Goal: Answer question/provide support: Share knowledge or assist other users

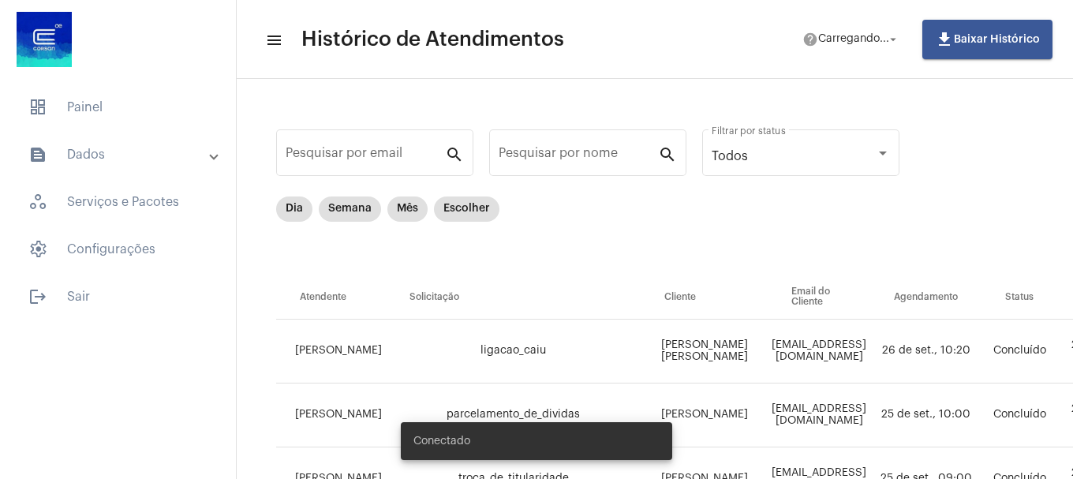
click at [161, 107] on span "dashboard Painel" at bounding box center [118, 107] width 204 height 38
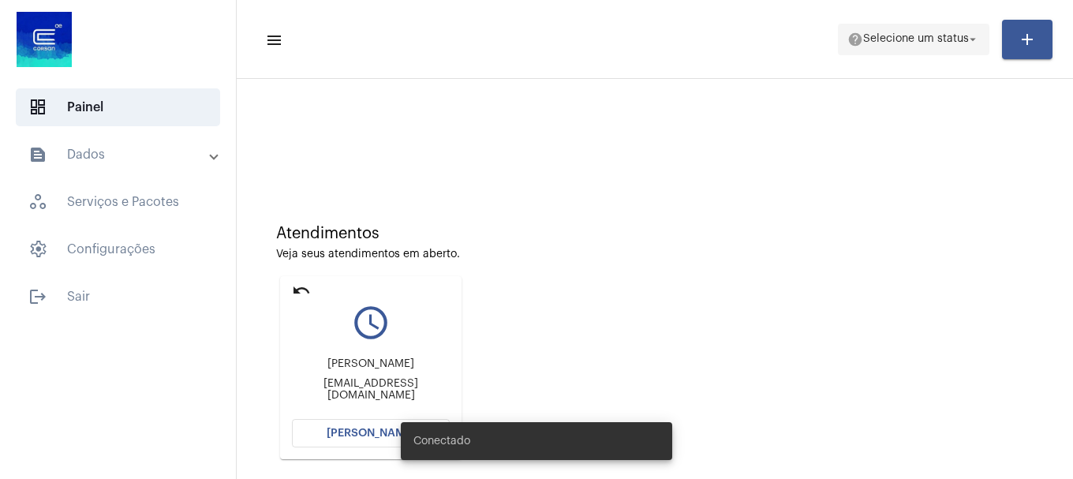
click at [888, 41] on span "Selecione um status" at bounding box center [916, 39] width 106 height 11
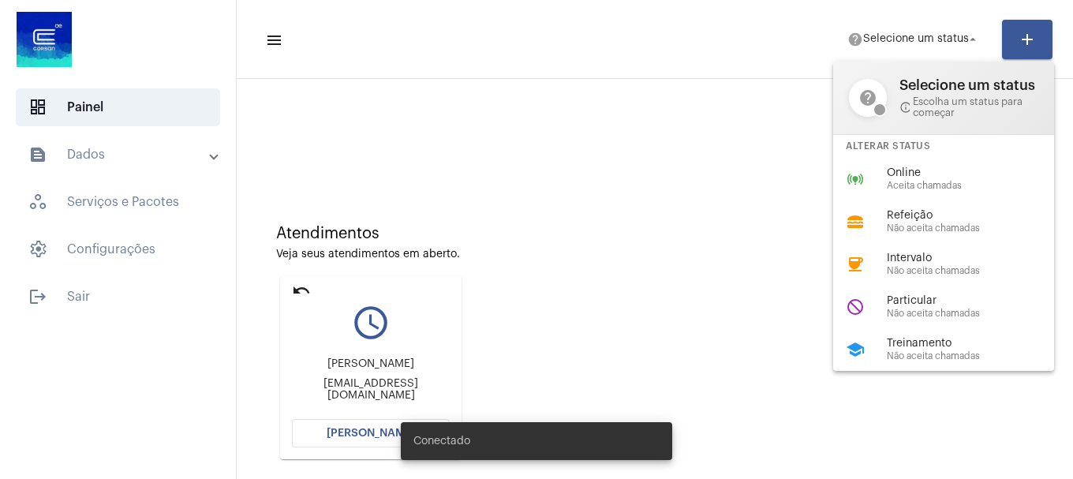
click at [745, 129] on div at bounding box center [536, 239] width 1073 height 479
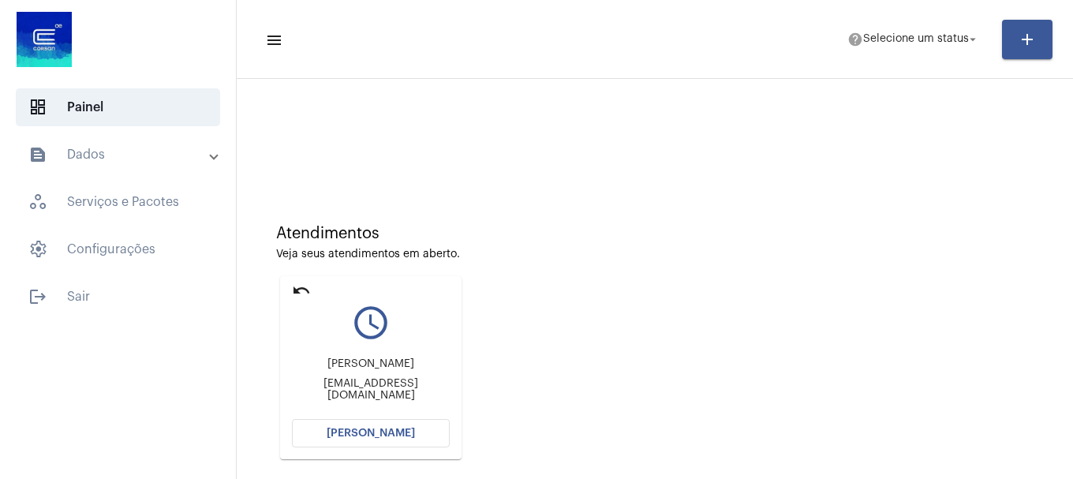
click at [795, 12] on mat-toolbar "menu help Selecione um status arrow_drop_down add" at bounding box center [655, 39] width 837 height 79
click at [793, 1] on mat-toolbar "menu help Selecione um status arrow_drop_down add" at bounding box center [655, 39] width 837 height 79
click at [801, 5] on mat-toolbar "menu help Selecione um status arrow_drop_down add" at bounding box center [655, 39] width 837 height 79
click at [778, 0] on html "dashboard Painel text_snippet_outlined Dados history_outlined Histórico schedul…" at bounding box center [536, 239] width 1073 height 479
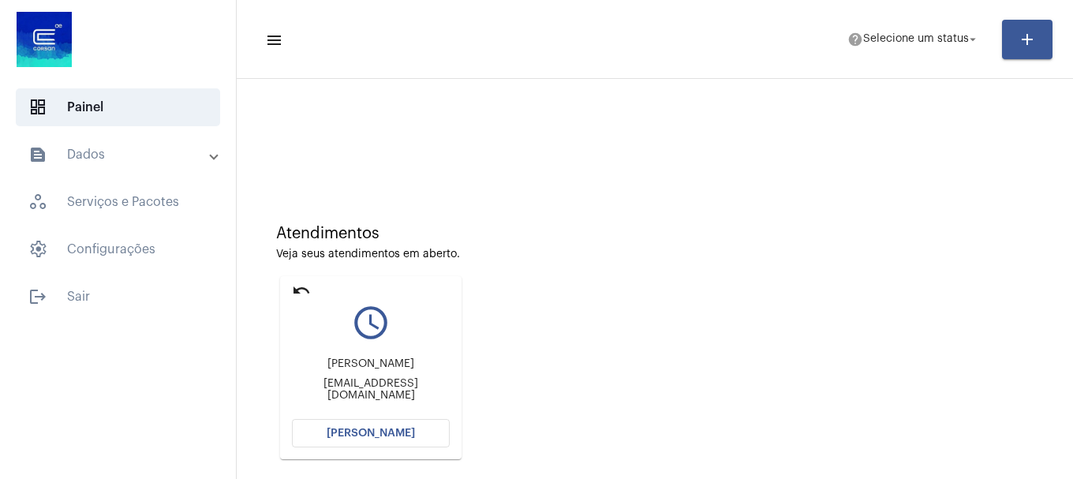
click at [788, 0] on mat-toolbar "menu help Selecione um status arrow_drop_down add" at bounding box center [655, 39] width 837 height 79
drag, startPoint x: 629, startPoint y: 238, endPoint x: 406, endPoint y: 393, distance: 271.0
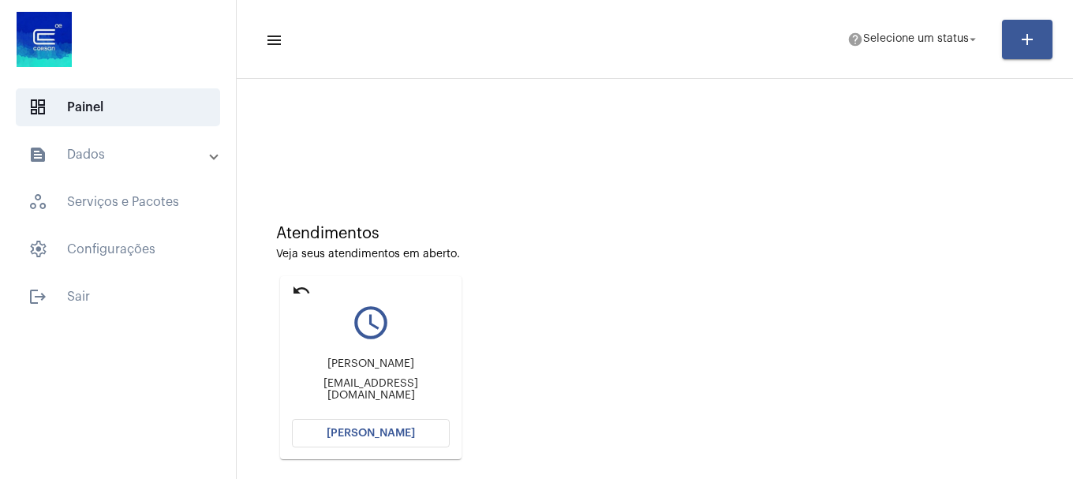
click at [629, 238] on div "Atendimentos" at bounding box center [655, 233] width 758 height 17
click at [914, 39] on span "Selecione um status" at bounding box center [916, 39] width 106 height 11
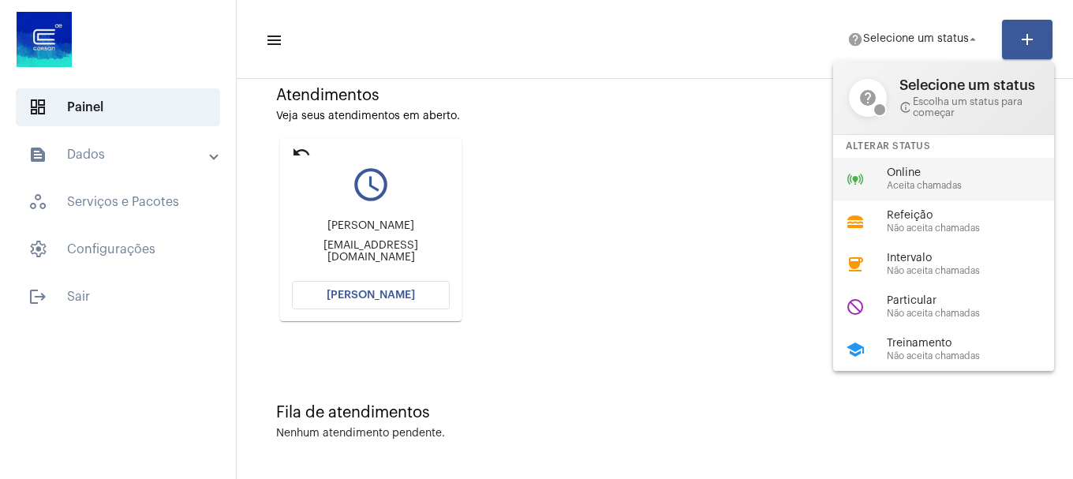
click at [949, 177] on span "Online" at bounding box center [977, 173] width 180 height 12
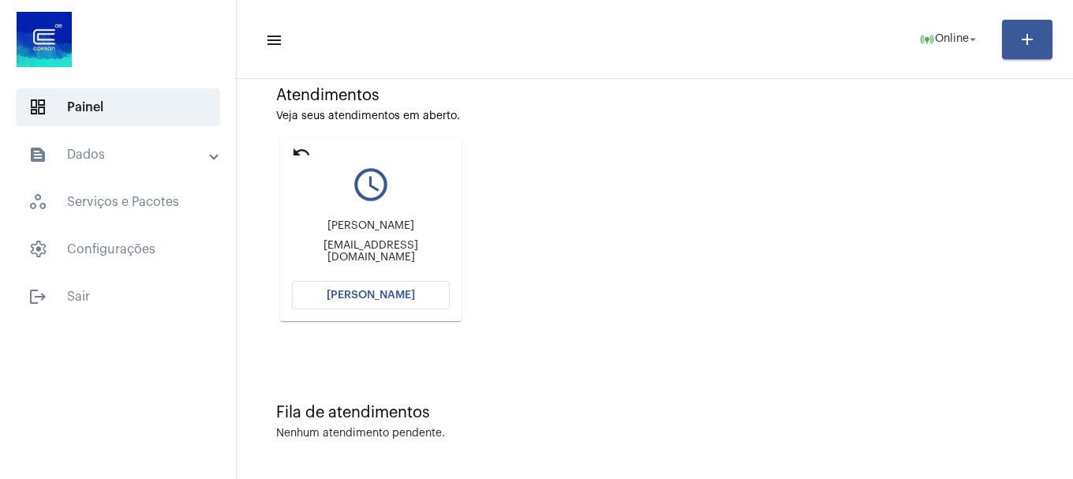
click at [381, 304] on button "[PERSON_NAME]" at bounding box center [371, 295] width 158 height 28
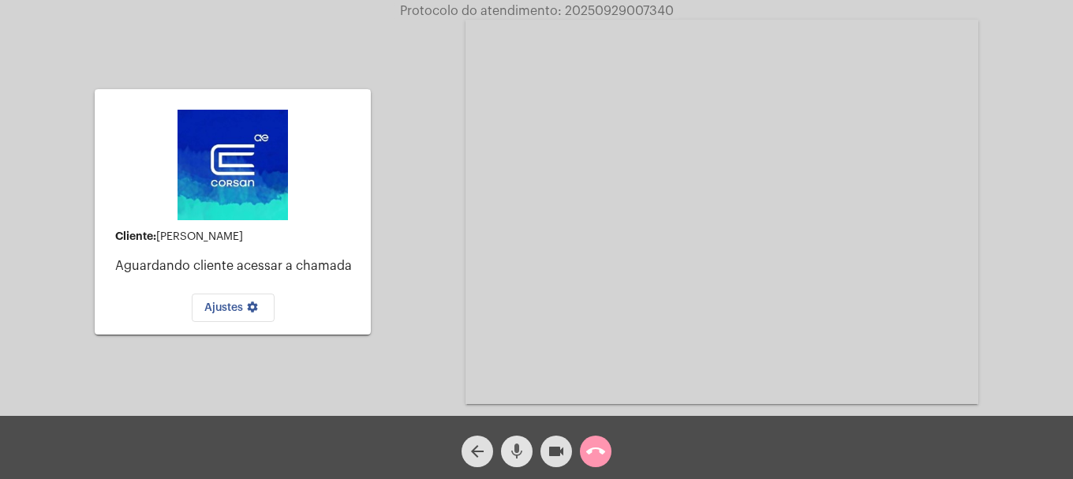
click at [515, 448] on mat-icon "mic" at bounding box center [516, 451] width 19 height 19
click at [481, 453] on mat-icon "arrow_back" at bounding box center [477, 451] width 19 height 19
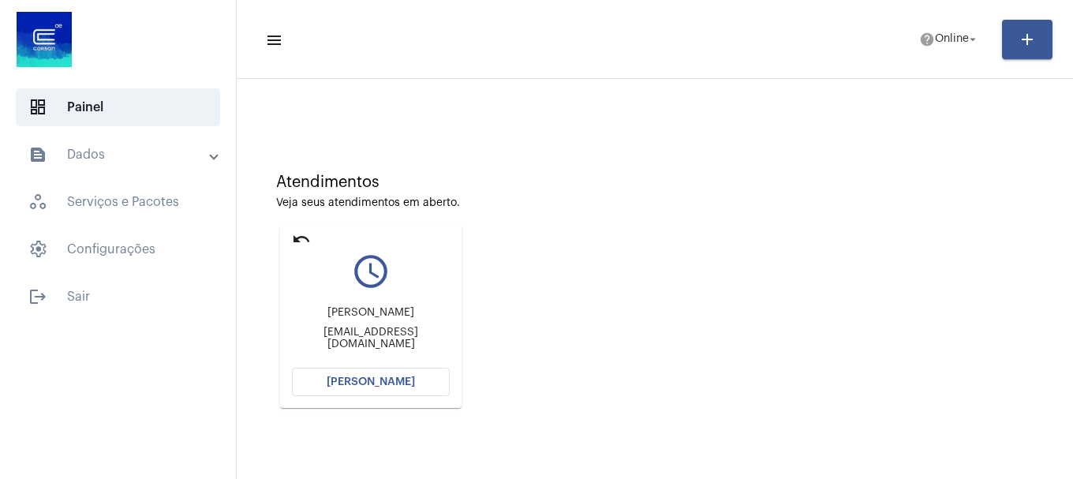
scroll to position [138, 0]
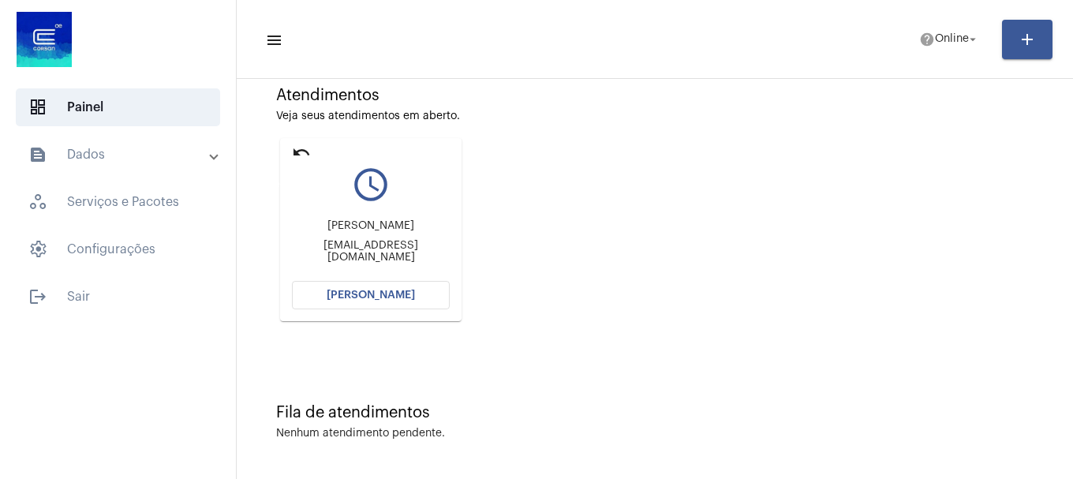
click at [298, 155] on mat-icon "undo" at bounding box center [301, 152] width 19 height 19
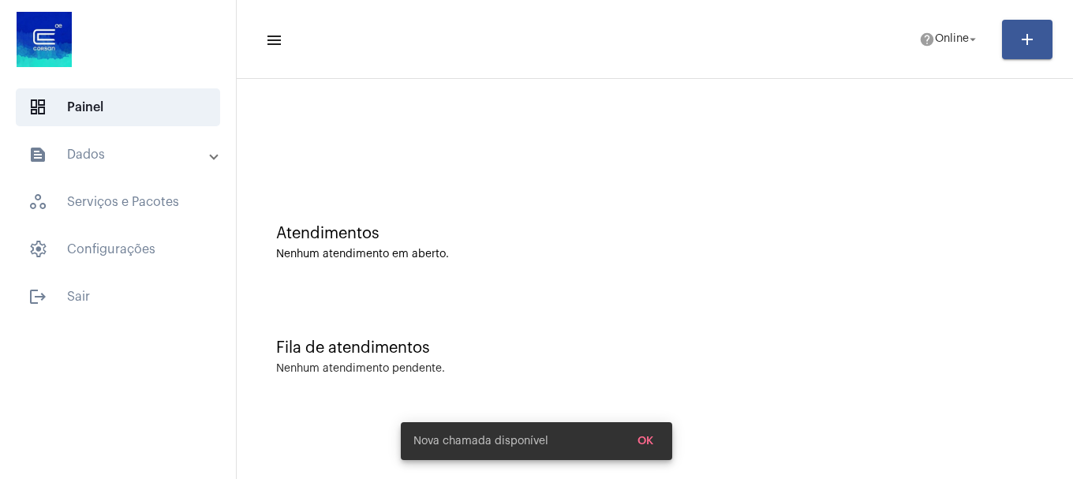
scroll to position [0, 0]
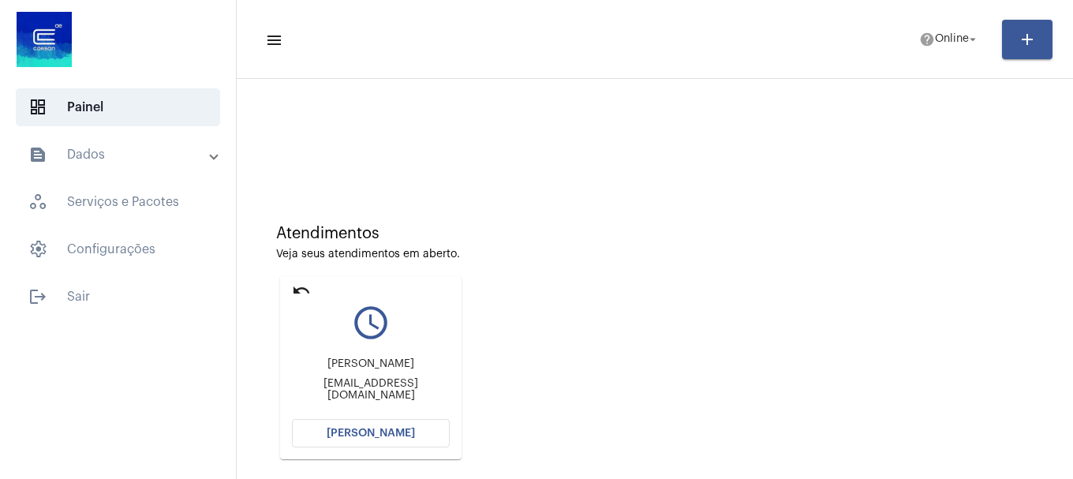
click at [297, 290] on mat-icon "undo" at bounding box center [301, 290] width 19 height 19
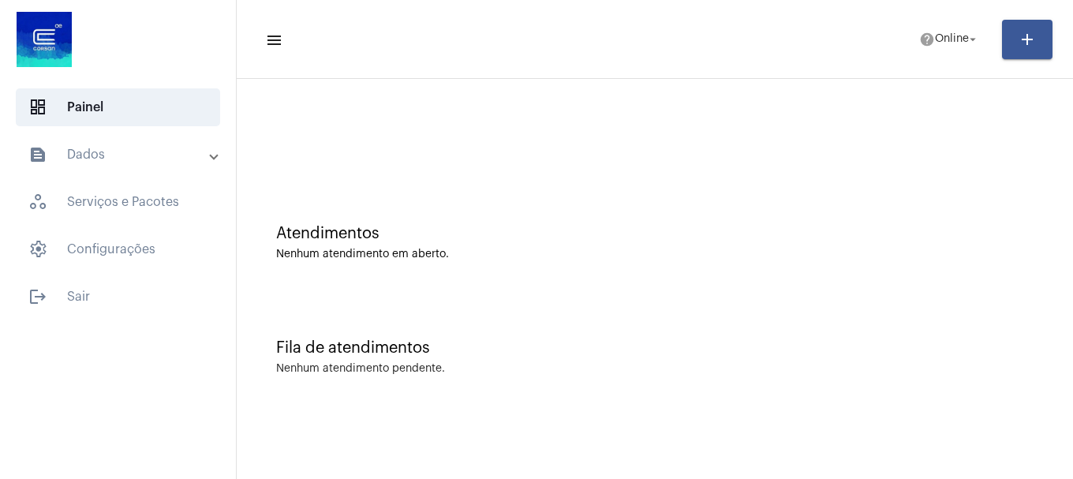
click at [595, 468] on mat-sidenav-content "menu help Online arrow_drop_down add Atendimentos Nenhum atendimento em aberto.…" at bounding box center [655, 239] width 837 height 479
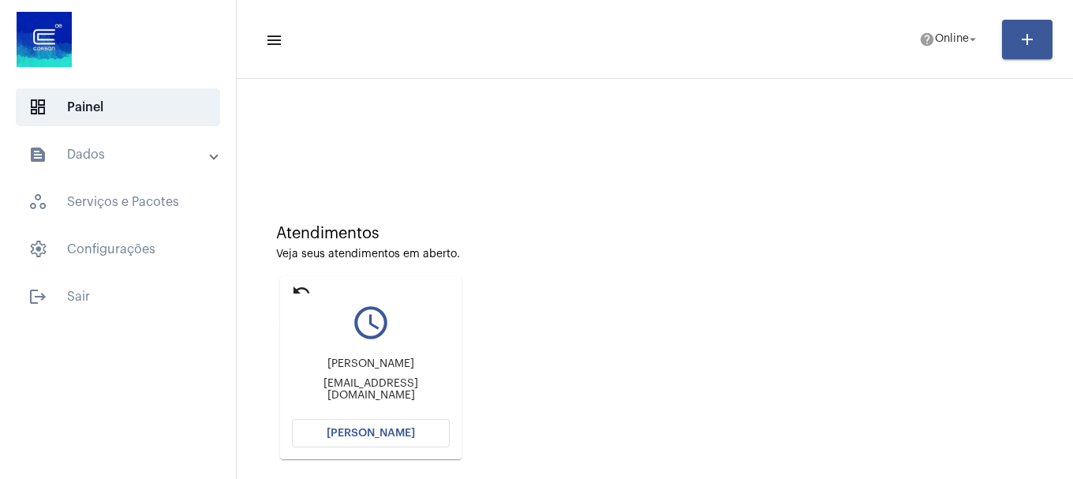
click at [305, 289] on mat-icon "undo" at bounding box center [301, 290] width 19 height 19
click at [919, 43] on mat-icon "help" at bounding box center [927, 40] width 16 height 16
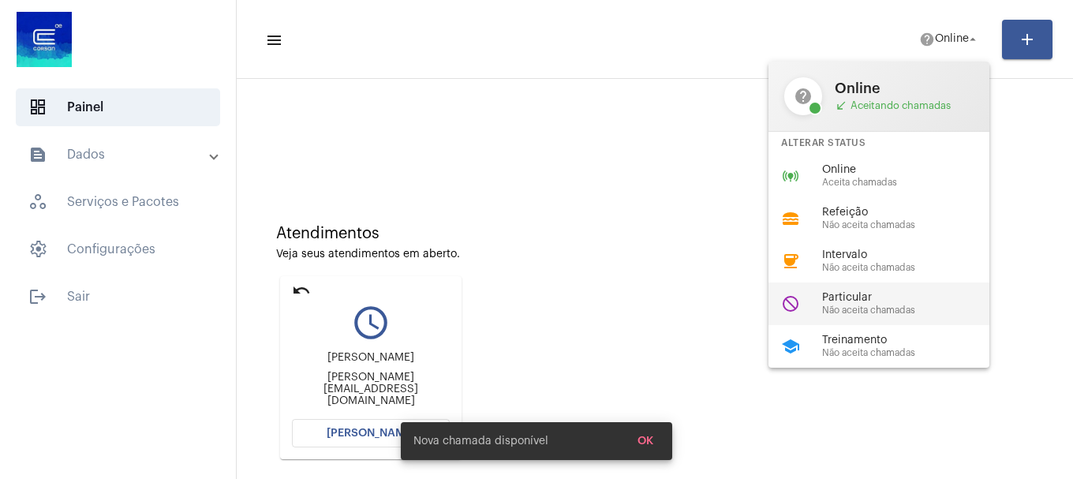
click at [873, 309] on span "Não aceita chamadas" at bounding box center [912, 310] width 180 height 10
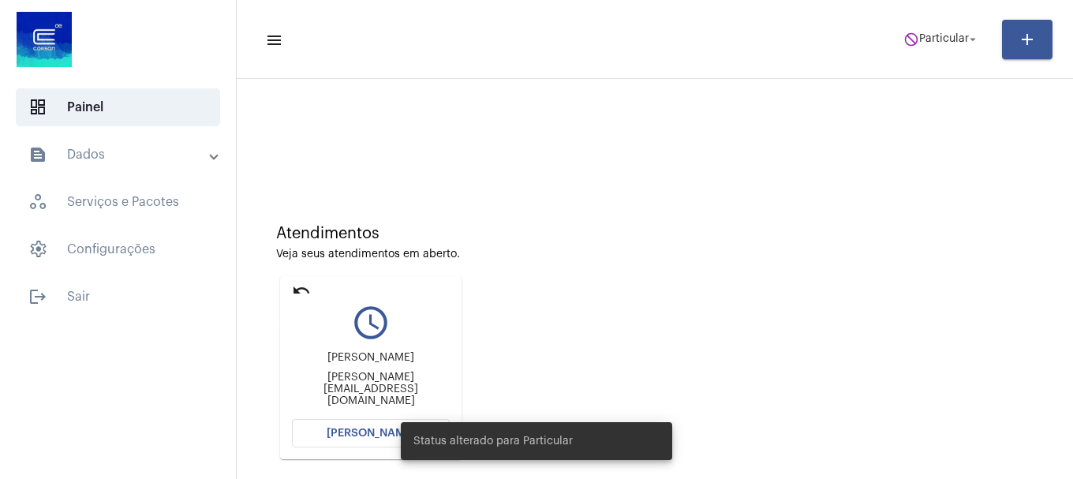
click at [299, 287] on mat-icon "undo" at bounding box center [301, 290] width 19 height 19
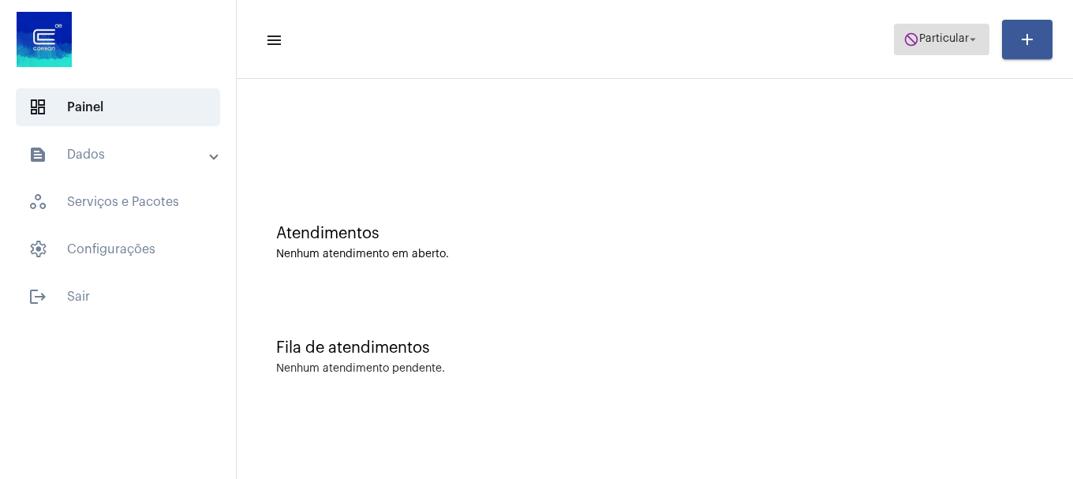
click at [942, 43] on span "Particular" at bounding box center [944, 39] width 50 height 11
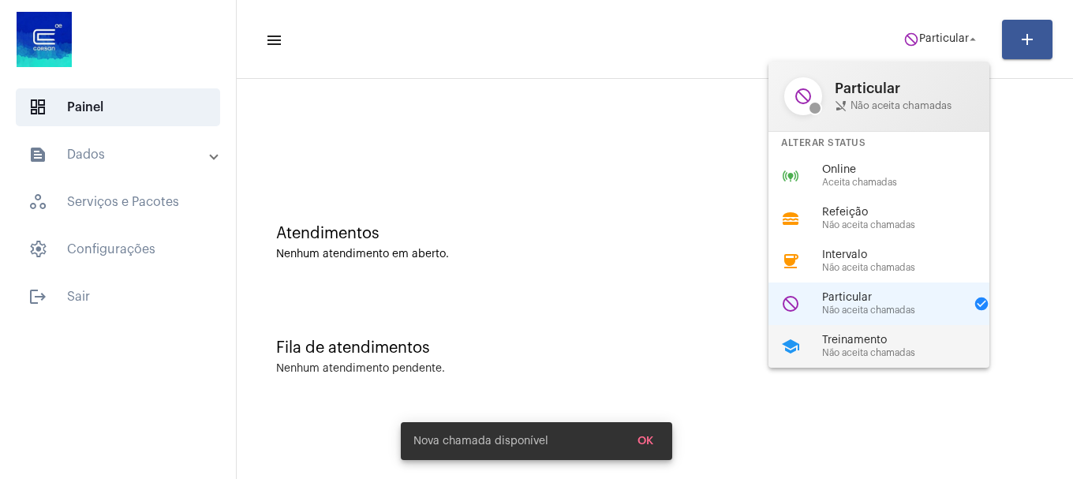
click at [879, 336] on span "Treinamento" at bounding box center [912, 341] width 180 height 12
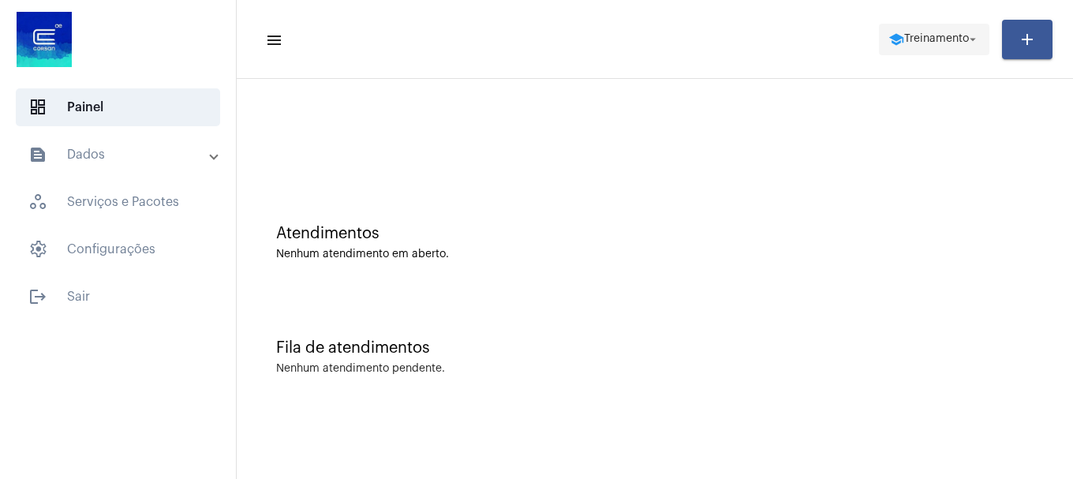
click at [934, 35] on span "Treinamento" at bounding box center [936, 39] width 65 height 11
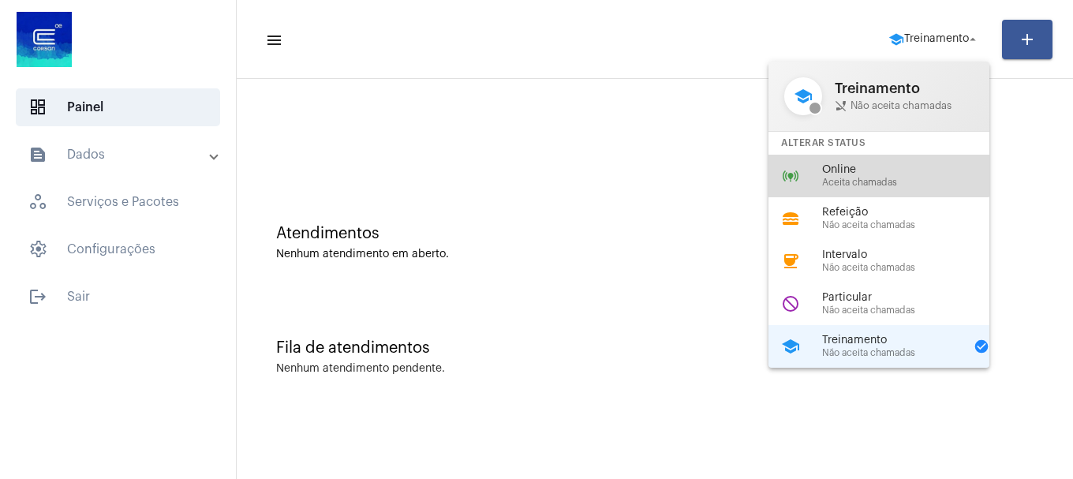
click at [874, 163] on div "online_prediction Online Aceita chamadas" at bounding box center [892, 176] width 246 height 43
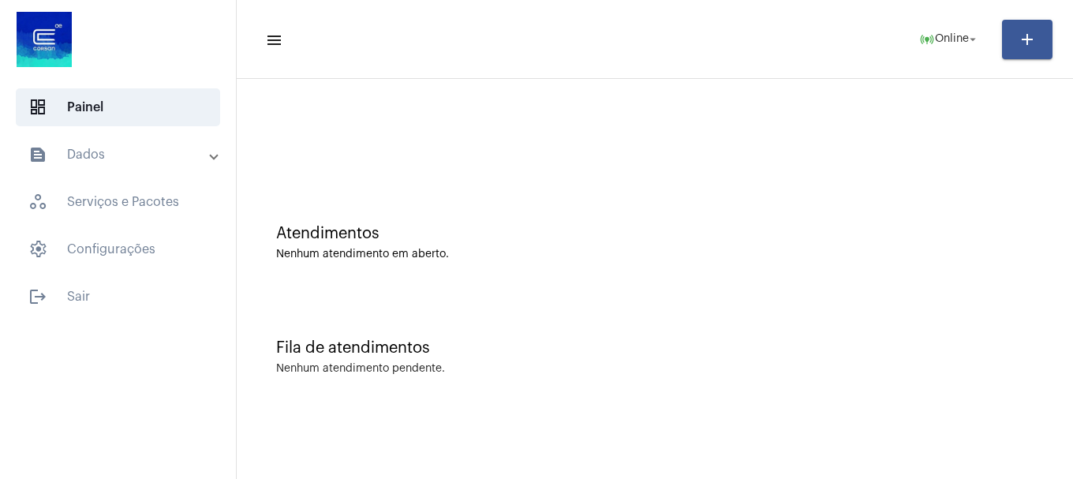
drag, startPoint x: 698, startPoint y: 183, endPoint x: 728, endPoint y: 229, distance: 55.2
click at [698, 182] on div "Atendimentos Nenhum atendimento em aberto." at bounding box center [655, 235] width 821 height 114
drag, startPoint x: 551, startPoint y: 470, endPoint x: 548, endPoint y: 497, distance: 26.9
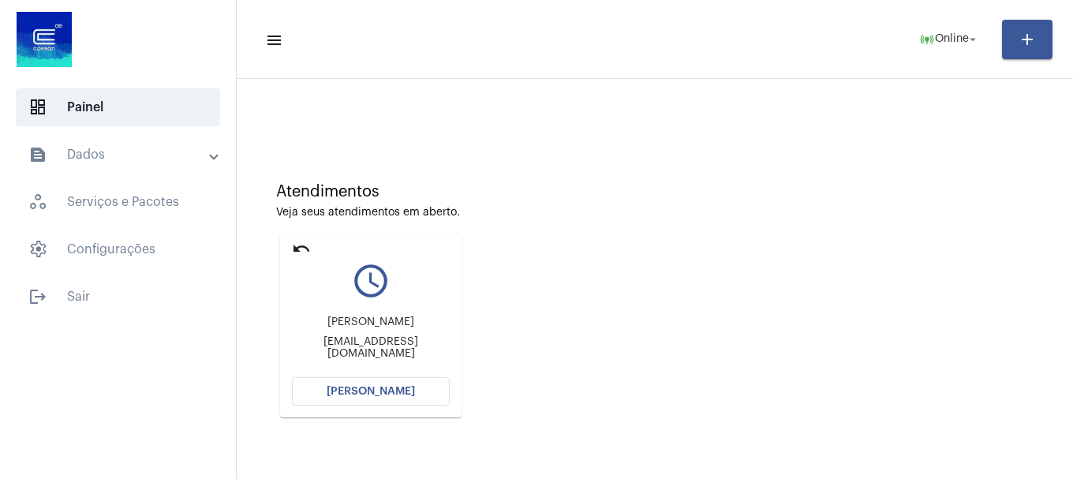
scroll to position [79, 0]
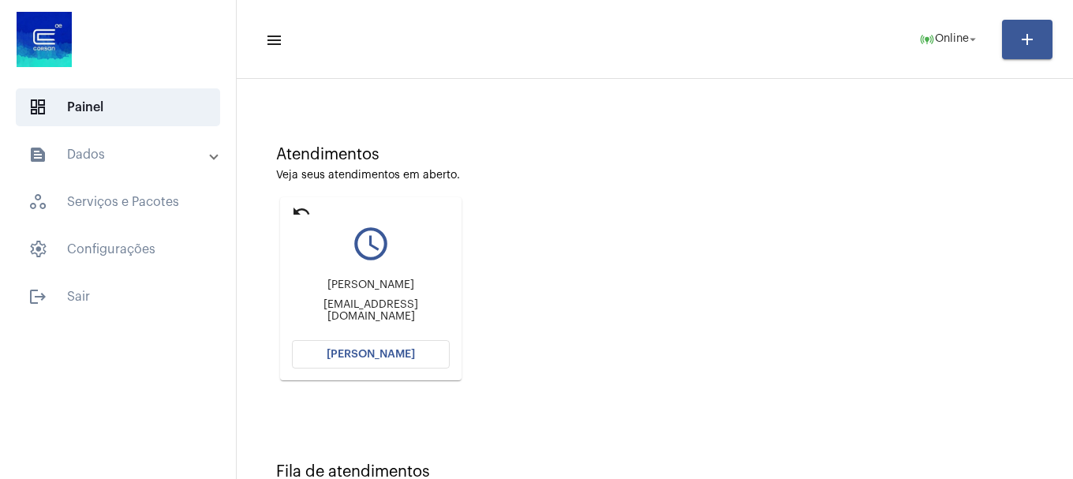
click at [402, 357] on span "[PERSON_NAME]" at bounding box center [371, 354] width 88 height 11
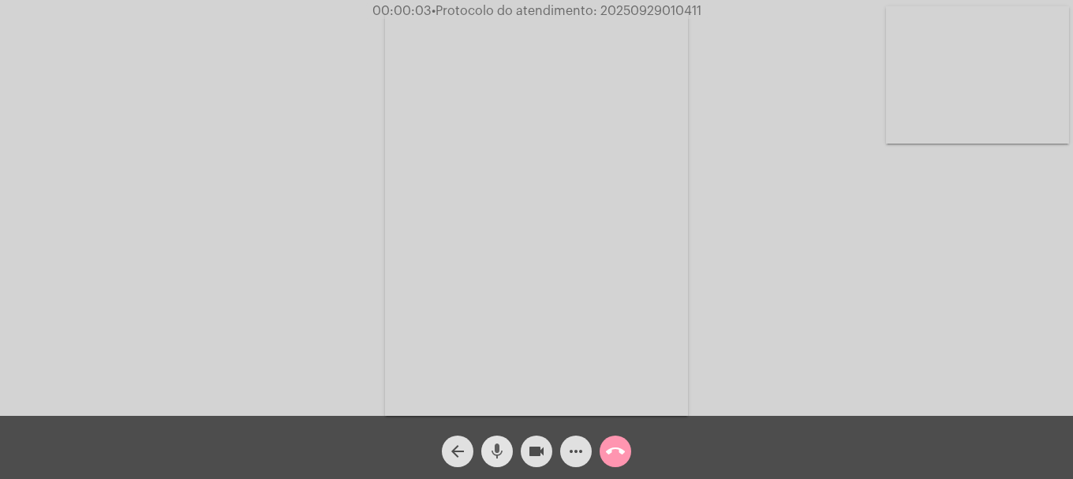
click at [507, 452] on button "mic" at bounding box center [497, 452] width 32 height 32
click at [507, 452] on button "mic_off" at bounding box center [497, 452] width 32 height 32
click at [489, 445] on mat-icon "mic" at bounding box center [497, 451] width 19 height 19
click at [489, 445] on mat-icon "mic_off" at bounding box center [497, 451] width 19 height 19
click at [618, 450] on mat-icon "call_end" at bounding box center [615, 451] width 19 height 19
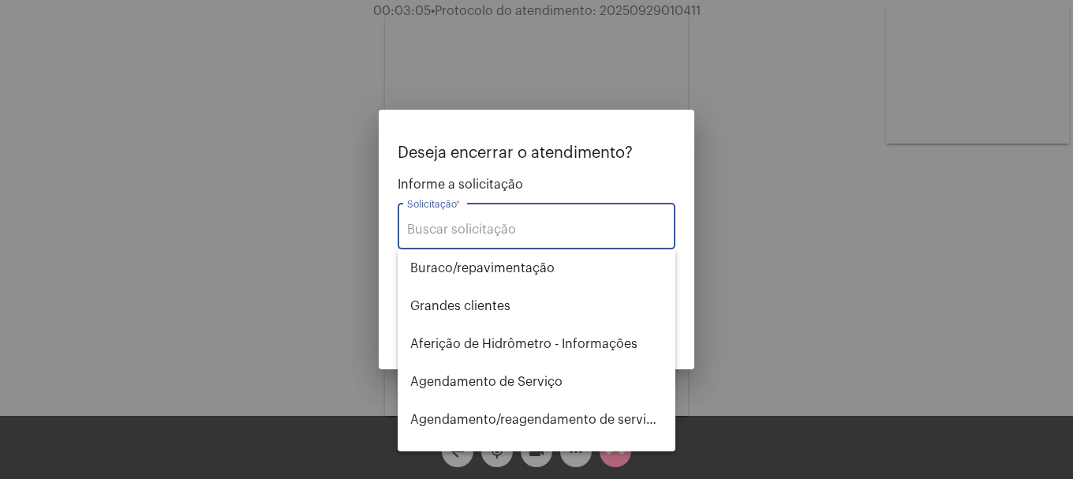
click at [467, 215] on div "Solicitação *" at bounding box center [536, 225] width 259 height 50
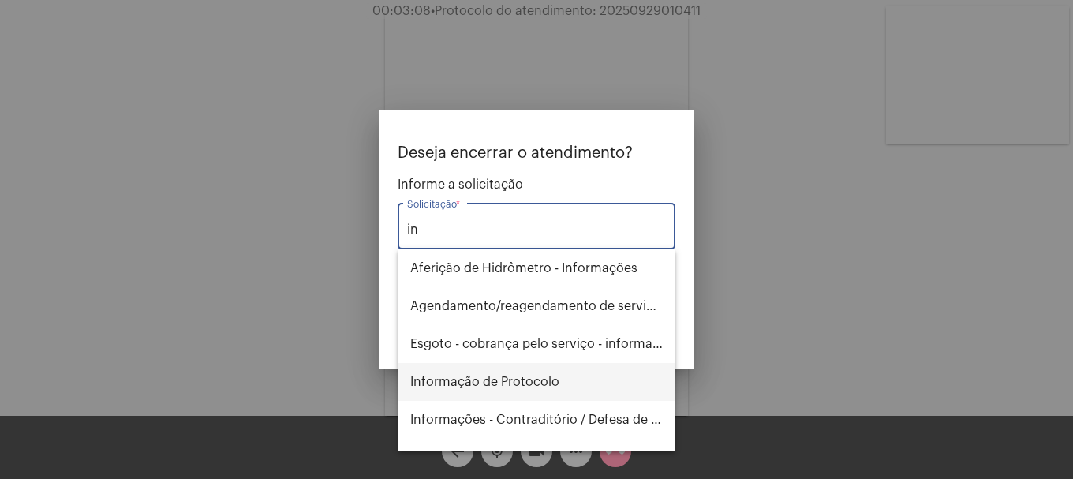
click at [478, 383] on span "Informação de Protocolo" at bounding box center [536, 382] width 253 height 38
type input "Informação de Protocolo"
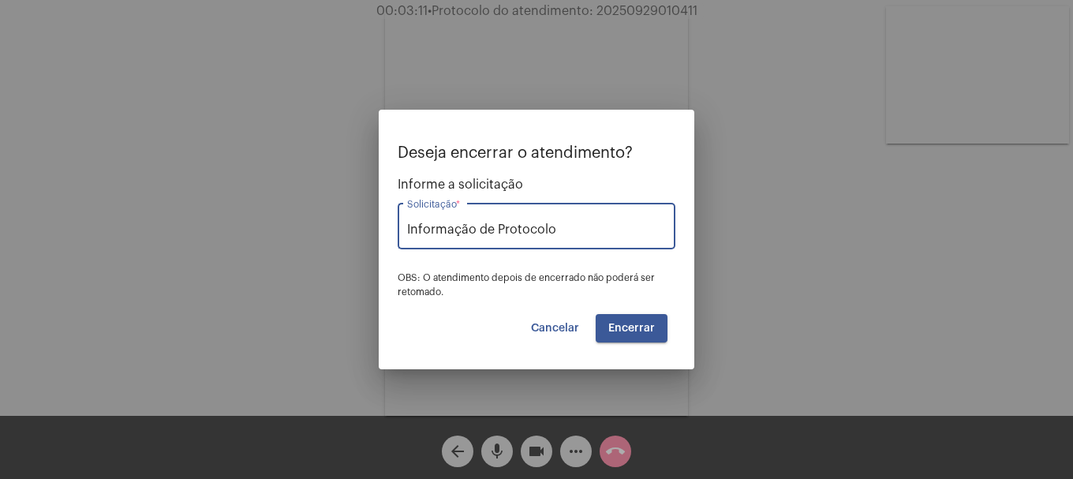
click at [616, 327] on span "Encerrar" at bounding box center [631, 328] width 47 height 11
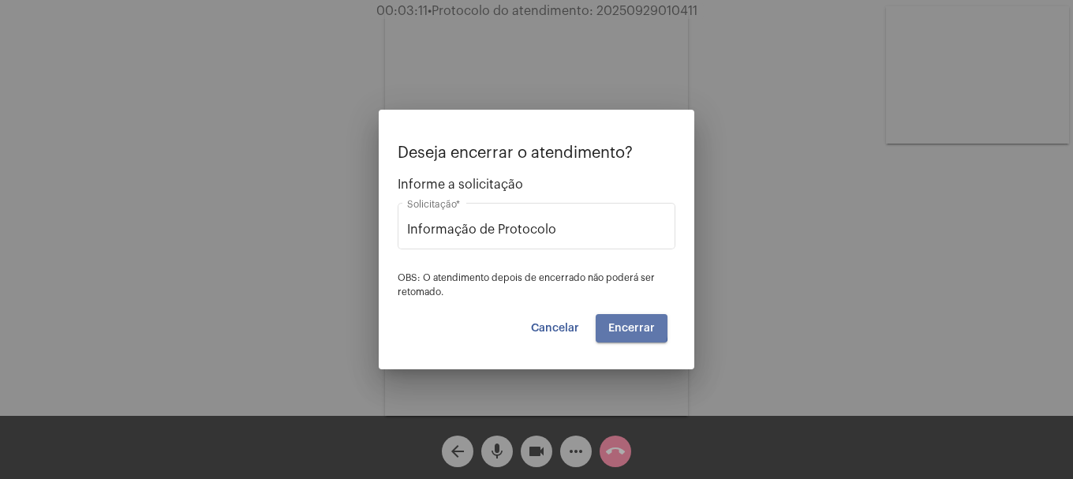
click at [616, 327] on span "Encerrar" at bounding box center [631, 328] width 47 height 11
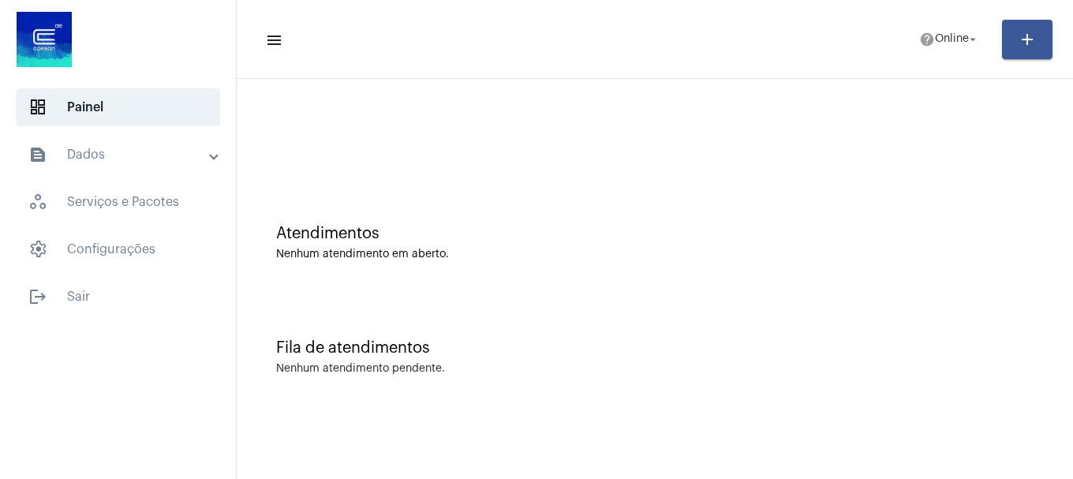
click at [113, 162] on mat-panel-title "text_snippet_outlined Dados" at bounding box center [119, 154] width 182 height 19
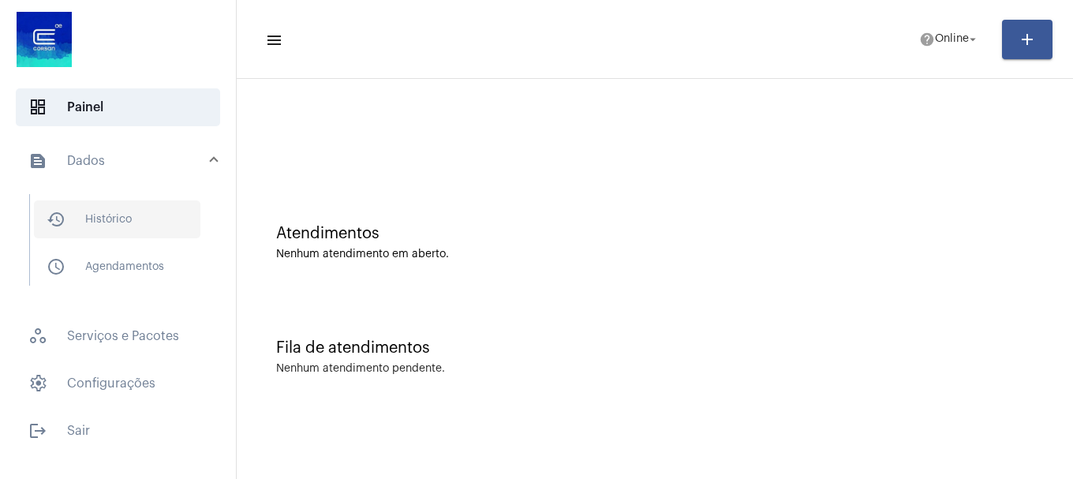
click at [101, 232] on span "history_outlined Histórico" at bounding box center [117, 219] width 167 height 38
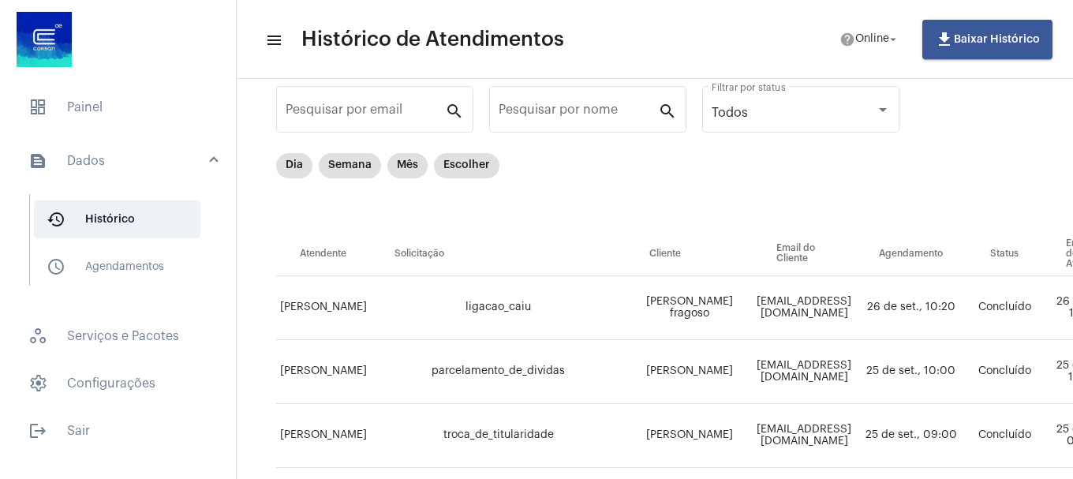
scroll to position [79, 0]
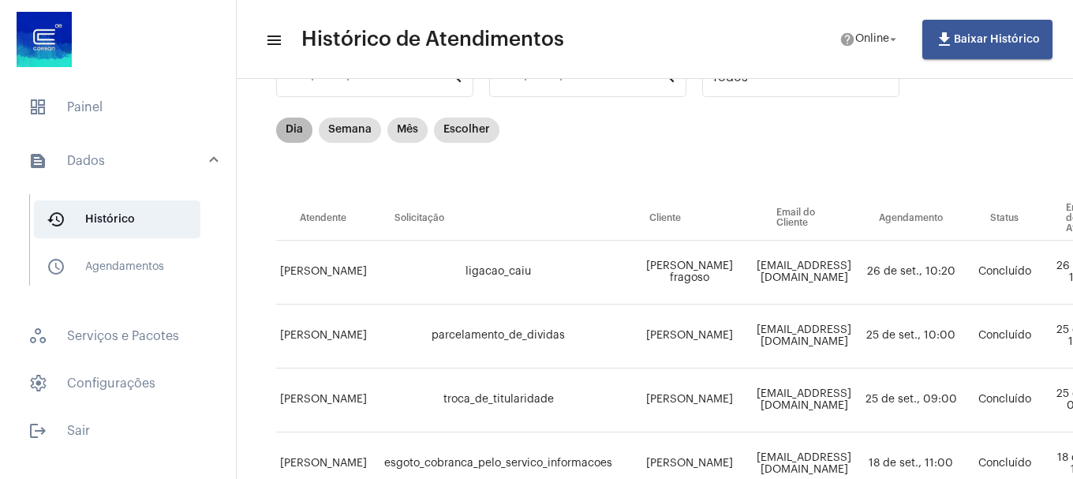
click at [294, 129] on mat-chip "Dia" at bounding box center [294, 130] width 36 height 25
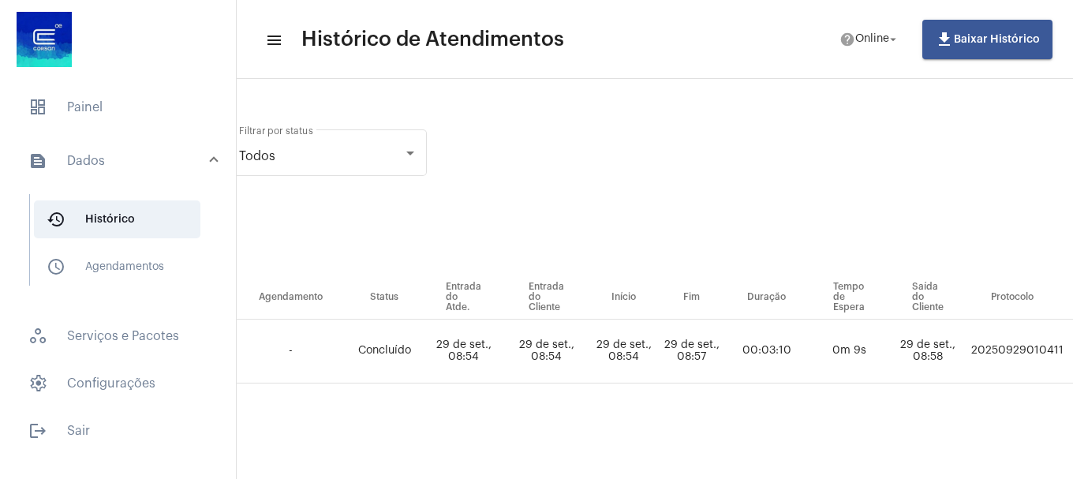
scroll to position [0, 848]
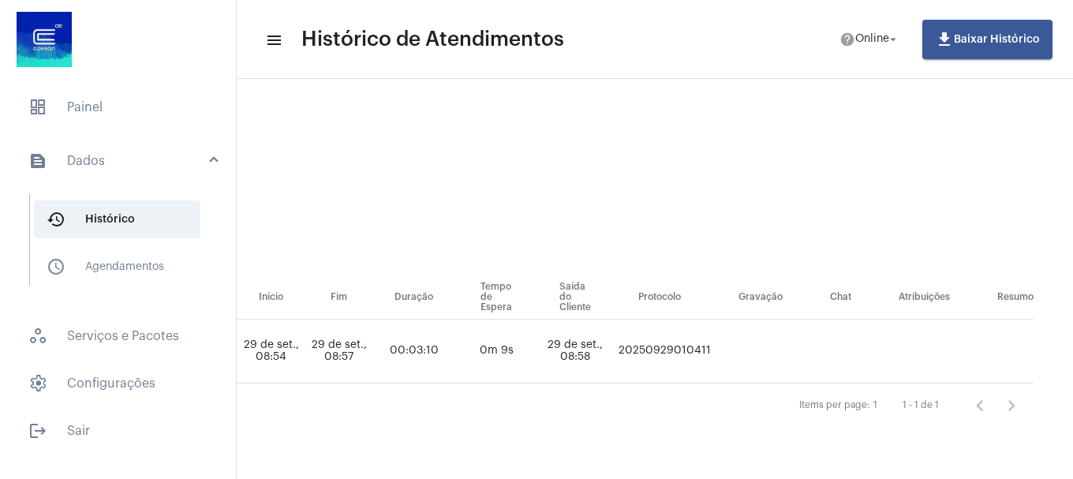
drag, startPoint x: 623, startPoint y: 349, endPoint x: 769, endPoint y: 358, distance: 146.3
click at [769, 358] on tr "LAISA MARQUES informacao_de_protocolo Jennifer Jenniferdini82@gmail.com - Concl…" at bounding box center [242, 352] width 1583 height 64
copy td "20250929010411"
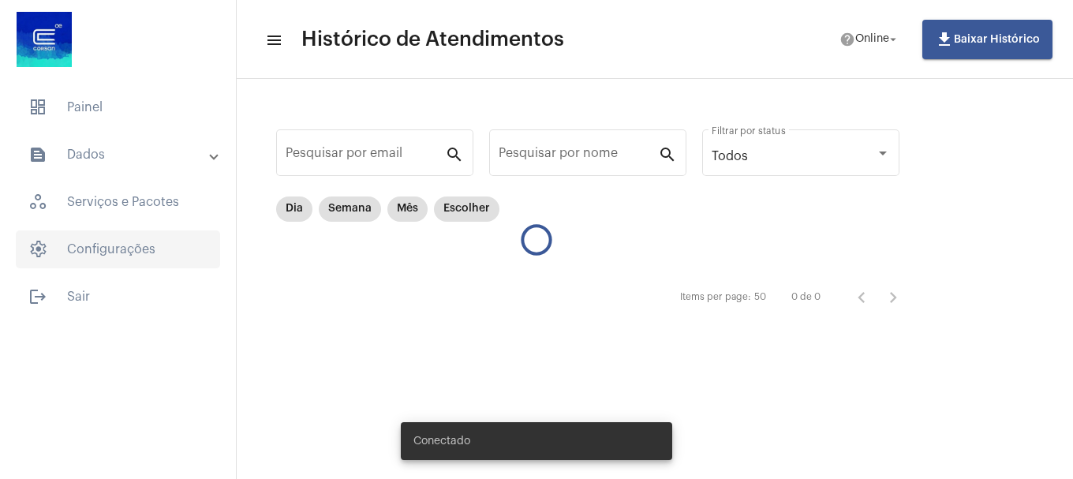
click at [166, 241] on span "settings Configurações" at bounding box center [118, 249] width 204 height 38
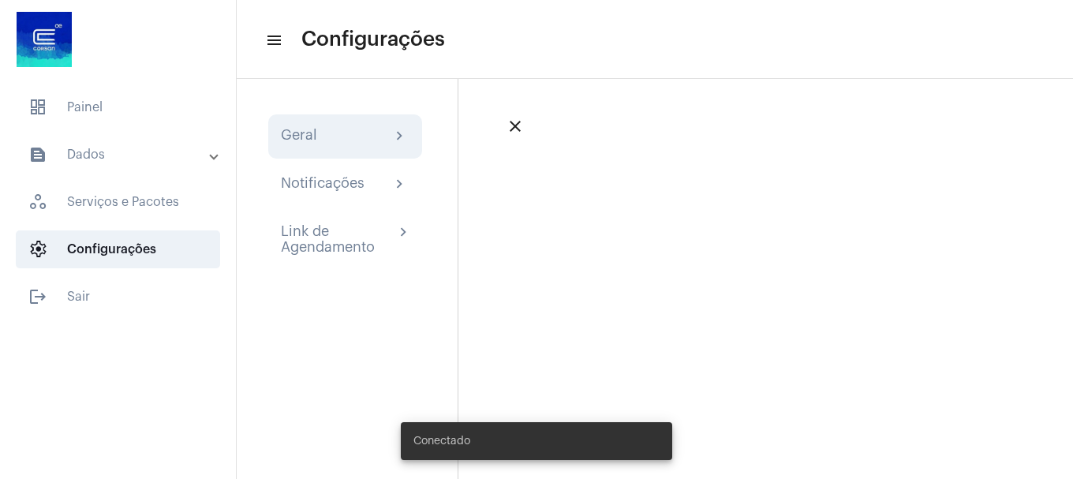
click at [315, 139] on div "Geral" at bounding box center [299, 136] width 36 height 19
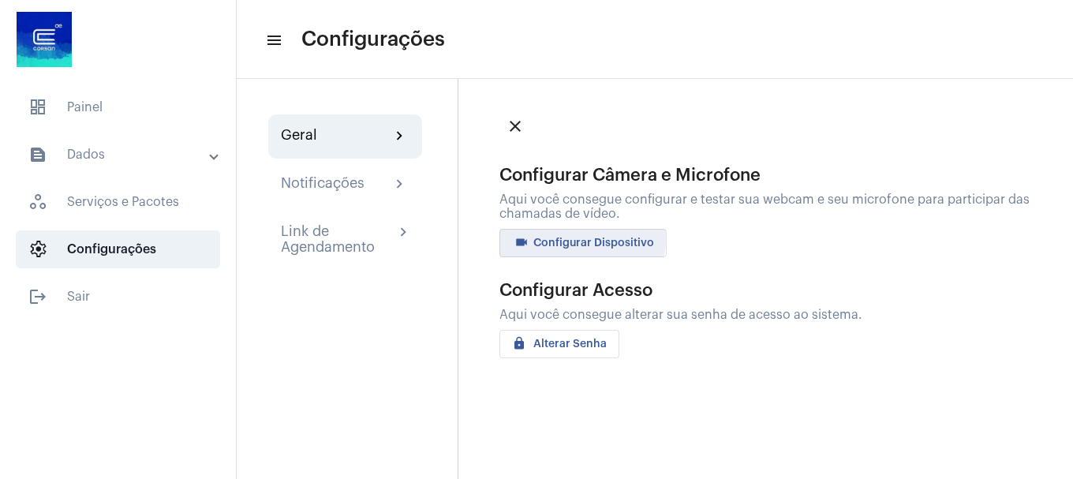
click at [566, 238] on span "videocam Configurar Dispositivo" at bounding box center [583, 243] width 142 height 11
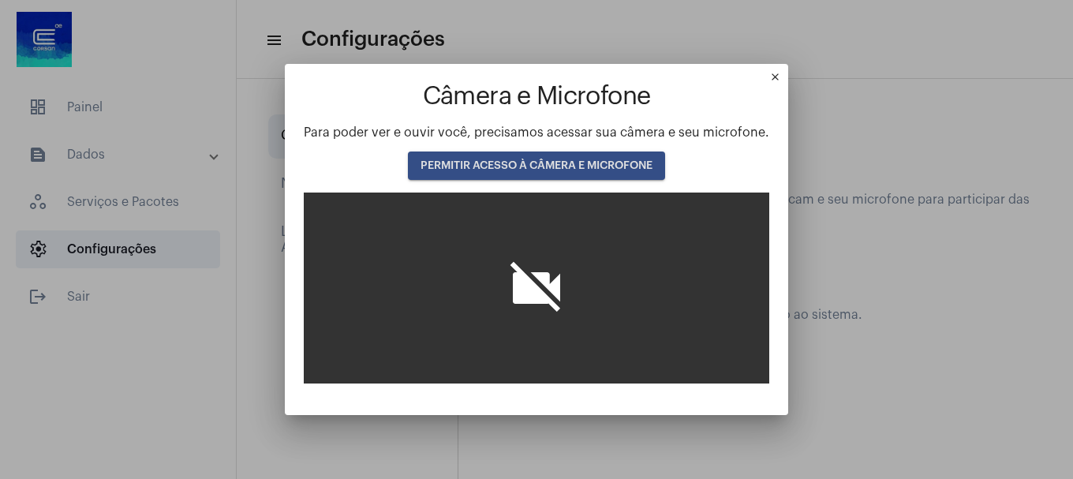
click at [578, 170] on span "PERMITIR ACESSO À CÂMERA E MICROFONE" at bounding box center [537, 165] width 232 height 11
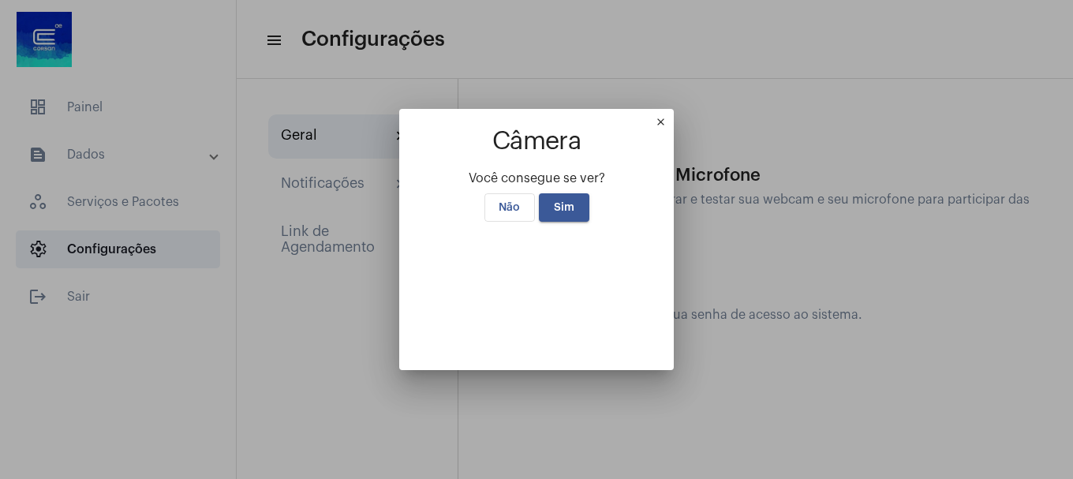
click at [507, 202] on span "Não" at bounding box center [509, 207] width 21 height 11
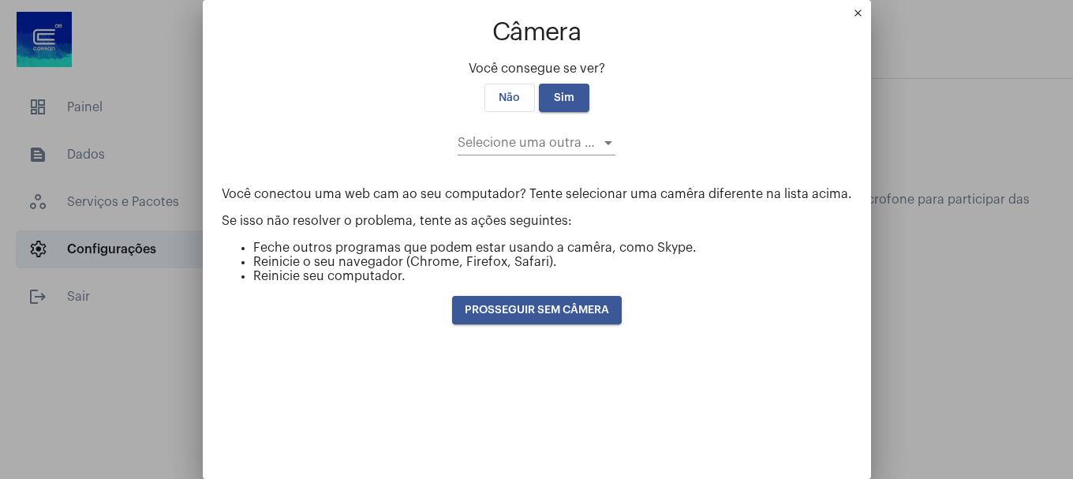
drag, startPoint x: 361, startPoint y: 258, endPoint x: 674, endPoint y: 177, distance: 322.9
click at [613, 243] on ul "Feche outros programas que podem estar usando a camêra, como Skype. Reinicie o …" at bounding box center [537, 262] width 631 height 43
click at [852, 13] on mat-icon "close" at bounding box center [861, 16] width 19 height 19
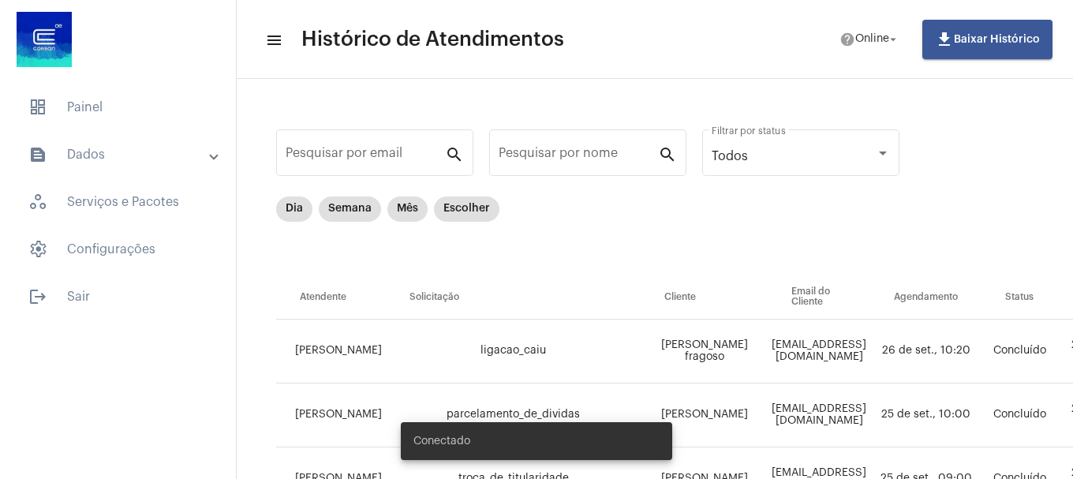
drag, startPoint x: 156, startPoint y: 104, endPoint x: 206, endPoint y: 52, distance: 72.0
click at [156, 103] on span "dashboard Painel" at bounding box center [118, 107] width 204 height 38
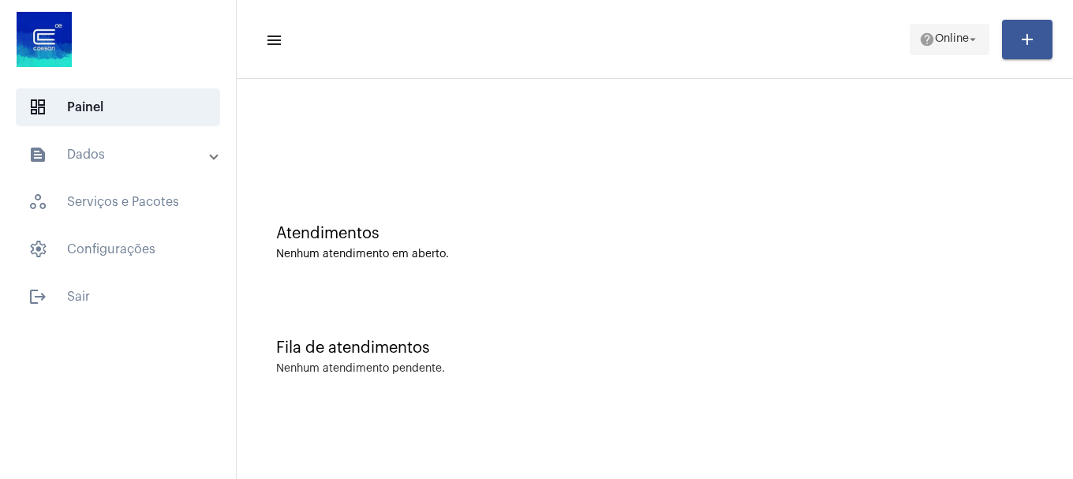
click at [910, 45] on button "help Online arrow_drop_down" at bounding box center [950, 40] width 80 height 32
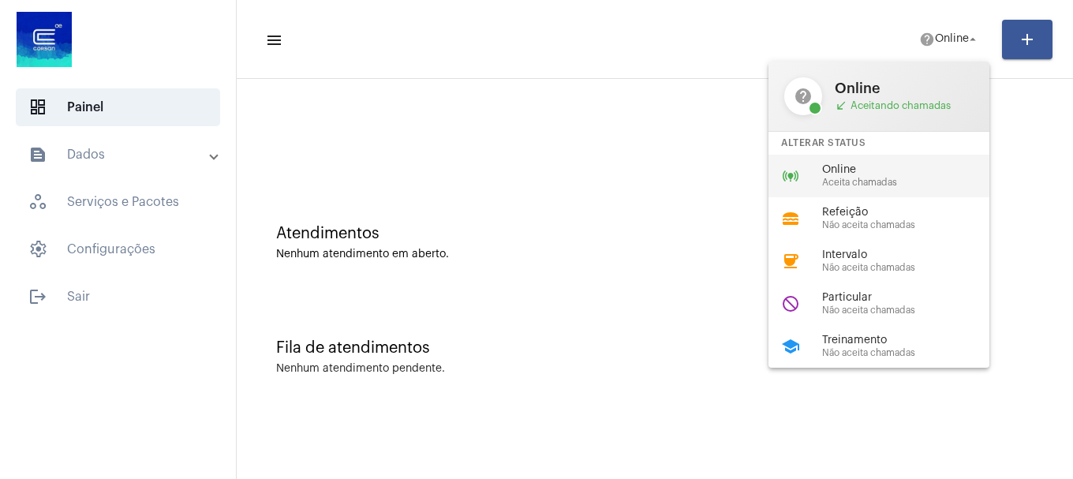
click at [925, 155] on div "online_prediction Online Aceita chamadas" at bounding box center [892, 176] width 246 height 43
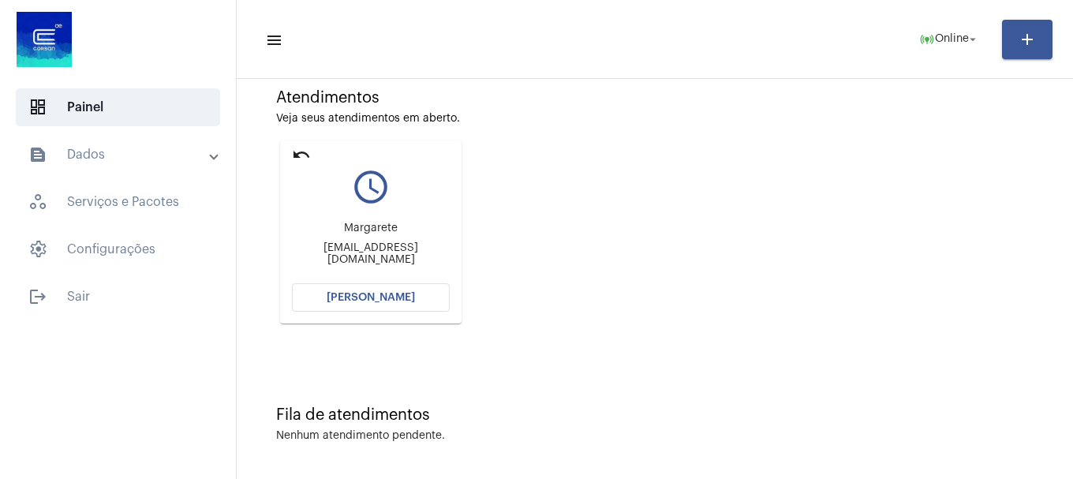
scroll to position [138, 0]
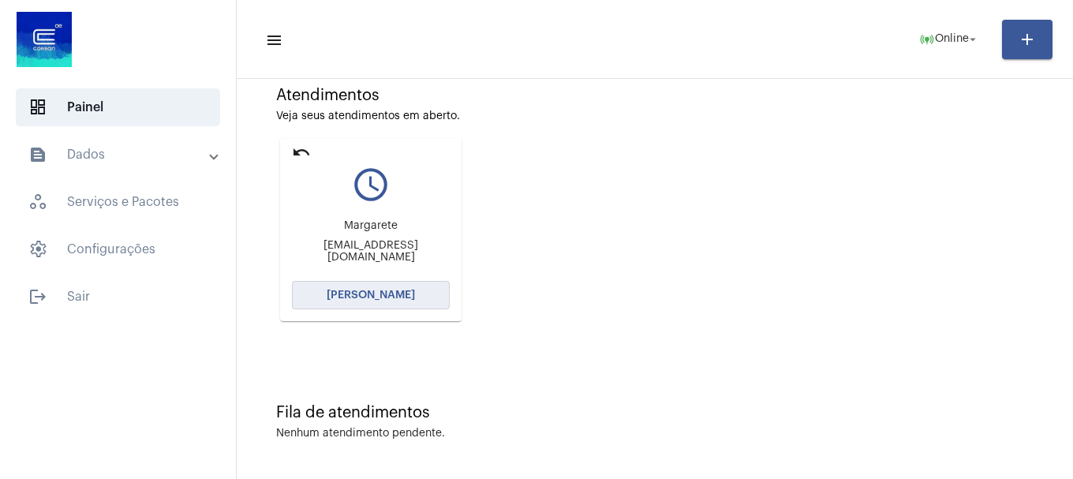
click at [364, 292] on span "[PERSON_NAME]" at bounding box center [371, 295] width 88 height 11
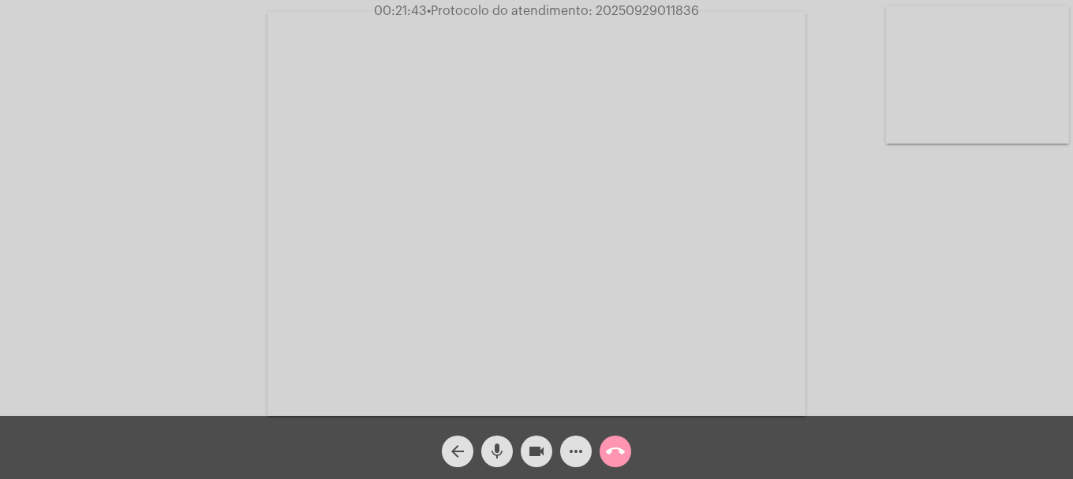
click at [656, 4] on span "00:21:43 • Protocolo do atendimento: 20250929011836" at bounding box center [537, 11] width 338 height 16
click at [656, 4] on span "00:21:44 • Protocolo do atendimento: 20250929011836" at bounding box center [537, 11] width 338 height 16
click at [653, 10] on span "• Protocolo do atendimento: 20250929011836" at bounding box center [563, 11] width 272 height 13
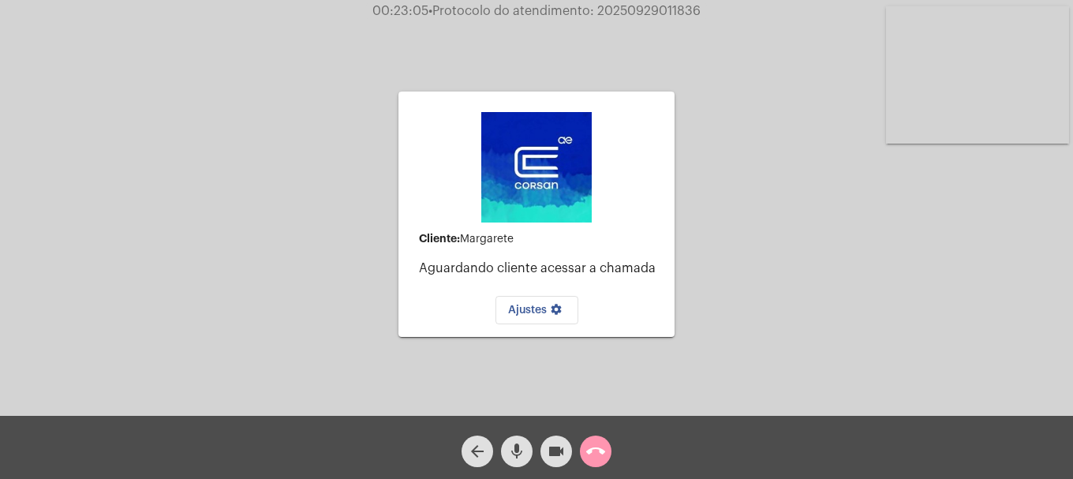
click at [581, 451] on button "call_end" at bounding box center [596, 452] width 32 height 32
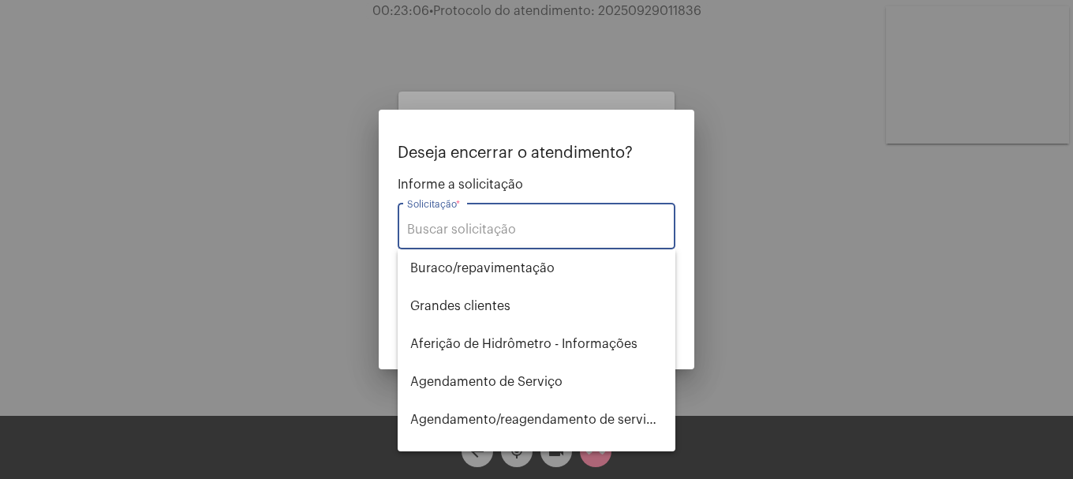
click at [563, 218] on div "Solicitação *" at bounding box center [536, 225] width 259 height 50
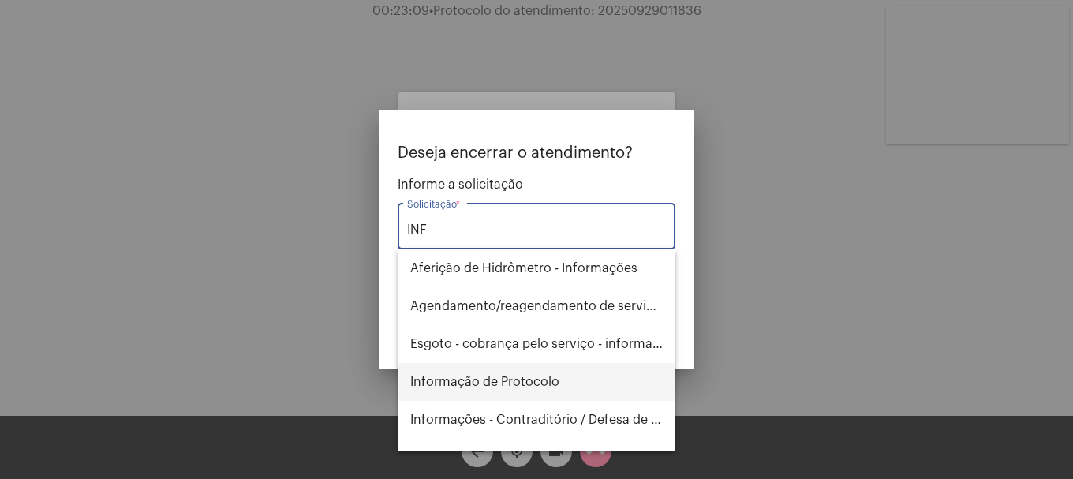
click at [539, 380] on span "Informação de Protocolo" at bounding box center [536, 382] width 253 height 38
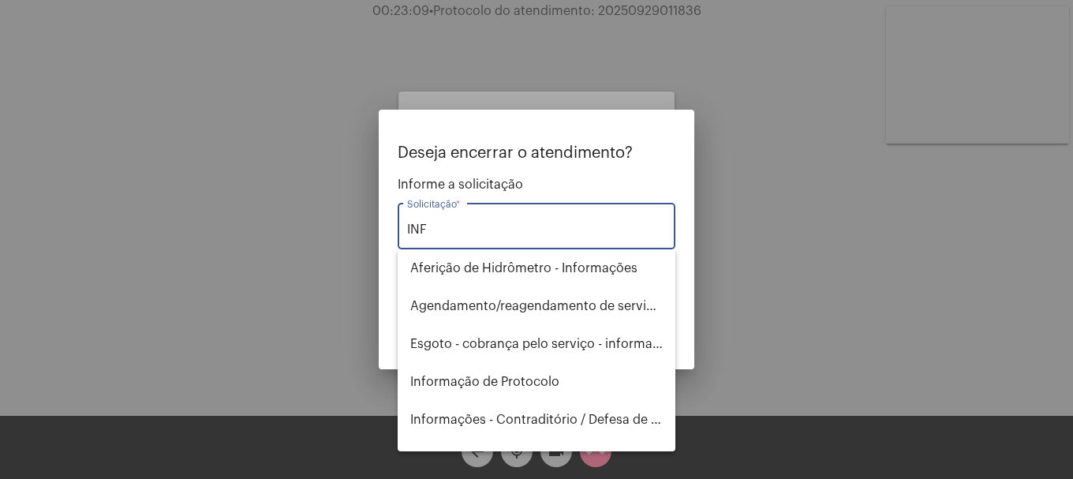
type input "Informação de Protocolo"
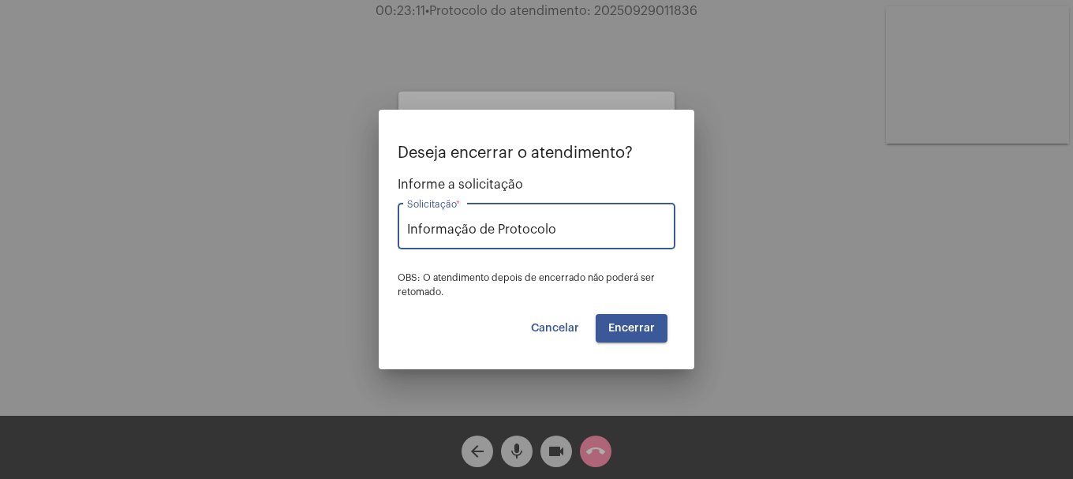
click at [636, 323] on span "Encerrar" at bounding box center [631, 328] width 47 height 11
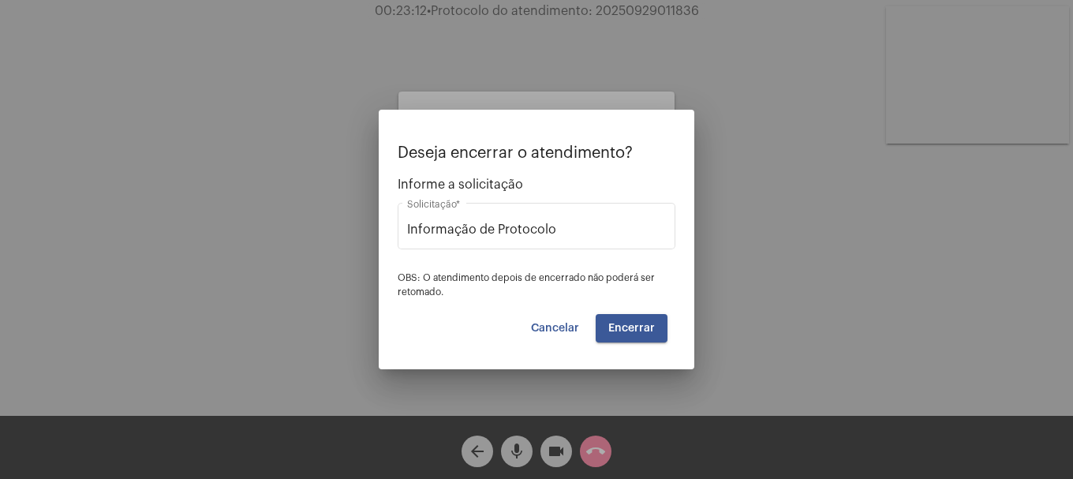
click at [636, 323] on span "Encerrar" at bounding box center [631, 328] width 47 height 11
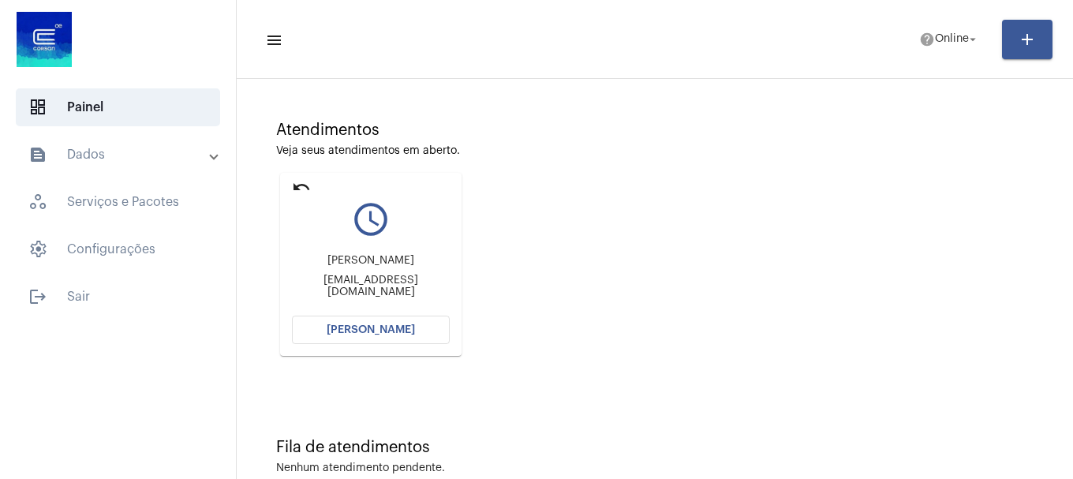
scroll to position [138, 0]
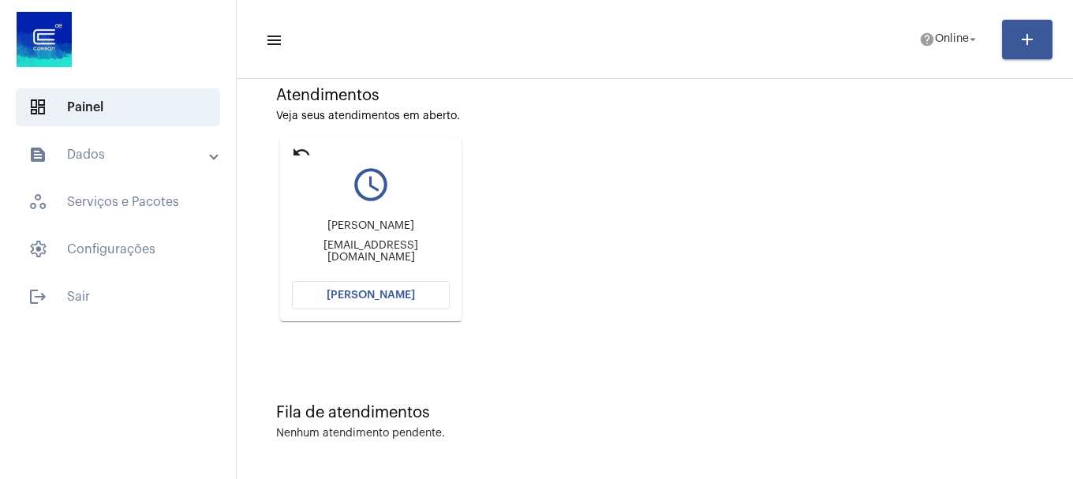
click at [360, 296] on span "[PERSON_NAME]" at bounding box center [371, 295] width 88 height 11
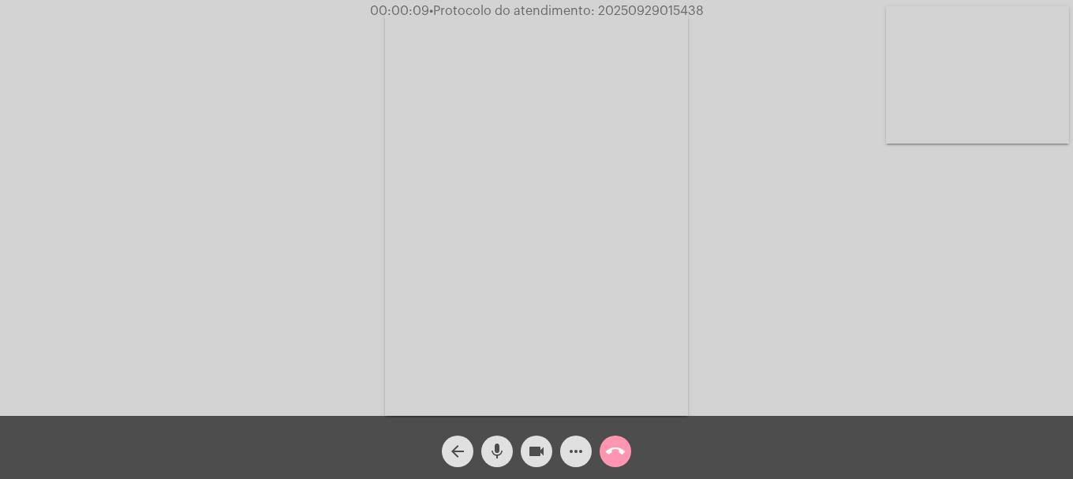
click at [495, 451] on mat-icon "mic" at bounding box center [497, 451] width 19 height 19
click at [495, 451] on mat-icon "mic_off" at bounding box center [497, 451] width 19 height 19
click at [936, 129] on video at bounding box center [977, 74] width 183 height 137
click at [503, 453] on mat-icon "mic" at bounding box center [497, 451] width 19 height 19
click at [495, 451] on mat-icon "mic_off" at bounding box center [497, 451] width 19 height 19
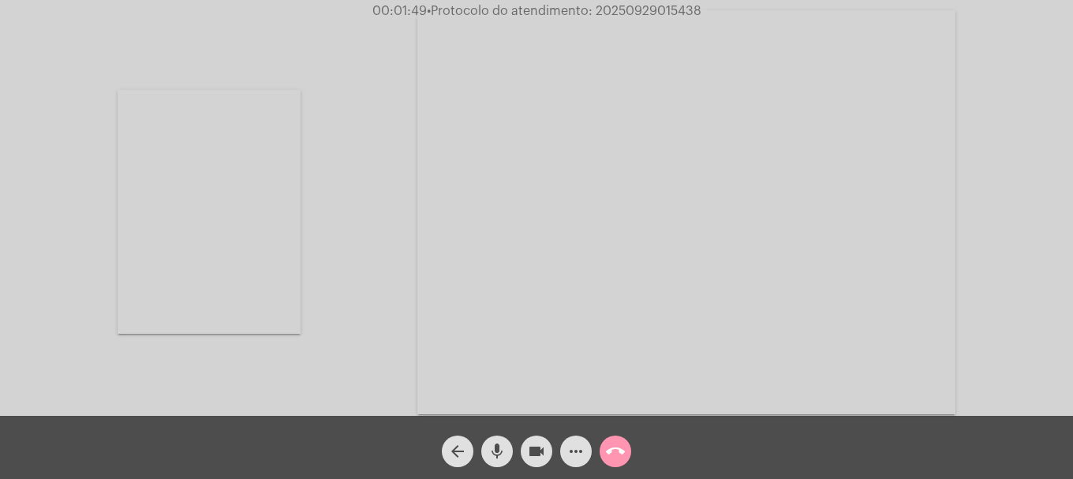
click at [495, 451] on mat-icon "mic" at bounding box center [497, 451] width 19 height 19
click at [495, 451] on mat-icon "mic_off" at bounding box center [497, 451] width 19 height 19
click at [495, 451] on mat-icon "mic" at bounding box center [497, 451] width 19 height 19
click at [495, 451] on mat-icon "mic_off" at bounding box center [497, 451] width 19 height 19
click at [495, 451] on mat-icon "mic" at bounding box center [497, 451] width 19 height 19
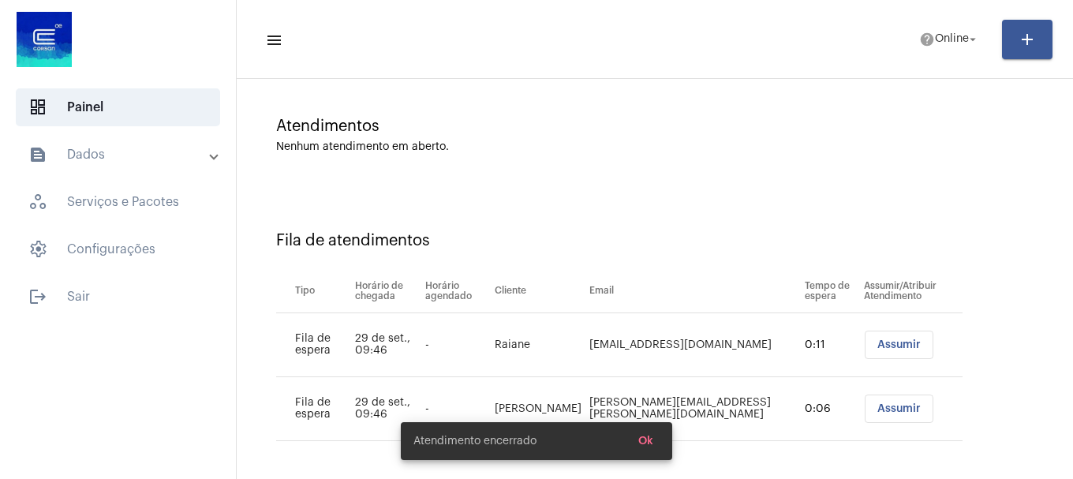
scroll to position [112, 0]
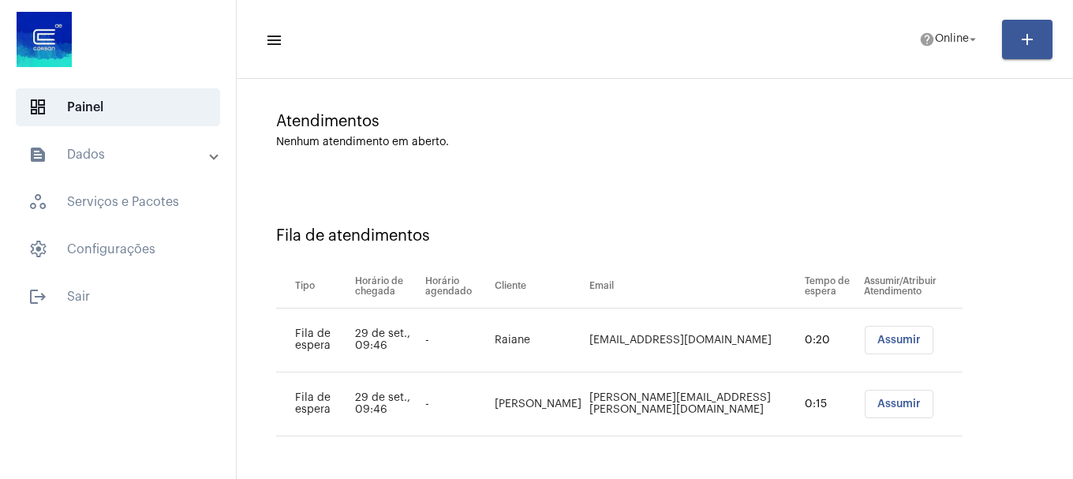
click at [878, 342] on span "Assumir" at bounding box center [899, 340] width 43 height 11
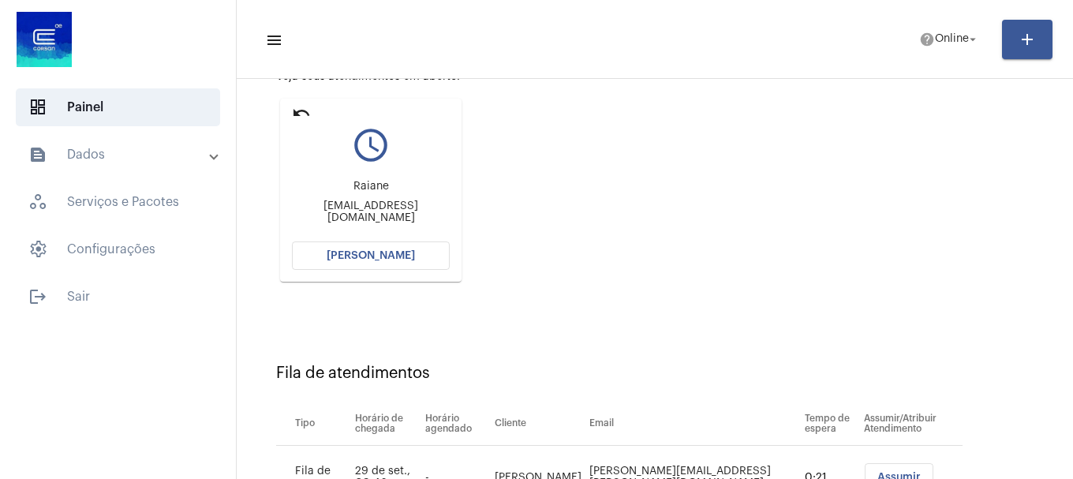
scroll to position [251, 0]
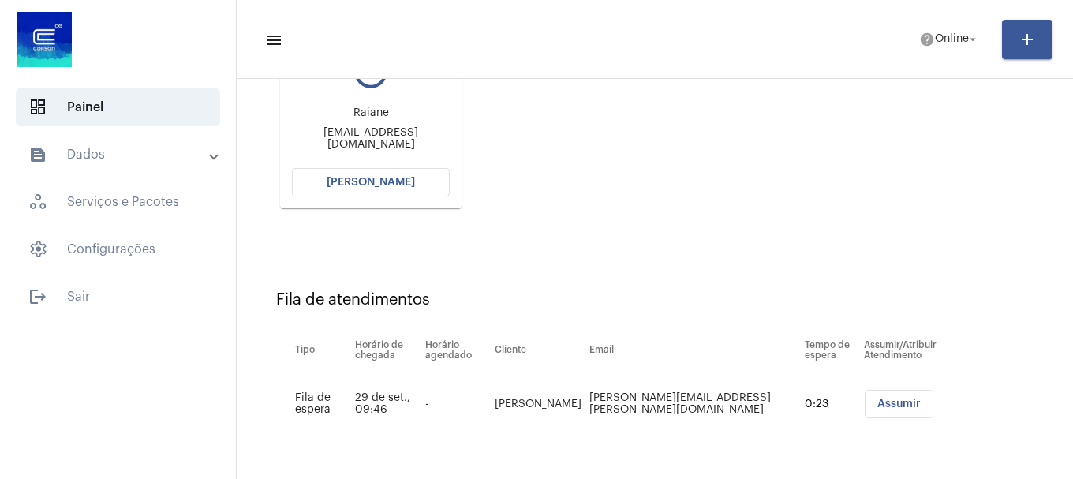
click at [393, 171] on button "[PERSON_NAME]" at bounding box center [371, 182] width 158 height 28
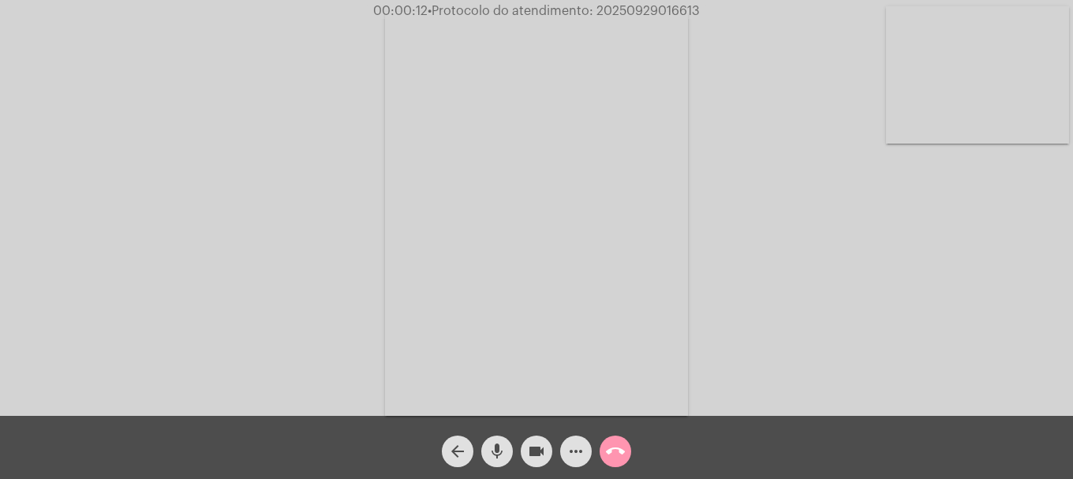
click at [1065, 77] on video at bounding box center [977, 74] width 183 height 137
click at [717, 325] on video at bounding box center [686, 212] width 538 height 404
click at [494, 458] on mat-icon "mic" at bounding box center [497, 451] width 19 height 19
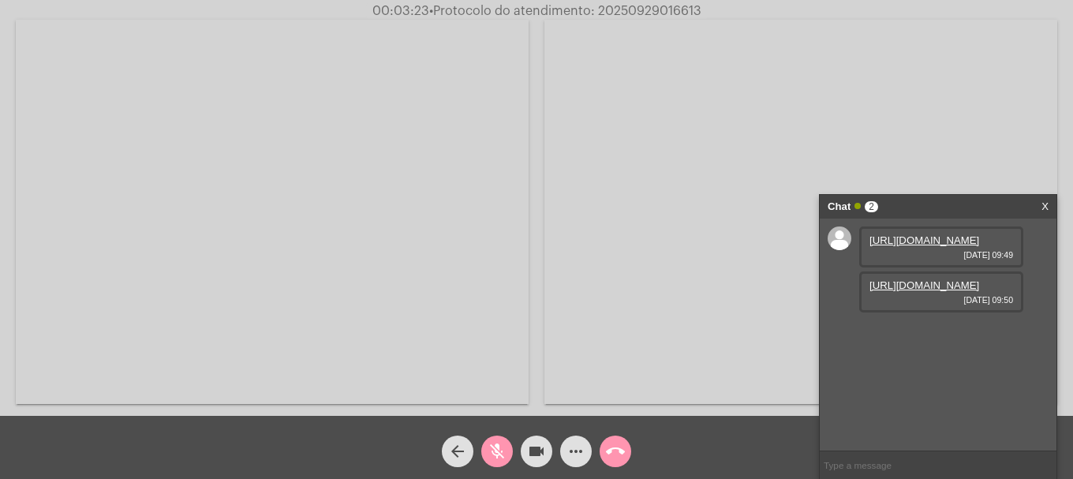
click at [937, 246] on link "[URL][DOMAIN_NAME]" at bounding box center [925, 240] width 110 height 12
click at [908, 291] on link "[URL][DOMAIN_NAME]" at bounding box center [925, 285] width 110 height 12
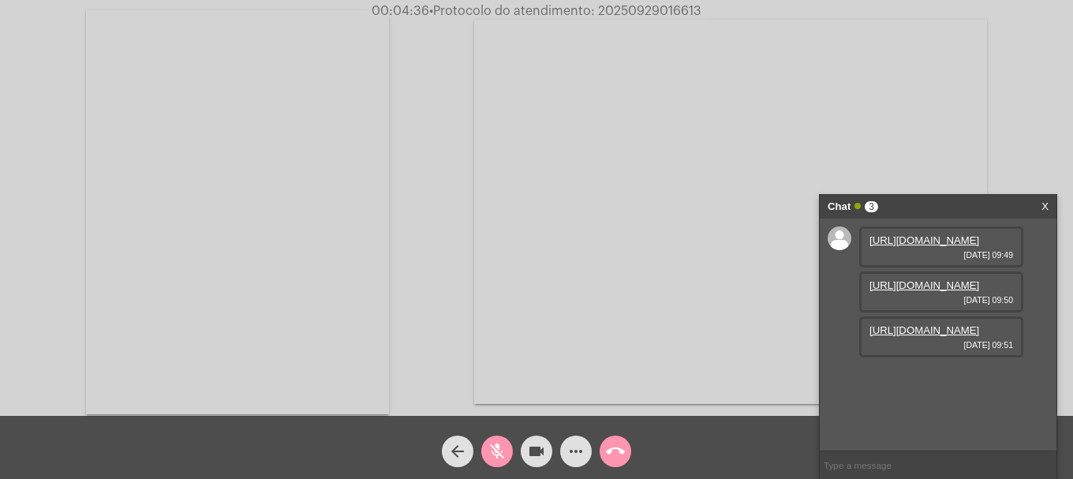
scroll to position [13, 0]
click at [949, 336] on link "[URL][DOMAIN_NAME]" at bounding box center [925, 330] width 110 height 12
click at [498, 453] on mat-icon "mic_off" at bounding box center [497, 451] width 19 height 19
click at [500, 451] on mat-icon "mic" at bounding box center [497, 451] width 19 height 19
click at [534, 458] on mat-icon "videocam" at bounding box center [536, 451] width 19 height 19
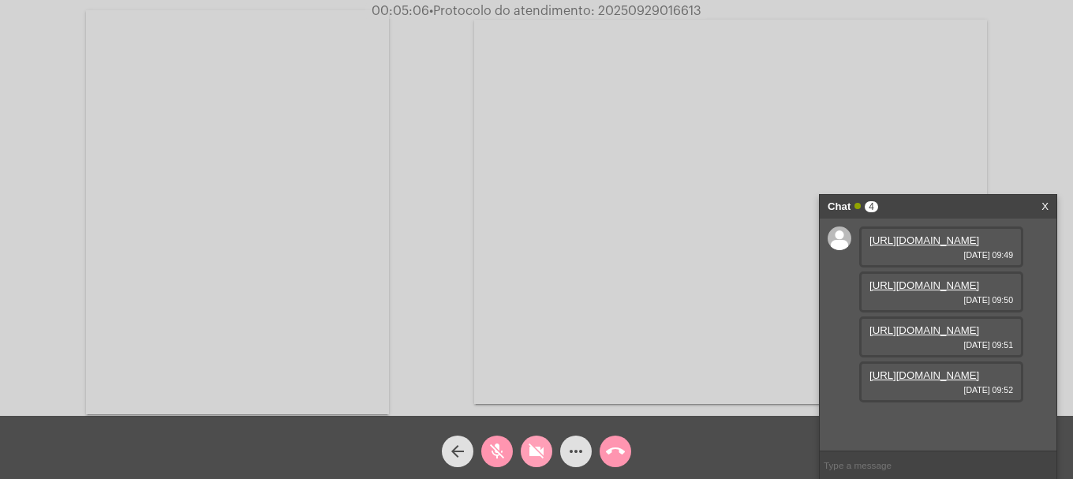
click at [534, 458] on mat-icon "videocam_off" at bounding box center [536, 451] width 19 height 19
click at [503, 459] on mat-icon "mic_off" at bounding box center [497, 451] width 19 height 19
click at [941, 381] on link "https://neft-transfer-bucket.s3.amazonaws.com/temp-fedc88e7-29ca-b6db-6d88-2a47…" at bounding box center [925, 375] width 110 height 12
click at [500, 447] on mat-icon "mic" at bounding box center [497, 451] width 19 height 19
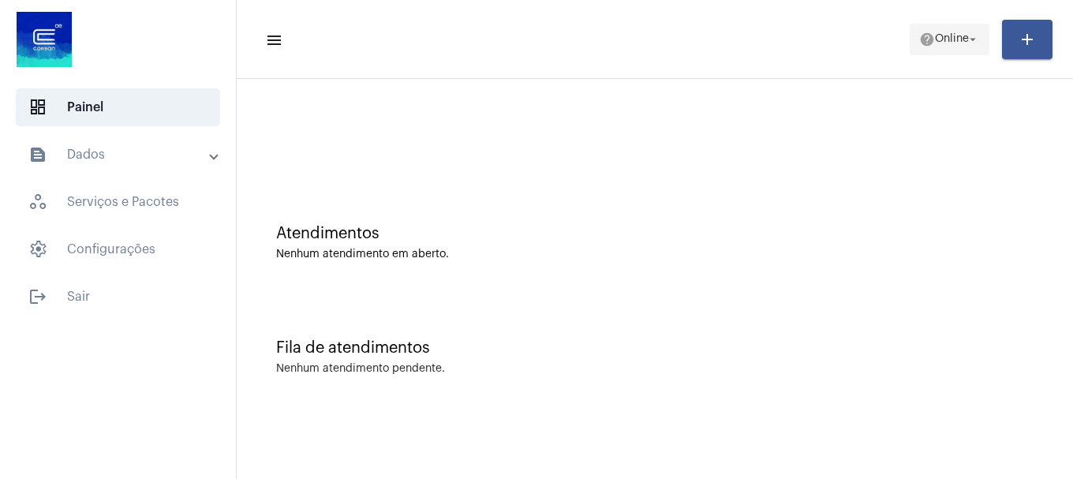
click at [971, 32] on mat-icon "arrow_drop_down" at bounding box center [973, 39] width 14 height 14
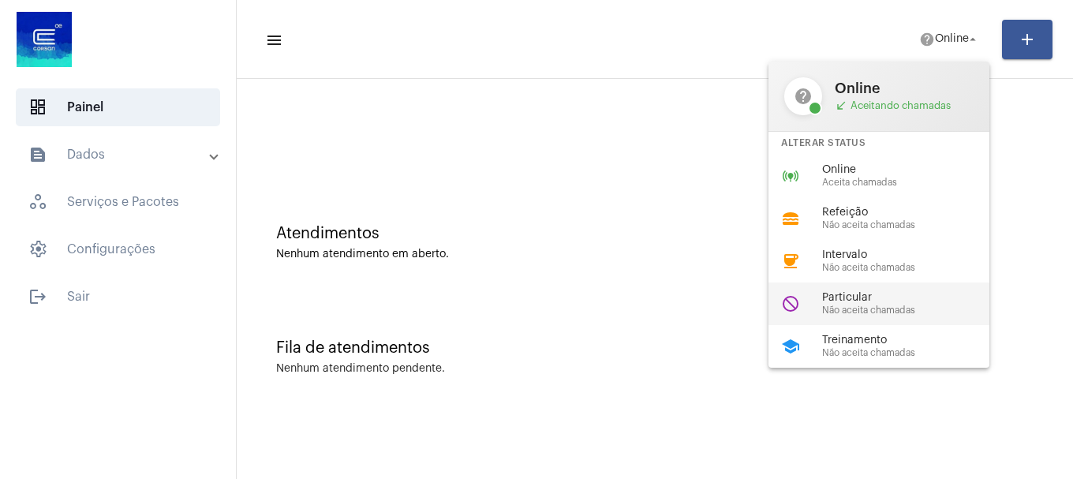
click at [834, 301] on span "Particular" at bounding box center [912, 298] width 180 height 12
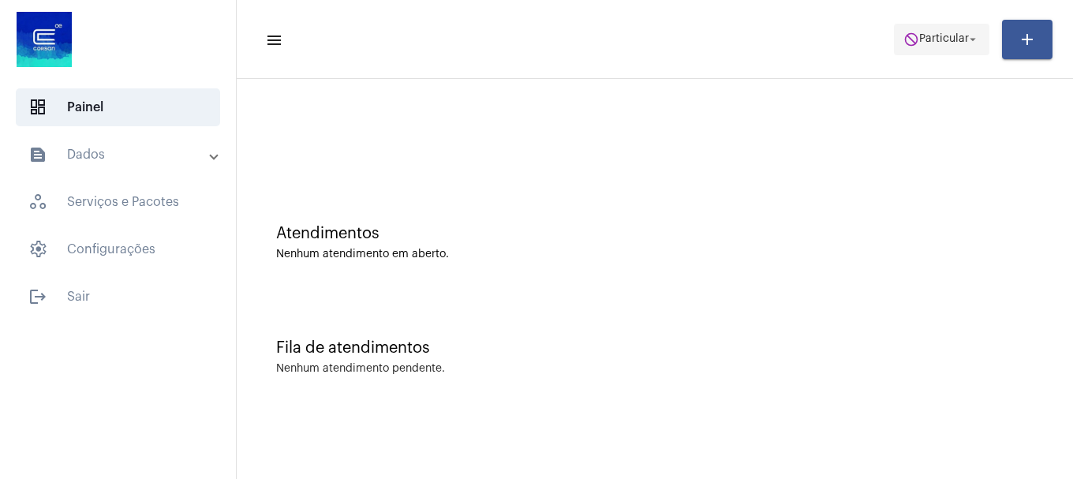
click at [923, 28] on span "do_not_disturb Particular arrow_drop_down" at bounding box center [942, 38] width 77 height 28
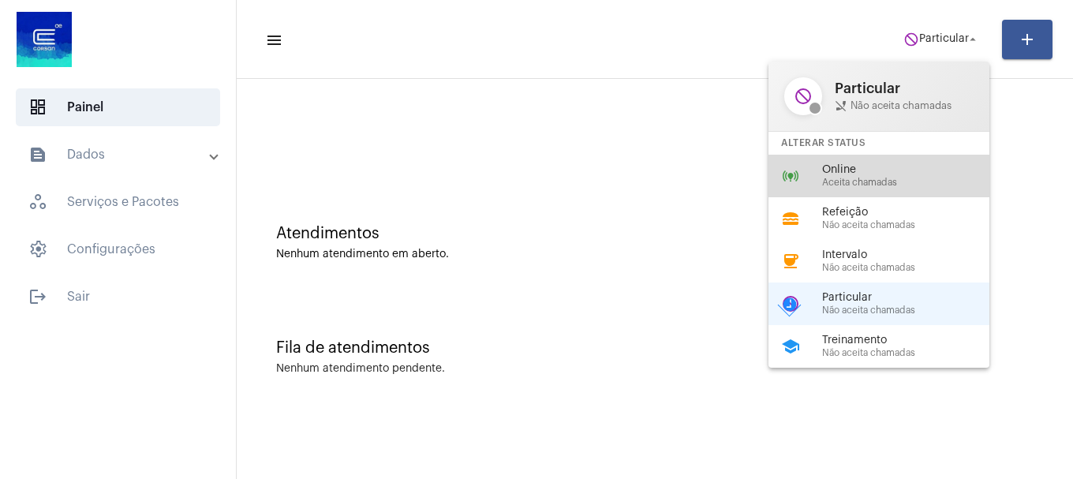
click at [923, 170] on span "Online" at bounding box center [912, 170] width 180 height 12
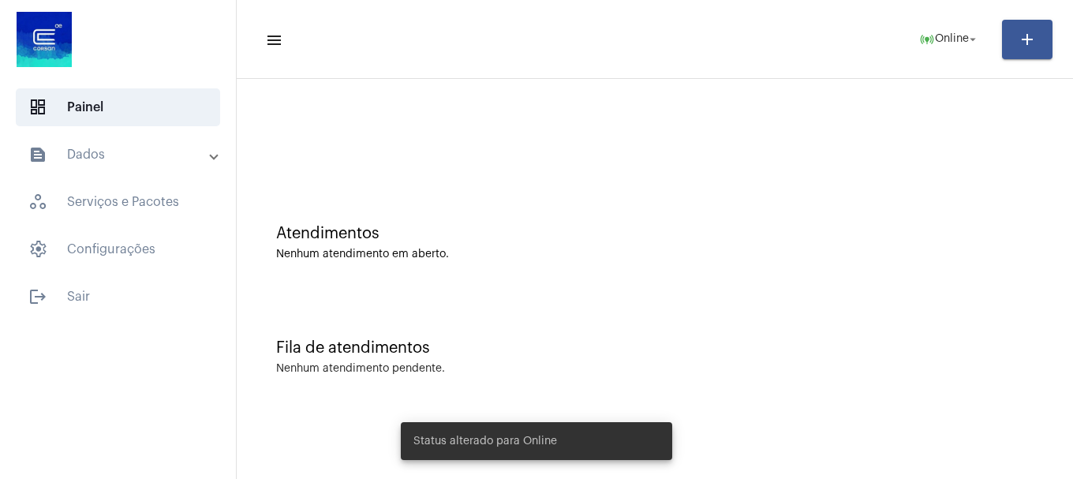
click at [92, 163] on mat-panel-title "text_snippet_outlined Dados" at bounding box center [119, 154] width 182 height 19
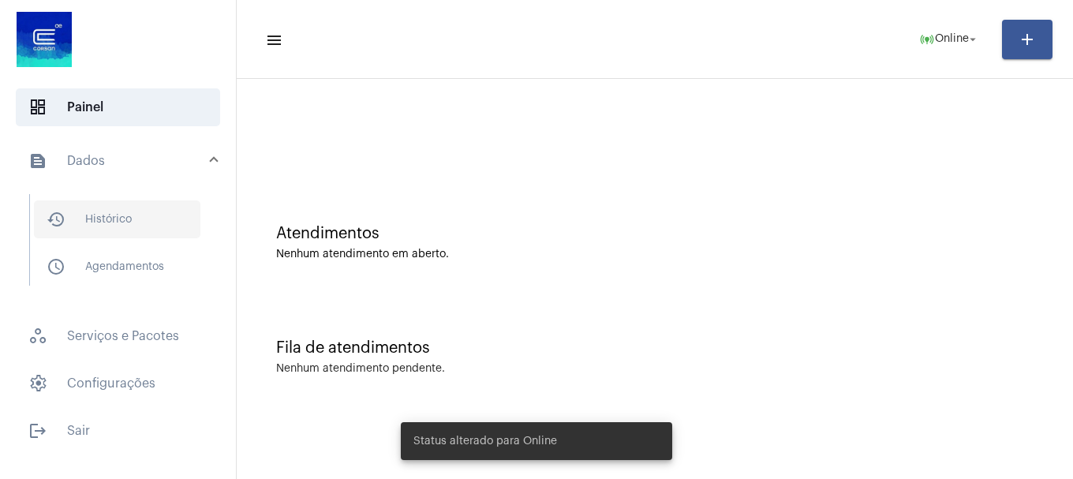
click at [95, 220] on span "history_outlined Histórico" at bounding box center [117, 219] width 167 height 38
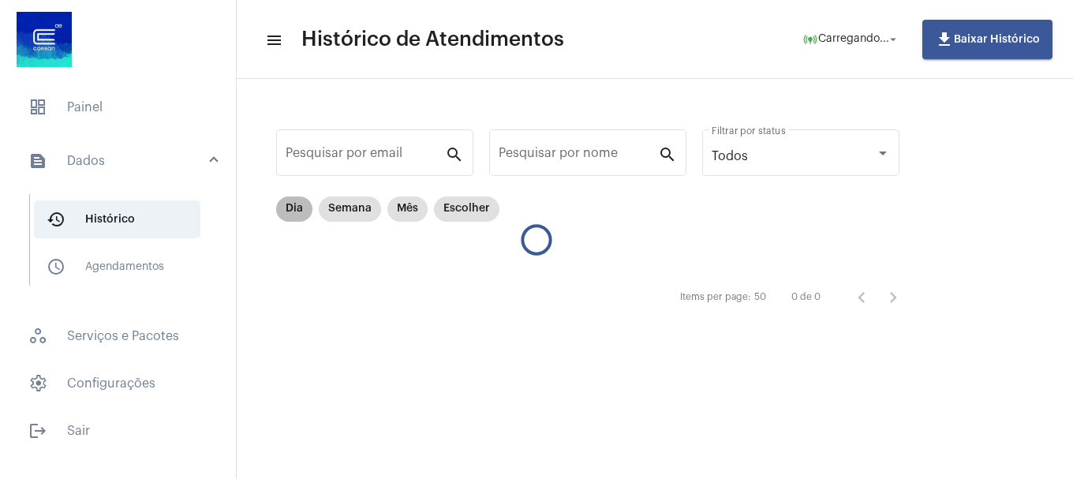
click at [299, 200] on mat-chip "Dia" at bounding box center [294, 208] width 36 height 25
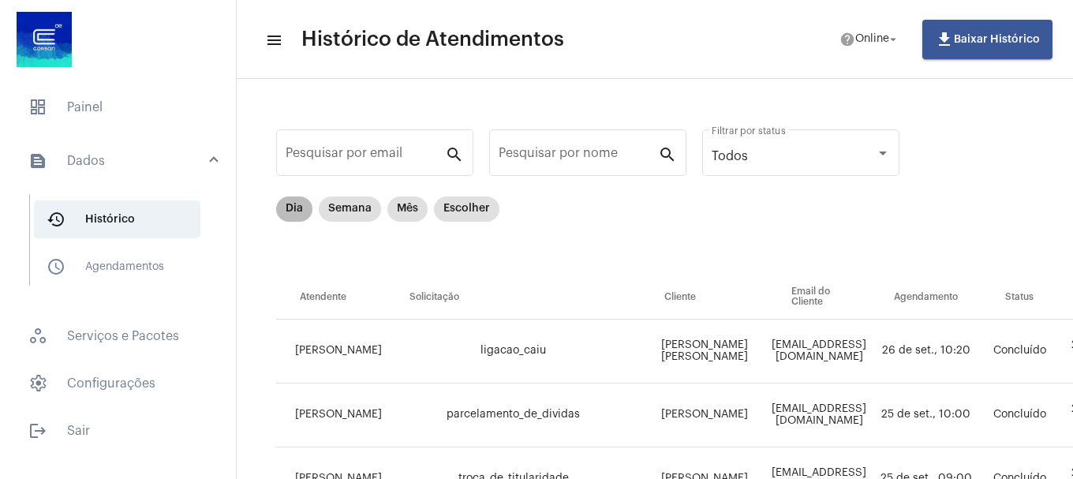
click at [291, 201] on mat-chip "Dia" at bounding box center [294, 208] width 36 height 25
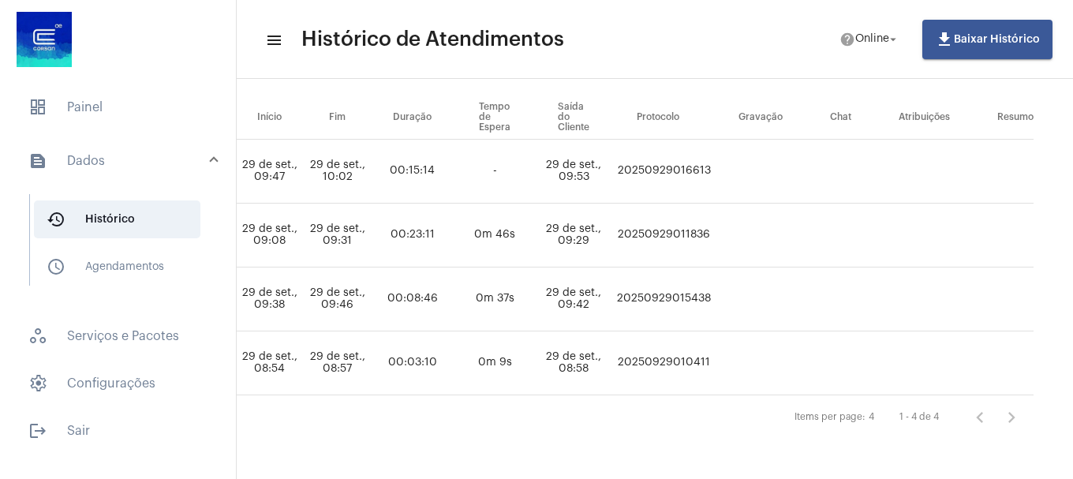
scroll to position [192, 922]
drag, startPoint x: 608, startPoint y: 155, endPoint x: 713, endPoint y: 159, distance: 104.3
click at [713, 159] on tr "LAISA MARQUES desconto_social Raiane fraiane477@gmail.com - Concluído 29 de set…" at bounding box center [234, 172] width 1600 height 64
copy td "20250929016613"
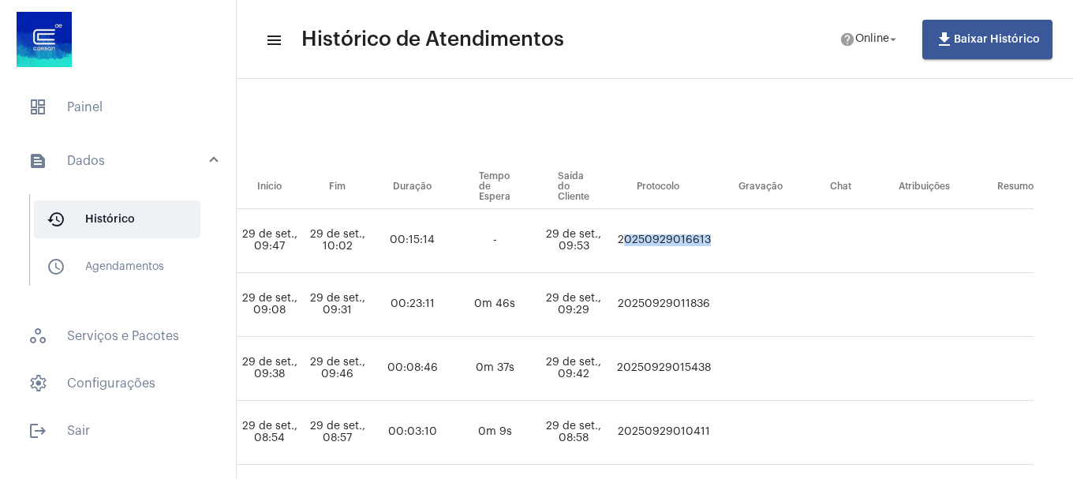
scroll to position [0, 922]
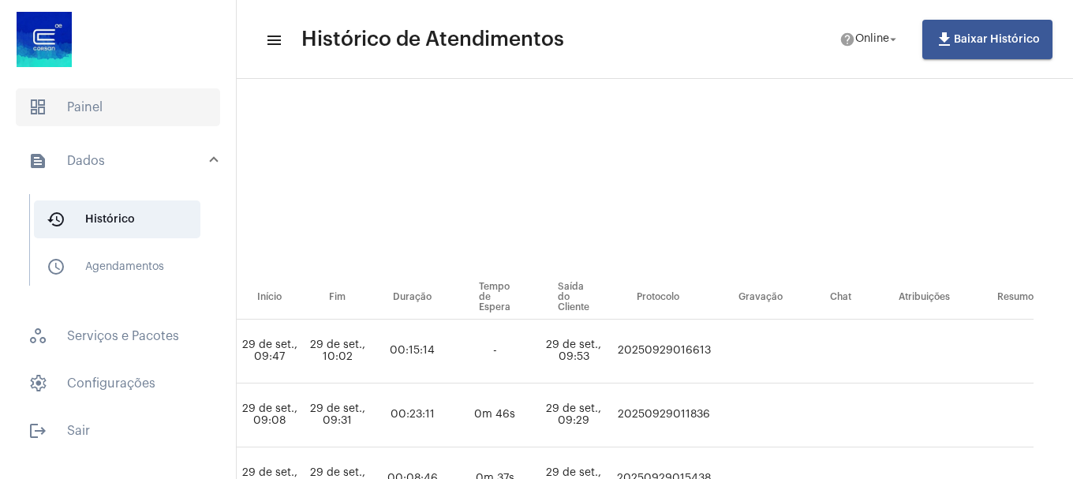
click at [139, 122] on span "dashboard Painel" at bounding box center [118, 107] width 204 height 38
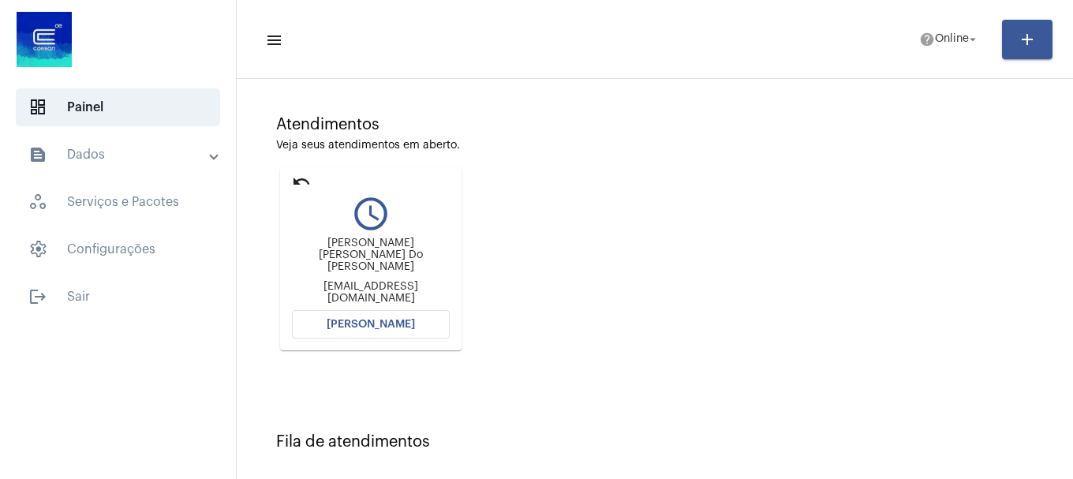
scroll to position [251, 0]
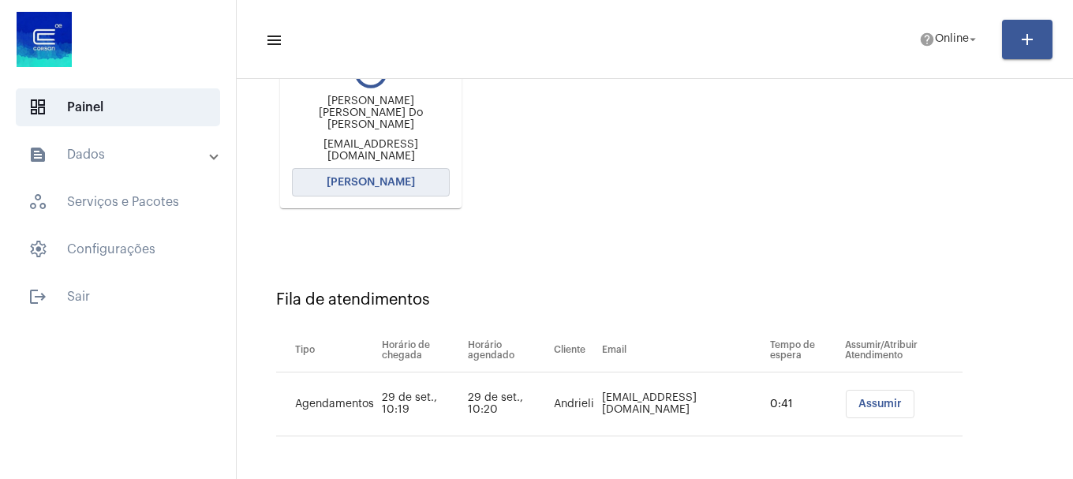
click at [319, 178] on button "[PERSON_NAME]" at bounding box center [371, 182] width 158 height 28
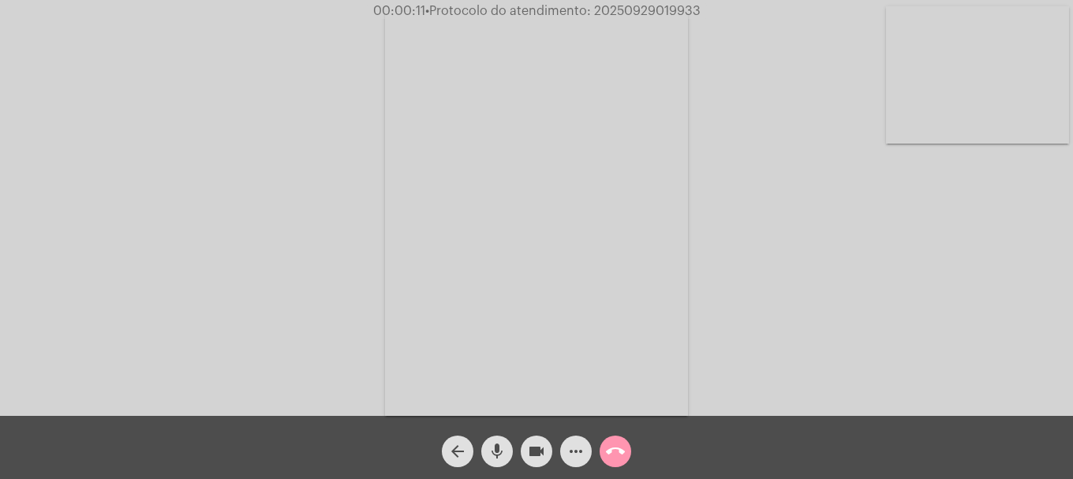
click at [507, 455] on button "mic" at bounding box center [497, 452] width 32 height 32
click at [507, 455] on button "mic_off" at bounding box center [497, 452] width 32 height 32
click at [537, 462] on span "videocam" at bounding box center [536, 452] width 19 height 32
click at [503, 445] on mat-icon "mic" at bounding box center [497, 451] width 19 height 19
click at [488, 436] on span "mic_off" at bounding box center [497, 452] width 19 height 32
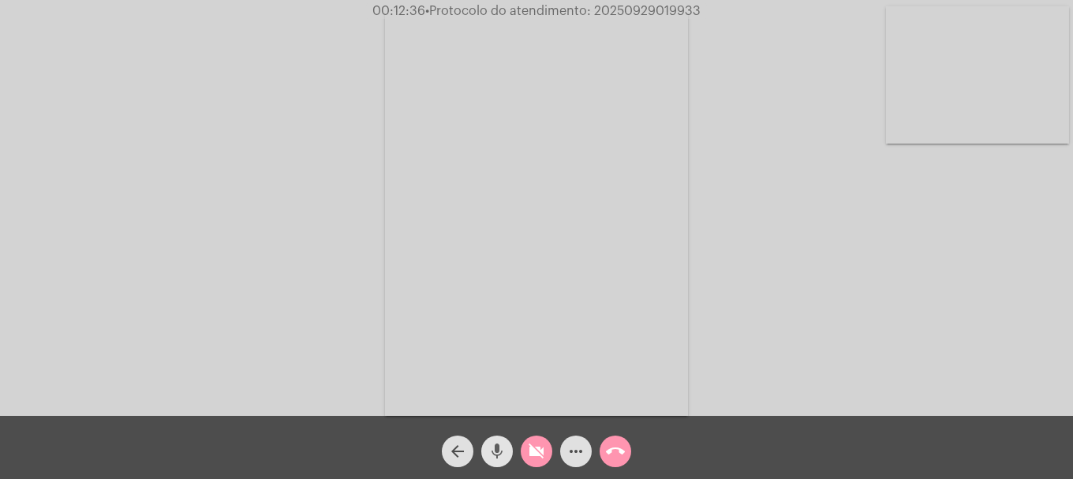
click at [496, 463] on span "mic" at bounding box center [497, 452] width 19 height 32
click at [528, 454] on mat-icon "videocam_off" at bounding box center [536, 451] width 19 height 19
click at [494, 453] on mat-icon "mic_off" at bounding box center [497, 451] width 19 height 19
click at [683, 6] on span "• Protocolo do atendimento: 20250929019933" at bounding box center [560, 11] width 275 height 13
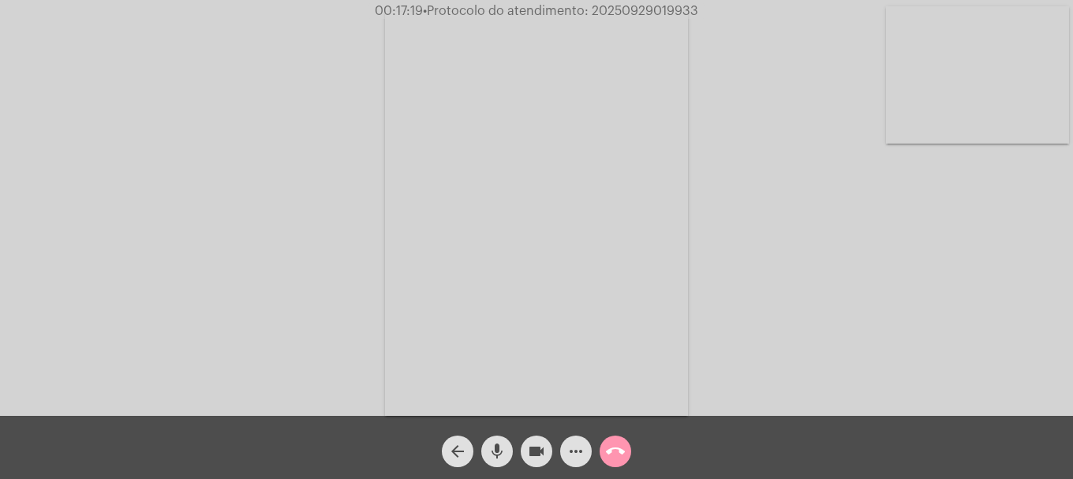
copy span "20250929019933"
click at [570, 455] on mat-icon "more_horiz" at bounding box center [576, 451] width 19 height 19
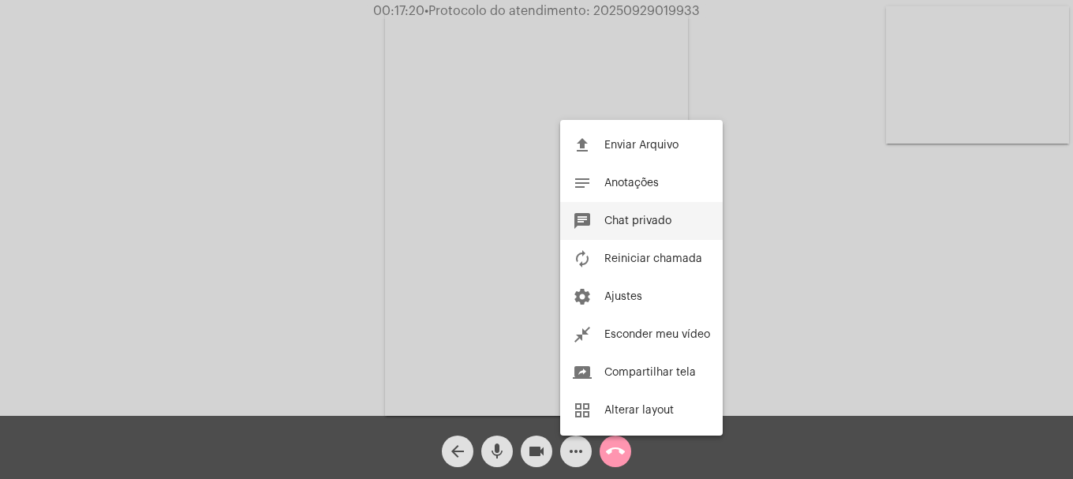
click at [591, 222] on mat-icon "chat" at bounding box center [582, 220] width 19 height 19
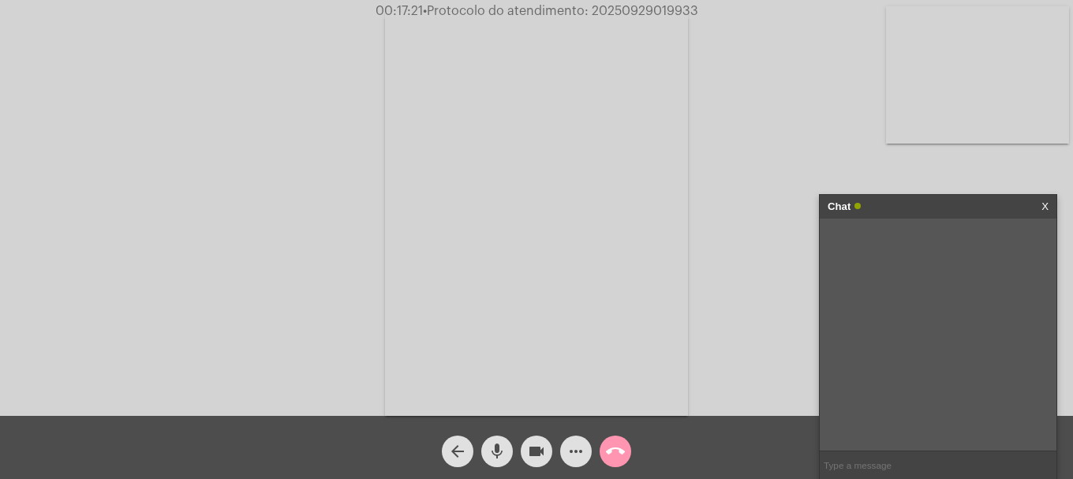
click at [855, 465] on input "text" at bounding box center [938, 465] width 237 height 28
paste input "20250929019933"
type input "20250929019933"
click at [627, 451] on button "call_end" at bounding box center [616, 452] width 32 height 32
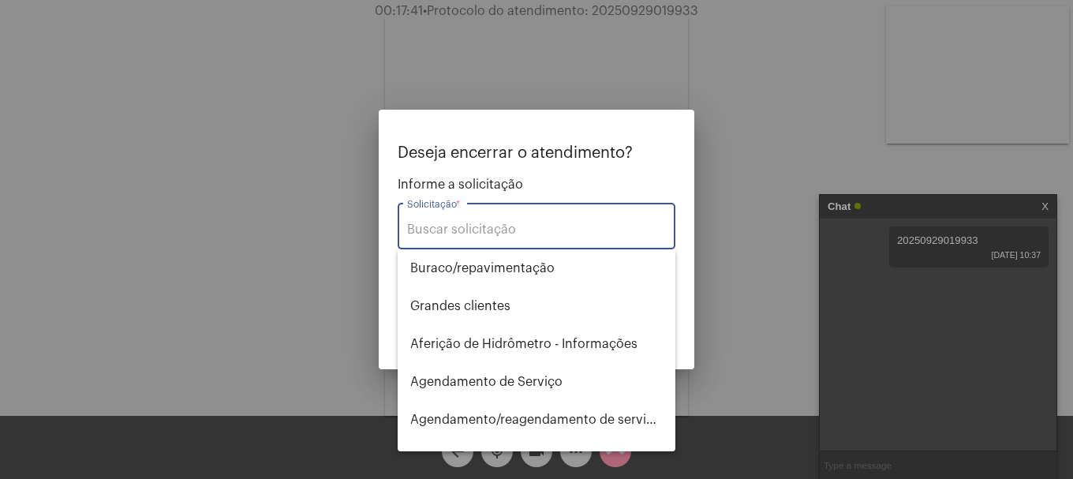
click at [530, 216] on div "Solicitação *" at bounding box center [536, 225] width 259 height 50
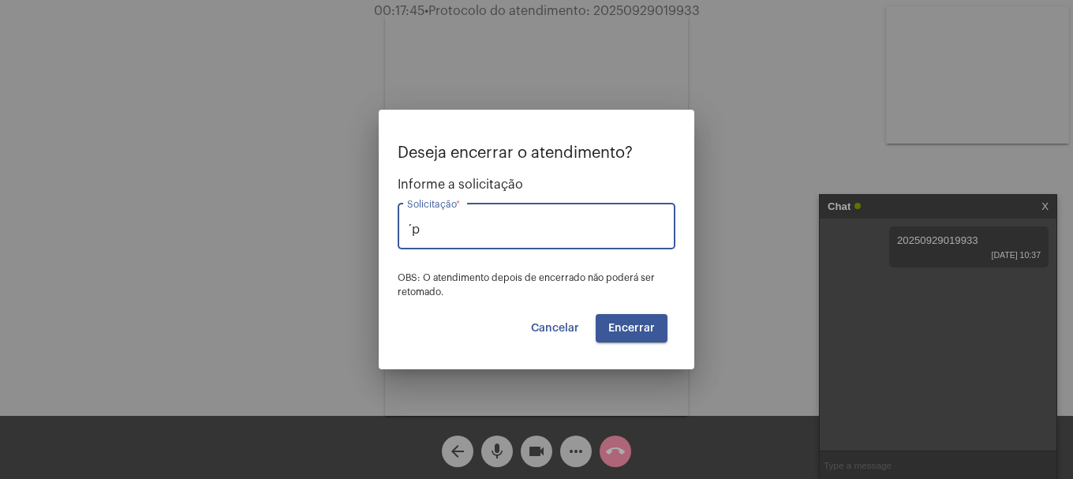
type input "´"
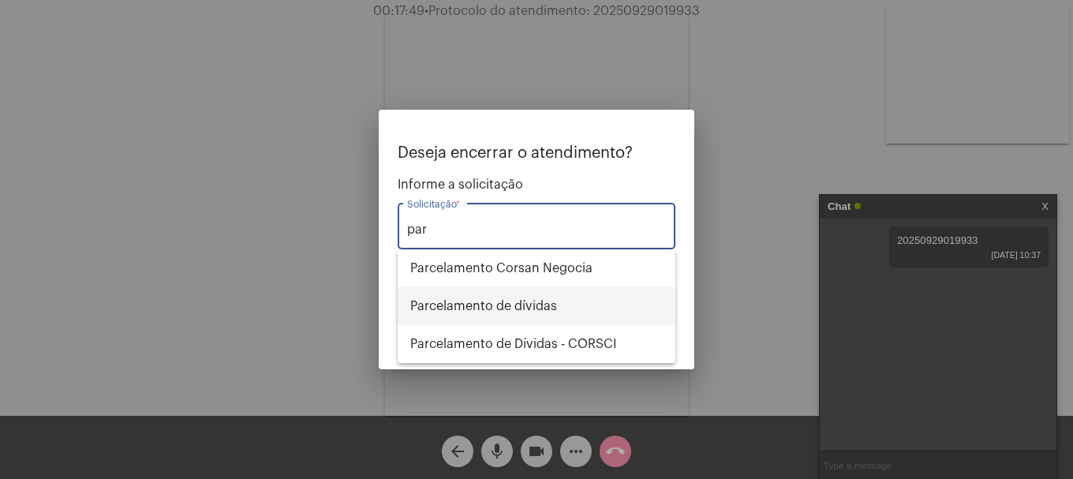
click at [556, 305] on span "Parcelamento de dívidas" at bounding box center [536, 306] width 253 height 38
type input "Parcelamento de dívidas"
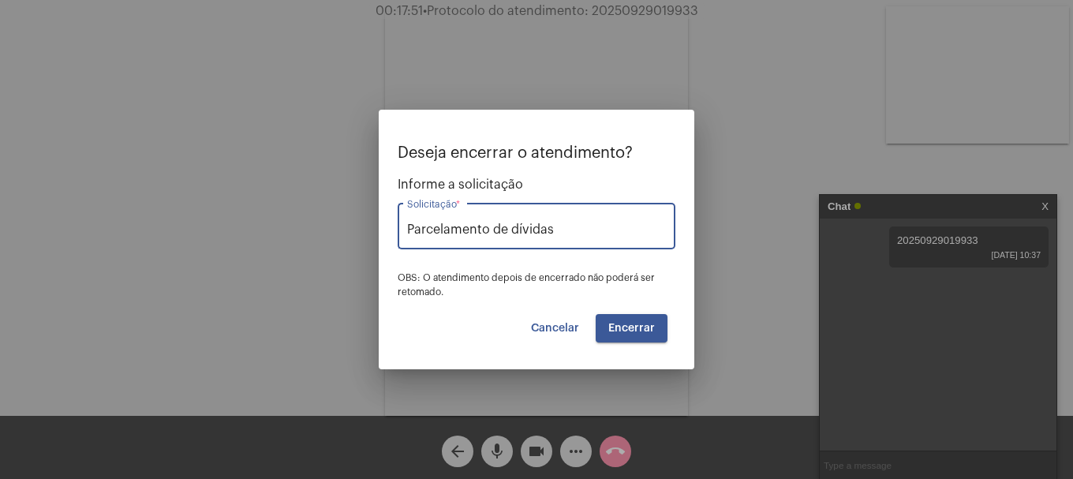
click at [657, 338] on button "Encerrar" at bounding box center [632, 328] width 72 height 28
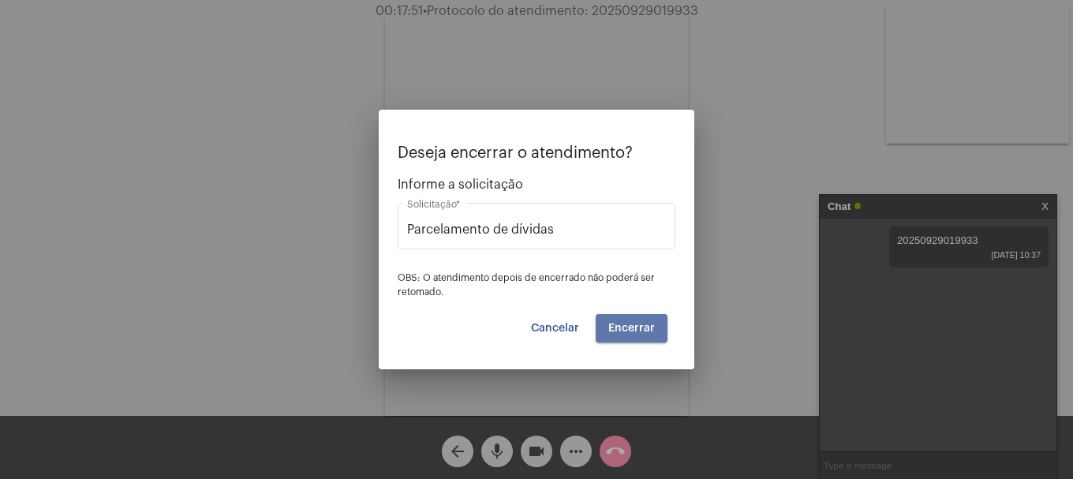
click at [657, 338] on button "Encerrar" at bounding box center [632, 328] width 72 height 28
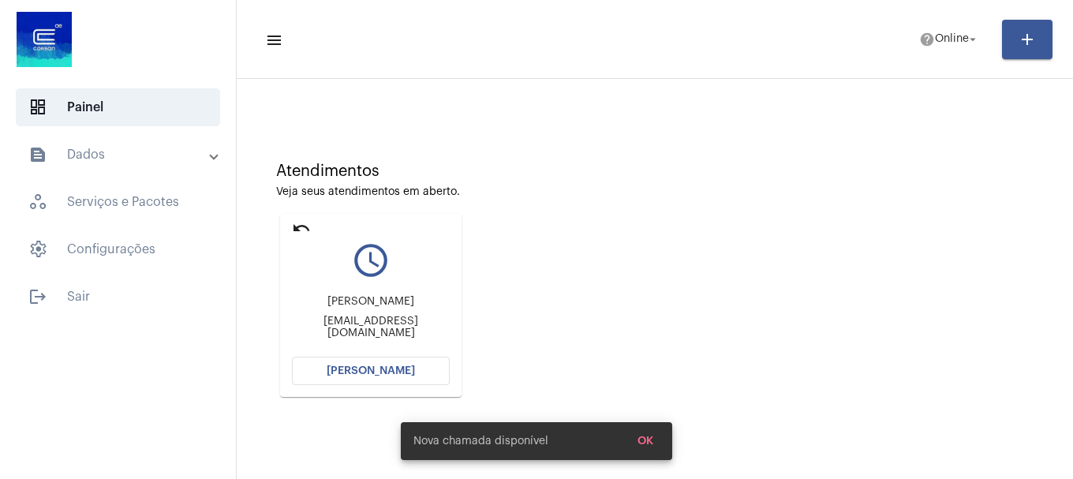
scroll to position [138, 0]
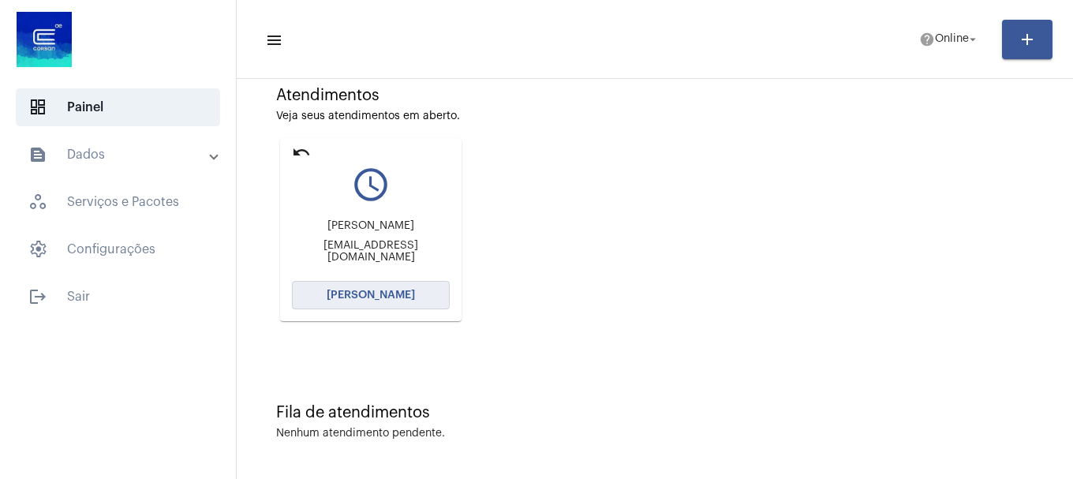
click at [381, 298] on span "[PERSON_NAME]" at bounding box center [371, 295] width 88 height 11
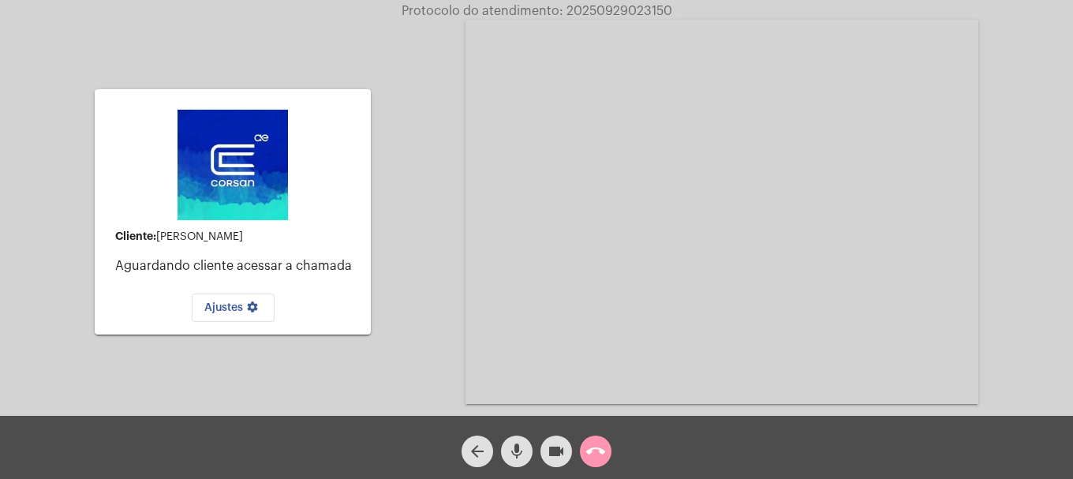
click at [516, 448] on mat-icon "mic" at bounding box center [516, 451] width 19 height 19
click at [516, 449] on mat-icon "mic_off" at bounding box center [516, 451] width 19 height 19
click at [598, 457] on mat-icon "call_end" at bounding box center [595, 451] width 19 height 19
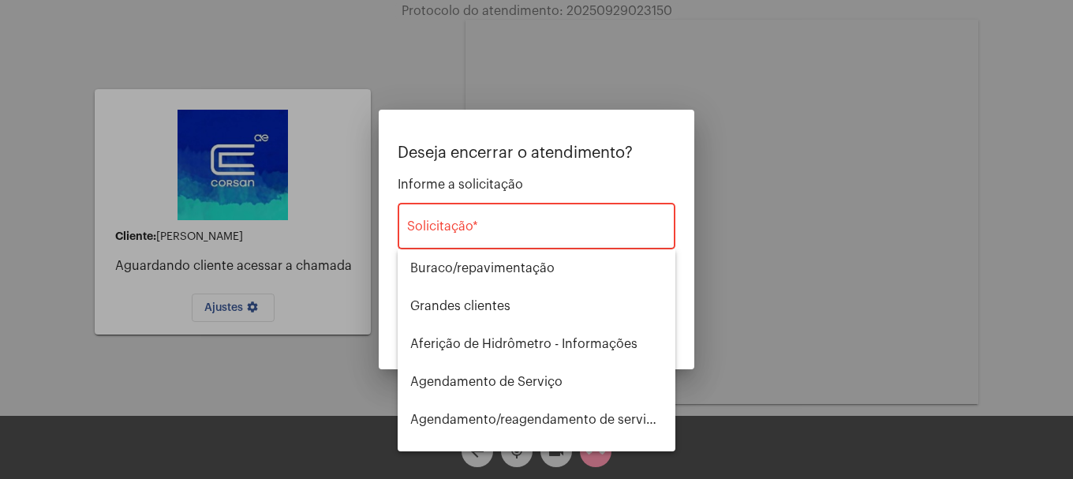
click at [502, 214] on div "Solicitação *" at bounding box center [536, 225] width 259 height 50
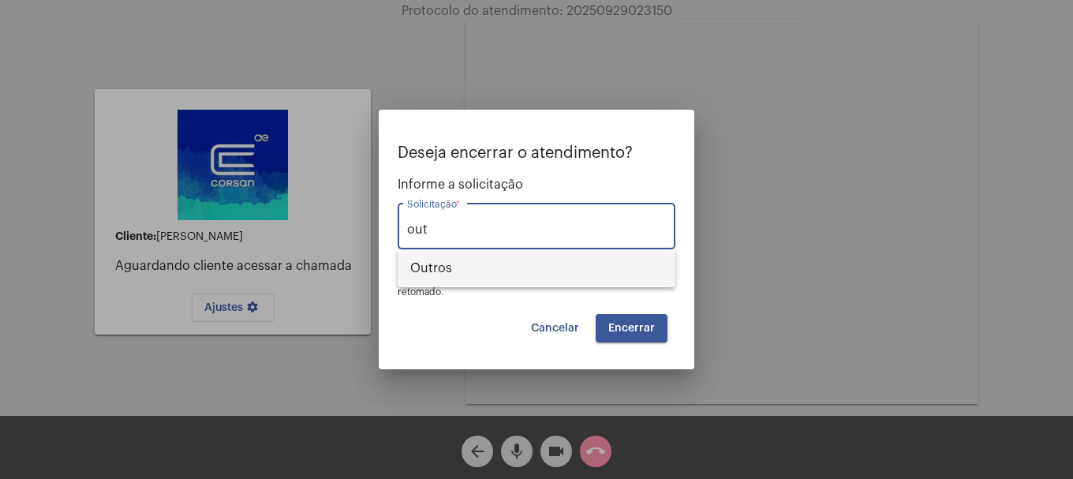
click at [422, 265] on span "Outros" at bounding box center [536, 268] width 253 height 38
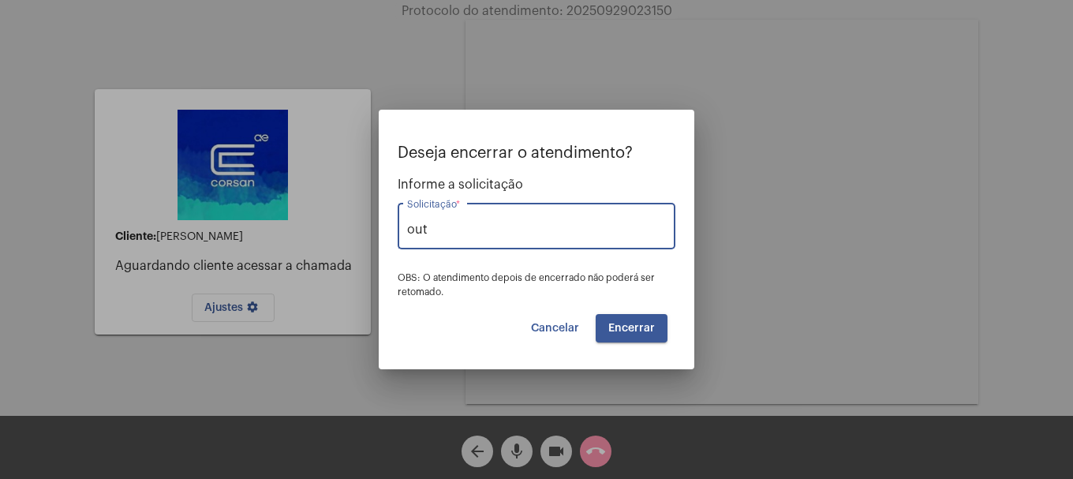
type input "Outros"
click at [633, 333] on span "Encerrar" at bounding box center [631, 328] width 47 height 11
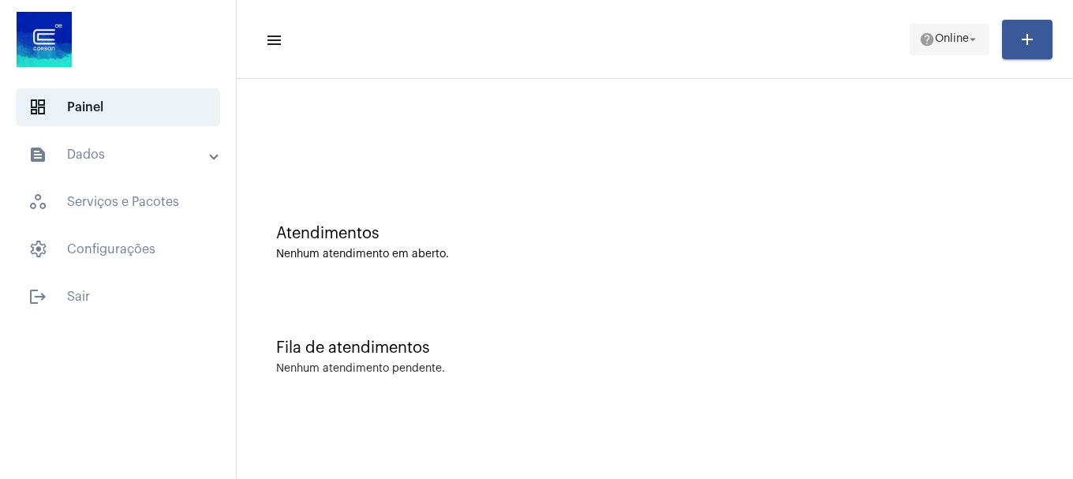
click at [945, 37] on span "Online" at bounding box center [952, 39] width 34 height 11
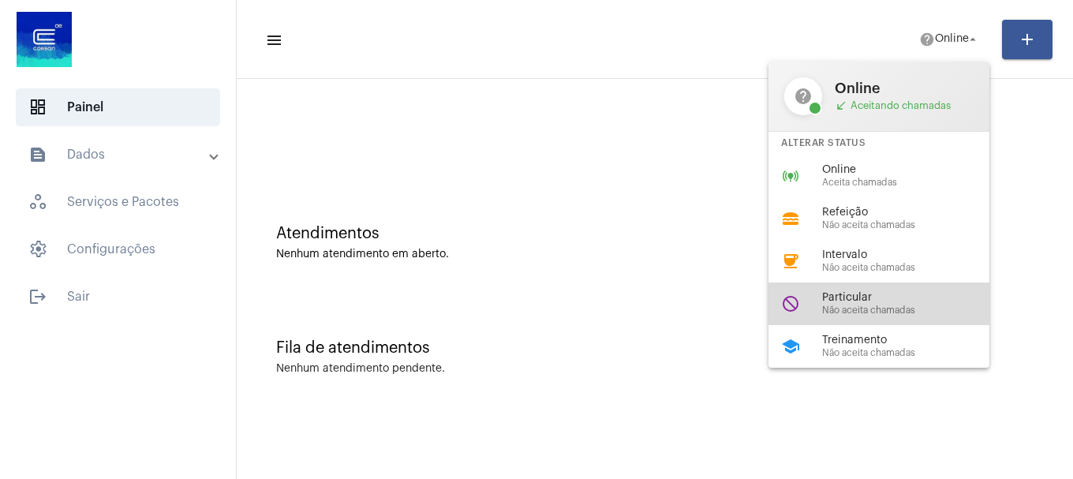
click at [907, 315] on span "Não aceita chamadas" at bounding box center [912, 310] width 180 height 10
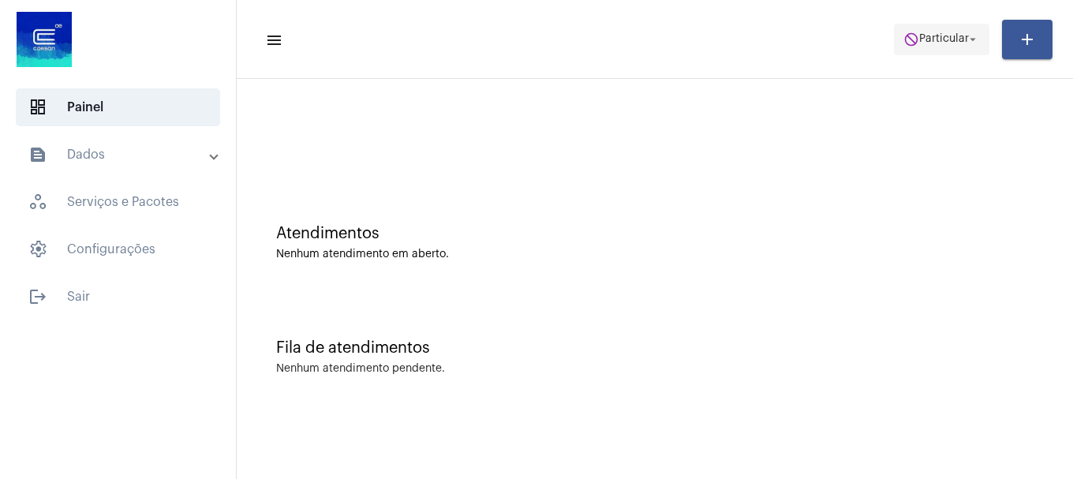
drag, startPoint x: 926, startPoint y: 59, endPoint x: 926, endPoint y: 39, distance: 20.5
click at [926, 41] on mat-toolbar-row "menu do_not_disturb Particular arrow_drop_down add" at bounding box center [655, 39] width 837 height 51
click at [926, 39] on span "Particular" at bounding box center [944, 39] width 50 height 11
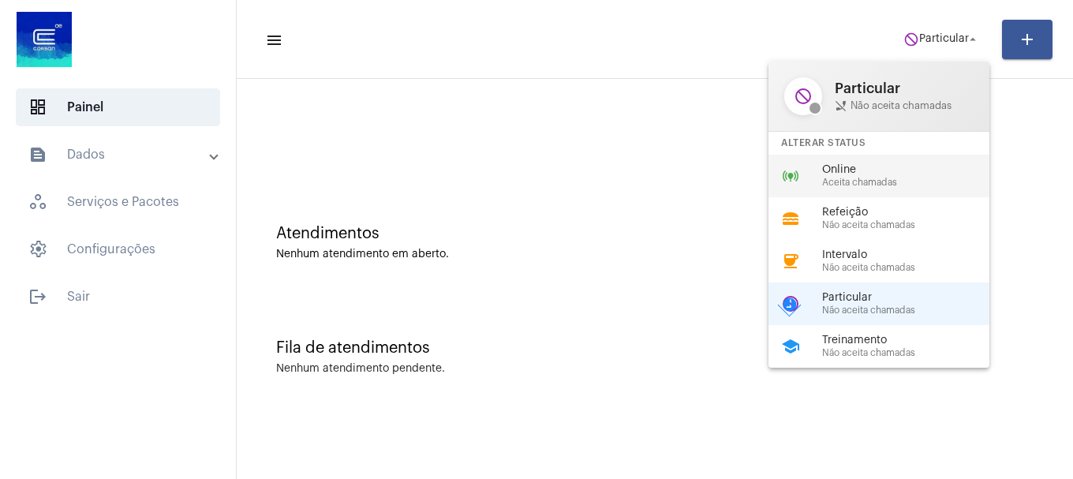
click at [885, 186] on span "Aceita chamadas" at bounding box center [912, 183] width 180 height 10
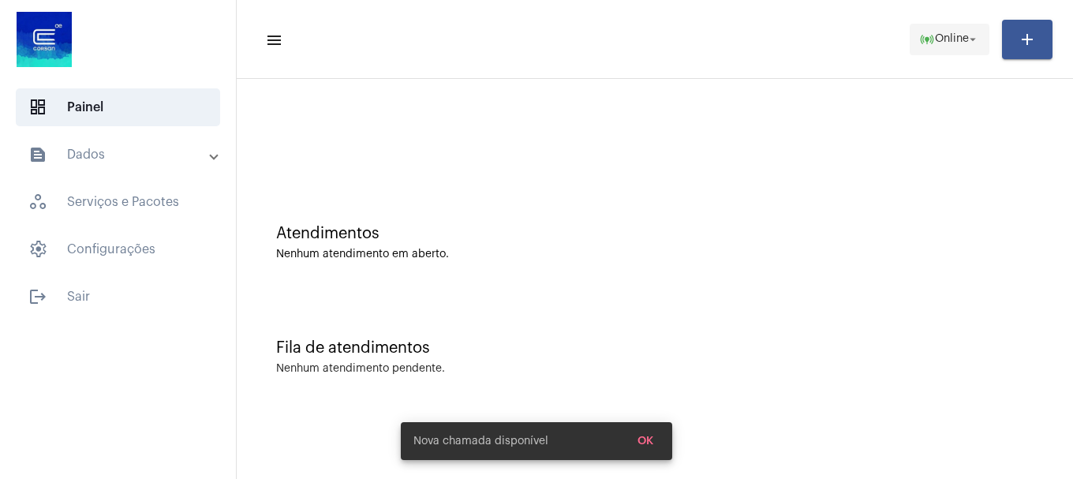
click at [953, 32] on span "online_prediction Online arrow_drop_down" at bounding box center [949, 38] width 61 height 28
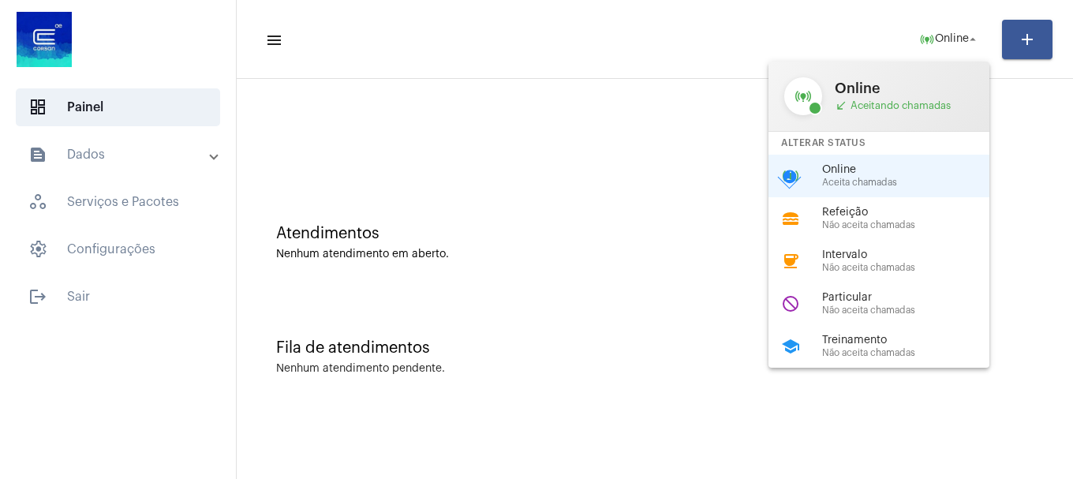
click at [901, 330] on div "school Treinamento Não aceita chamadas" at bounding box center [892, 346] width 246 height 43
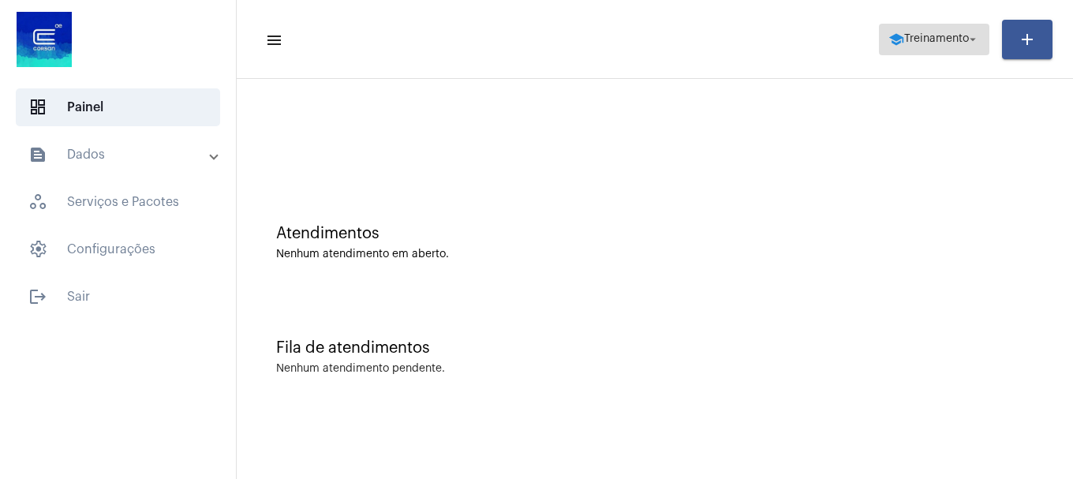
click at [961, 36] on span "Treinamento" at bounding box center [936, 39] width 65 height 11
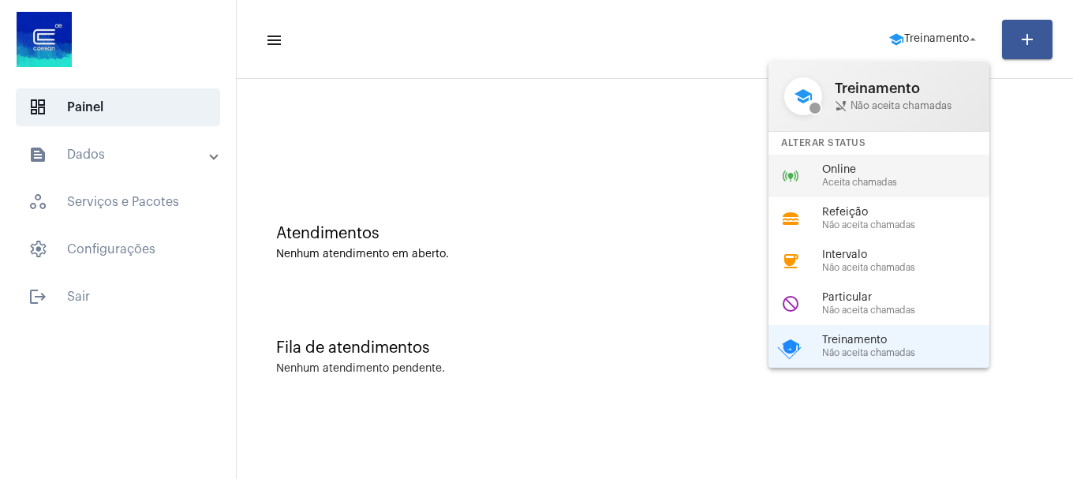
click at [899, 183] on span "Aceita chamadas" at bounding box center [912, 183] width 180 height 10
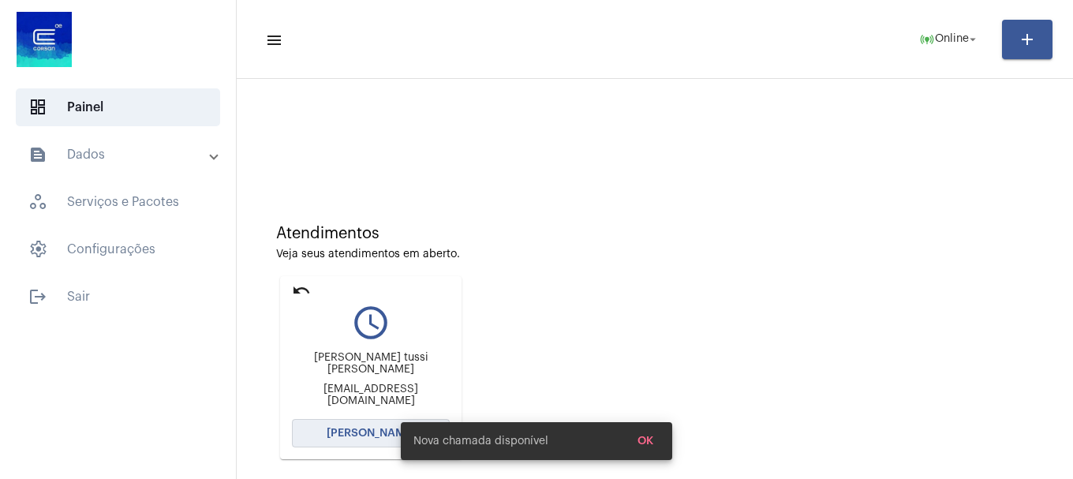
click at [358, 433] on span "[PERSON_NAME]" at bounding box center [371, 433] width 88 height 11
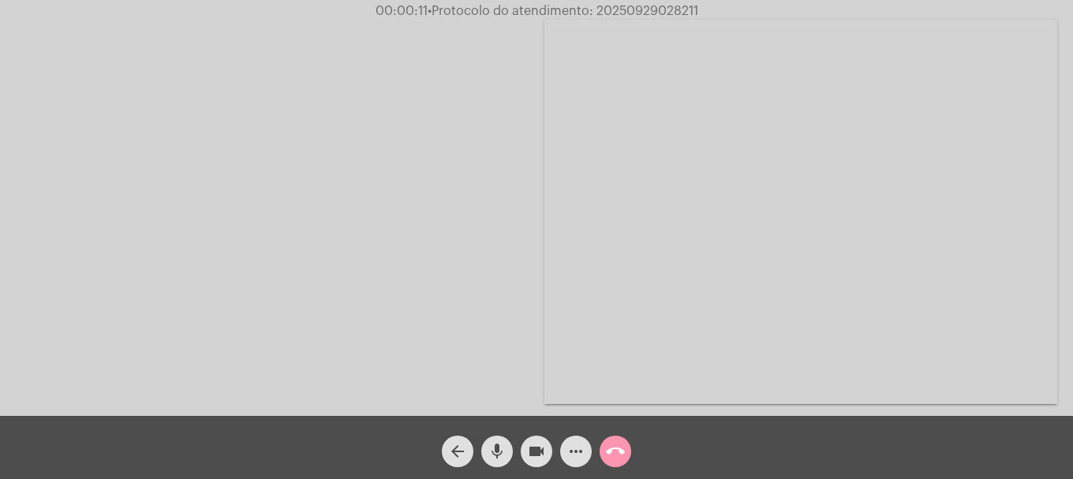
click at [498, 460] on mat-icon "mic" at bounding box center [497, 451] width 19 height 19
click at [541, 447] on mat-icon "videocam" at bounding box center [536, 451] width 19 height 19
click at [533, 455] on mat-icon "videocam_off" at bounding box center [536, 451] width 19 height 19
click at [496, 457] on mat-icon "mic_off" at bounding box center [497, 451] width 19 height 19
click at [515, 449] on div "mic" at bounding box center [496, 447] width 39 height 39
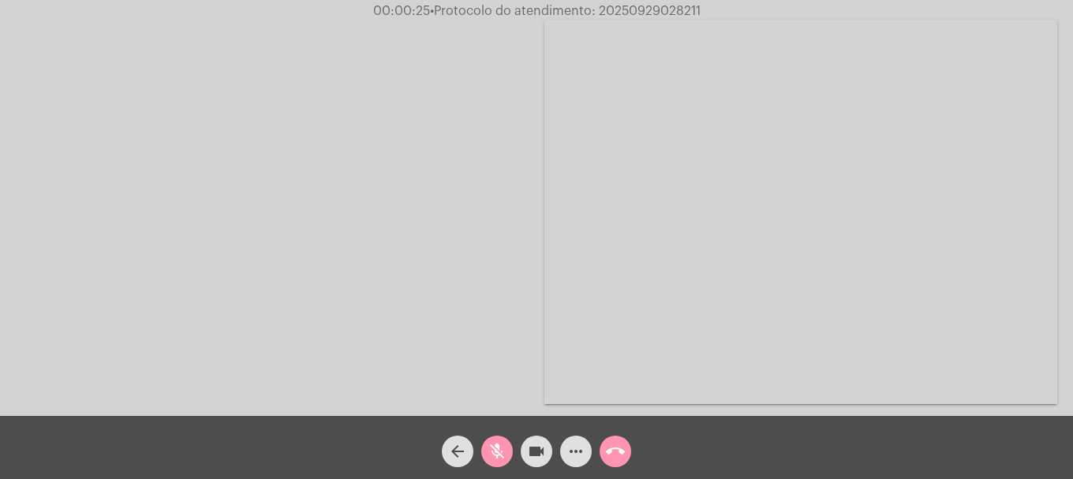
click at [511, 451] on button "mic_off" at bounding box center [497, 452] width 32 height 32
click at [504, 456] on mat-icon "mic" at bounding box center [497, 451] width 19 height 19
click at [504, 456] on mat-icon "mic_off" at bounding box center [497, 451] width 19 height 19
click at [511, 466] on div "mic" at bounding box center [496, 447] width 39 height 39
click at [493, 454] on mat-icon "mic_off" at bounding box center [497, 451] width 19 height 19
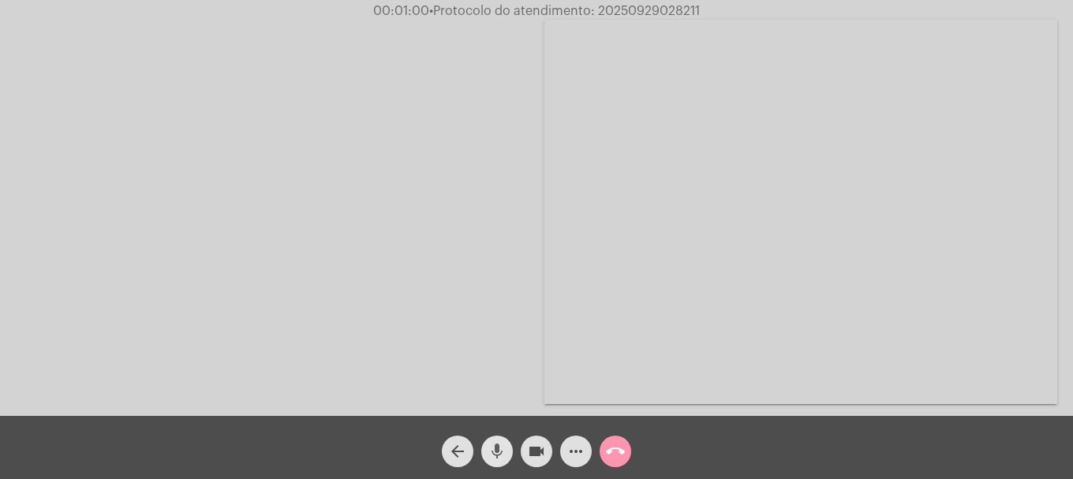
click at [498, 445] on mat-icon "mic" at bounding box center [497, 451] width 19 height 19
click at [502, 444] on mat-icon "mic_off" at bounding box center [497, 451] width 19 height 19
click at [601, 459] on button "call_end" at bounding box center [616, 452] width 32 height 32
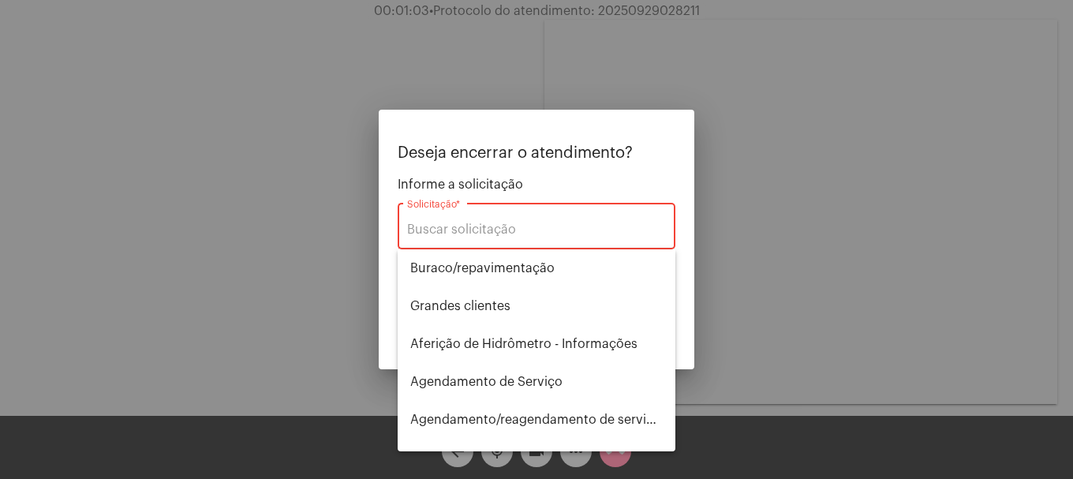
click at [539, 219] on div "Solicitação *" at bounding box center [536, 225] width 259 height 50
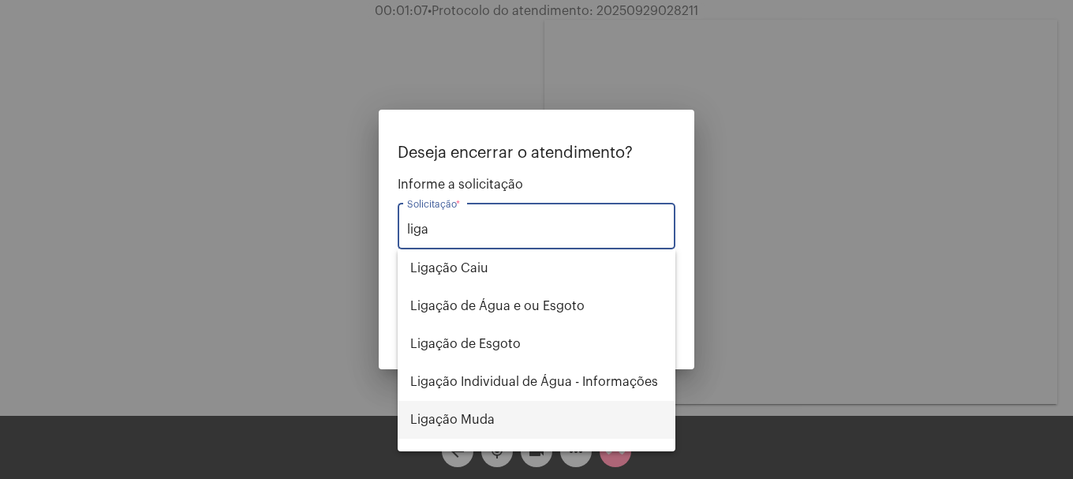
click at [499, 416] on span "Ligação Muda" at bounding box center [536, 420] width 253 height 38
type input "Ligação Muda"
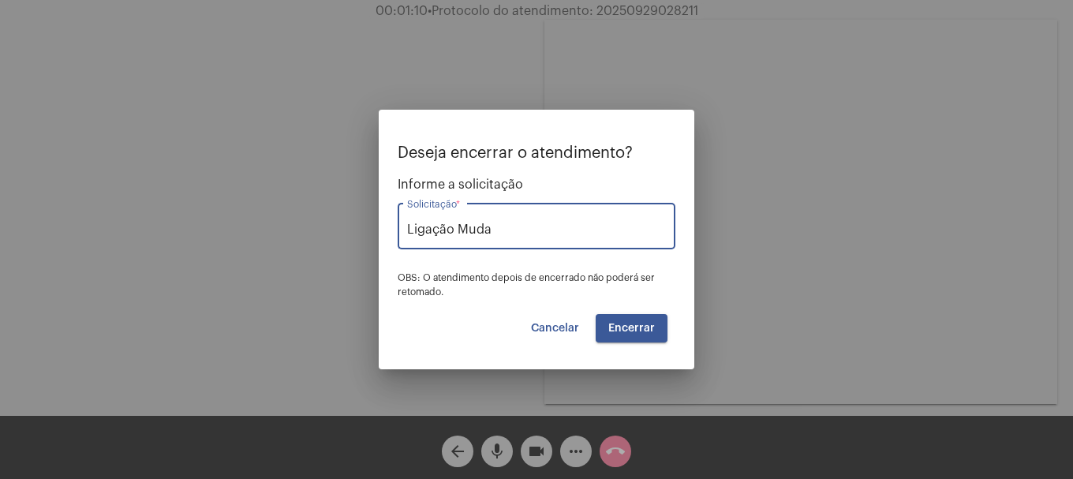
click at [613, 329] on span "Encerrar" at bounding box center [631, 328] width 47 height 11
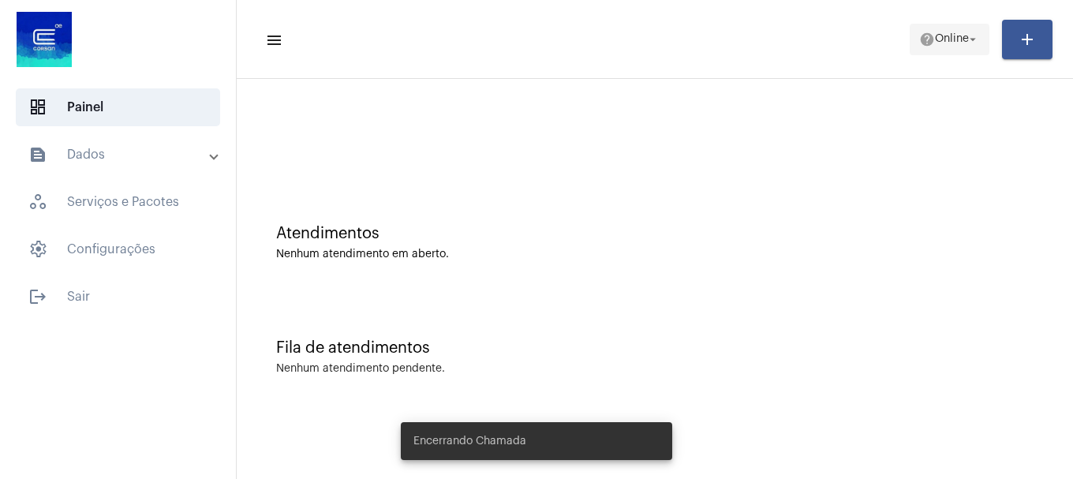
click at [956, 39] on span "Online" at bounding box center [952, 39] width 34 height 11
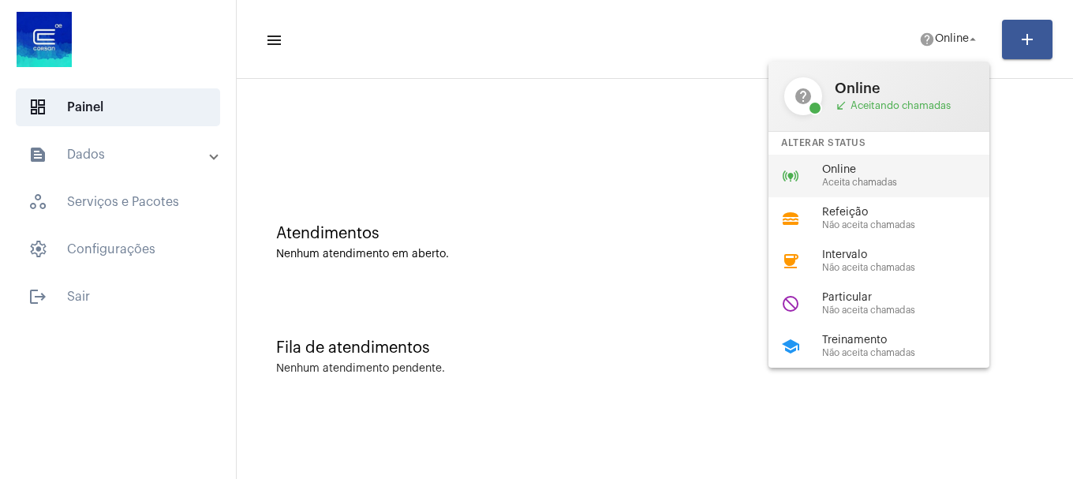
click at [866, 174] on span "Online" at bounding box center [912, 170] width 180 height 12
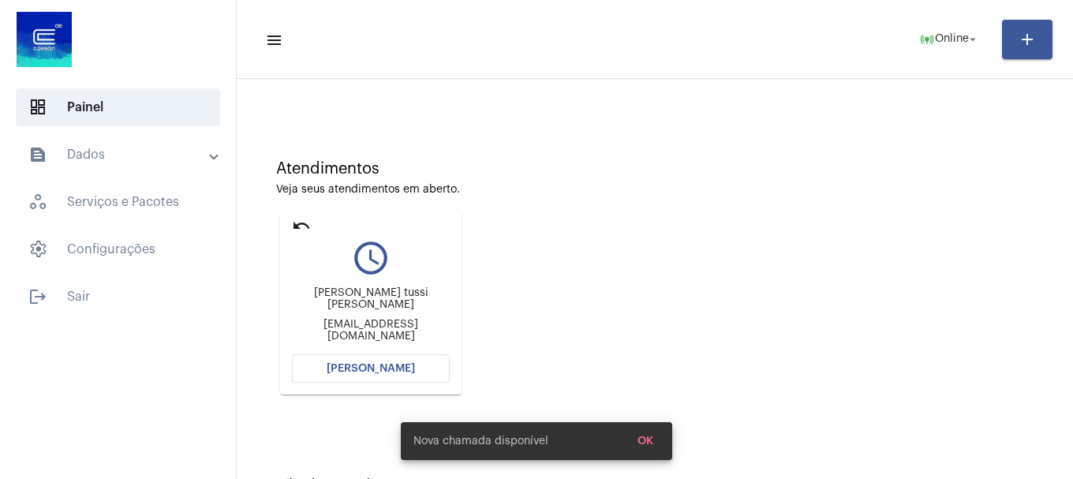
scroll to position [251, 0]
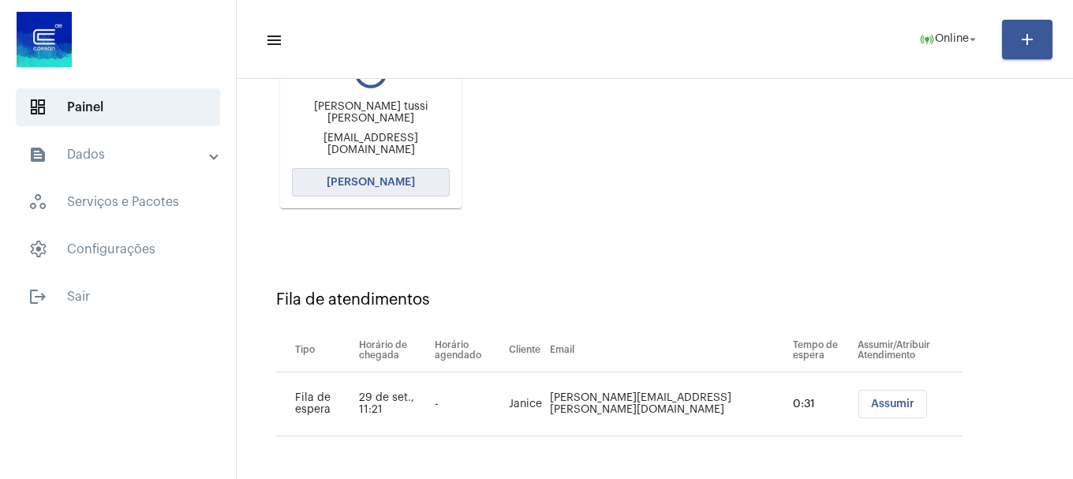
click at [406, 185] on span "[PERSON_NAME]" at bounding box center [371, 182] width 88 height 11
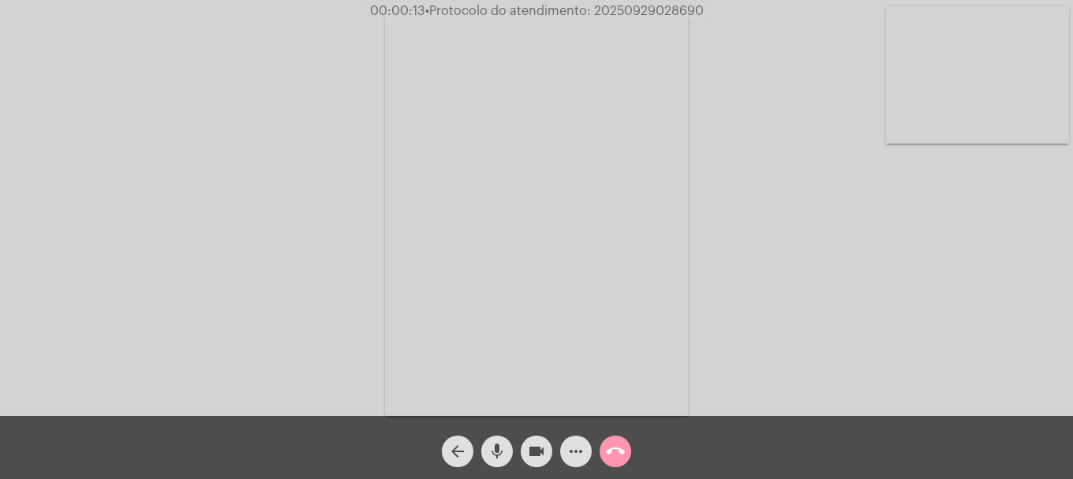
click at [949, 133] on video at bounding box center [977, 74] width 183 height 137
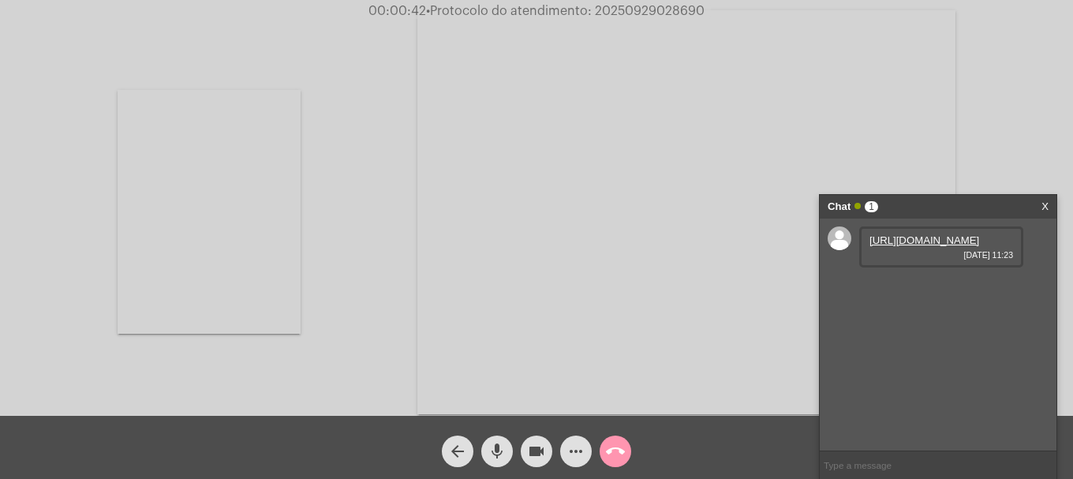
click at [926, 241] on link "https://neft-transfer-bucket.s3.amazonaws.com/temp-c4a43952-1976-f0f2-400f-a5bf…" at bounding box center [925, 240] width 110 height 12
click at [929, 291] on link "https://neft-transfer-bucket.s3.amazonaws.com/temp-8f53bdc6-e4f7-1dcd-ef30-d639…" at bounding box center [925, 285] width 110 height 12
click at [179, 275] on video at bounding box center [209, 212] width 183 height 244
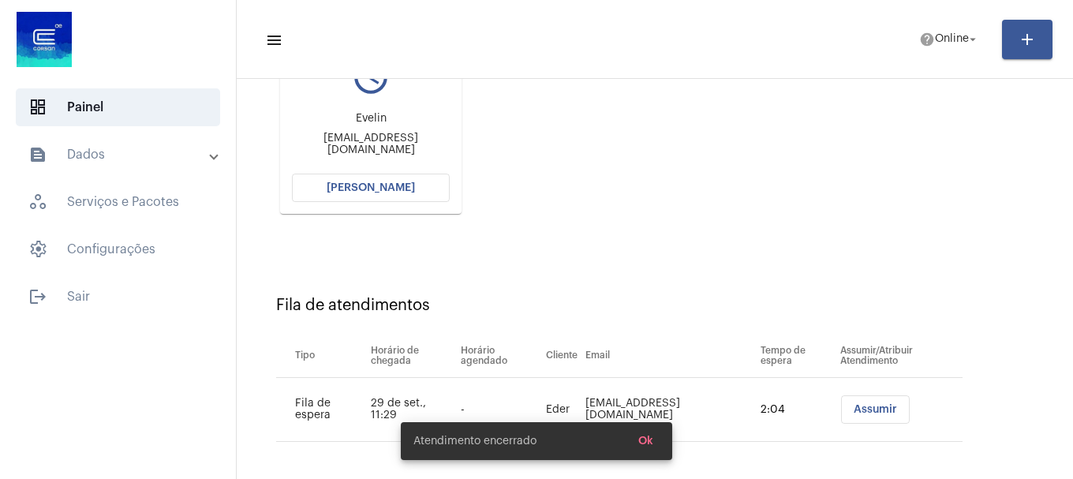
scroll to position [251, 0]
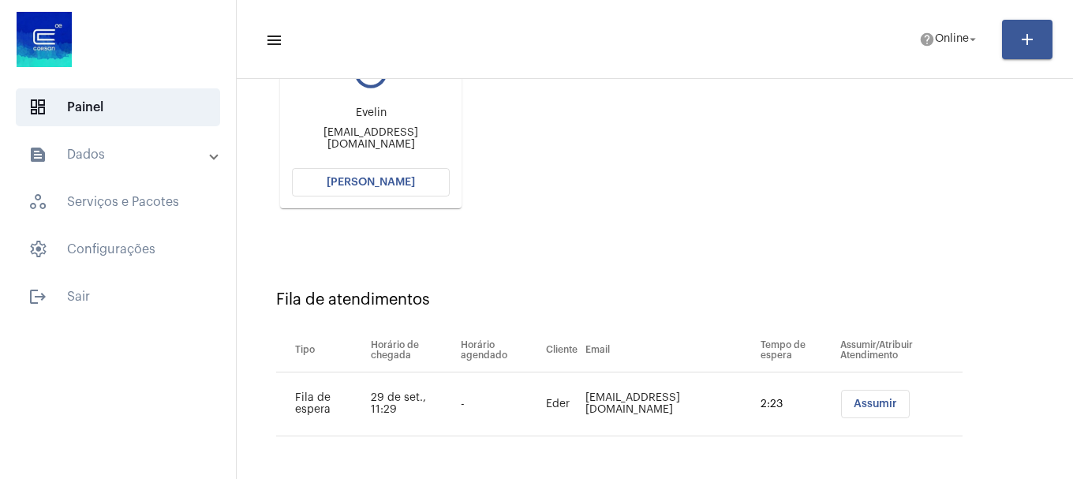
click at [381, 185] on span "[PERSON_NAME]" at bounding box center [371, 182] width 88 height 11
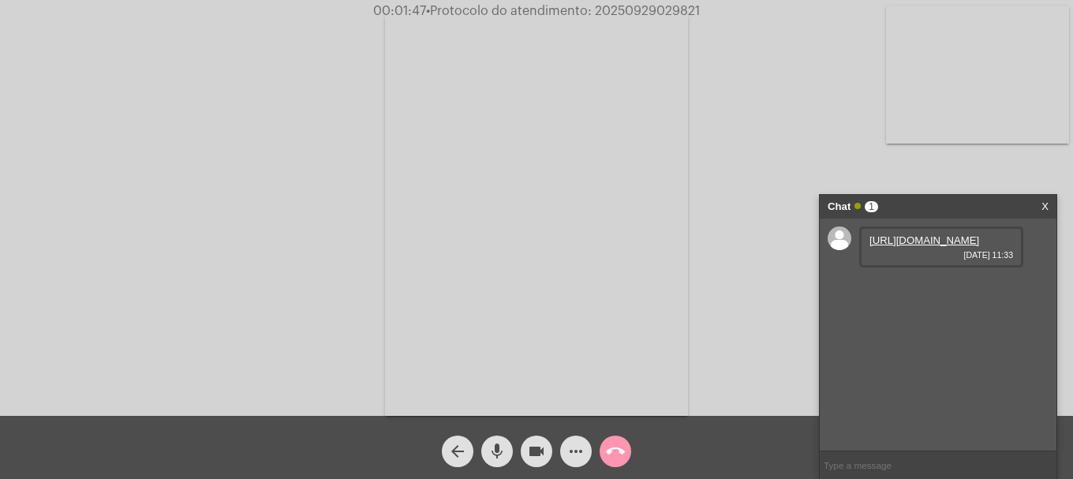
click at [896, 246] on link "https://neft-transfer-bucket.s3.amazonaws.com/temp-976dbd92-b953-5481-564b-6e12…" at bounding box center [925, 240] width 110 height 12
click at [496, 442] on mat-icon "mic" at bounding box center [497, 451] width 19 height 19
click at [496, 442] on mat-icon "mic_off" at bounding box center [497, 451] width 19 height 19
click at [979, 291] on link "https://neft-transfer-bucket.s3.amazonaws.com/temp-df87e7be-6891-5fe3-f9dc-79ae…" at bounding box center [925, 285] width 110 height 12
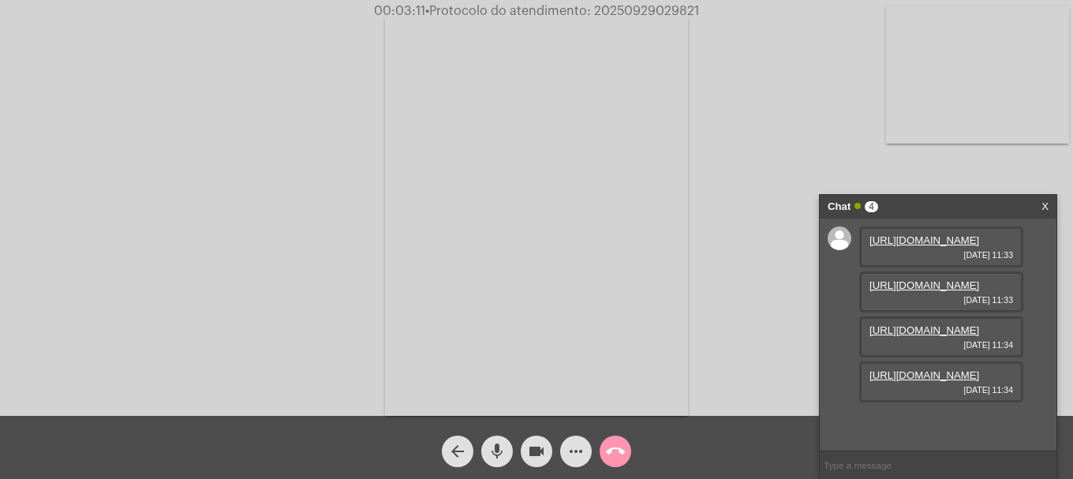
scroll to position [94, 0]
click at [934, 336] on link "https://neft-transfer-bucket.s3.amazonaws.com/temp-7f7ee029-98d7-ce83-89a0-e91b…" at bounding box center [925, 330] width 110 height 12
click at [941, 381] on link "https://neft-transfer-bucket.s3.amazonaws.com/temp-2df9a937-0dbf-7b58-c693-cc0e…" at bounding box center [925, 375] width 110 height 12
click at [721, 332] on div "Acessando Câmera e Microfone..." at bounding box center [537, 212] width 1070 height 416
click at [896, 381] on link "https://neft-transfer-bucket.s3.amazonaws.com/temp-2df9a937-0dbf-7b58-c693-cc0e…" at bounding box center [925, 375] width 110 height 12
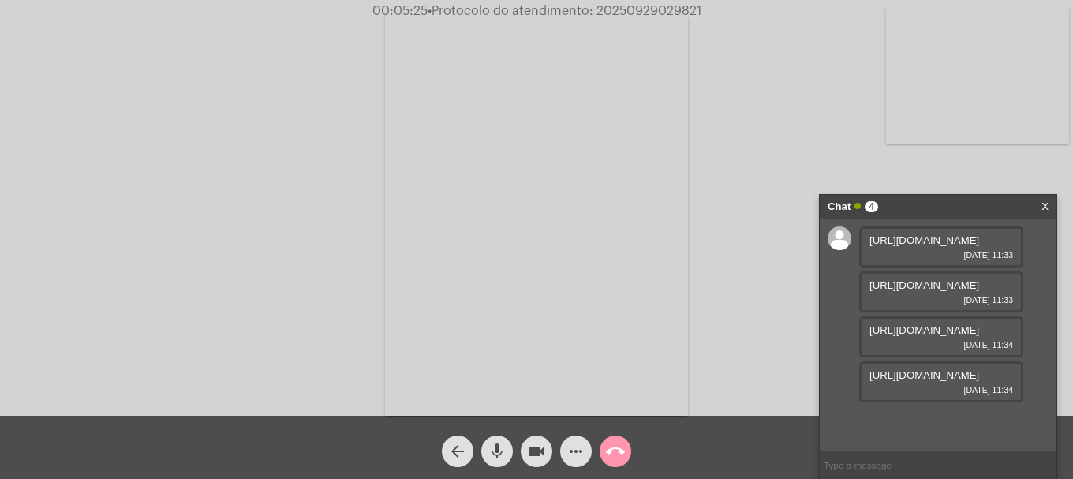
click at [618, 455] on mat-icon "call_end" at bounding box center [615, 451] width 19 height 19
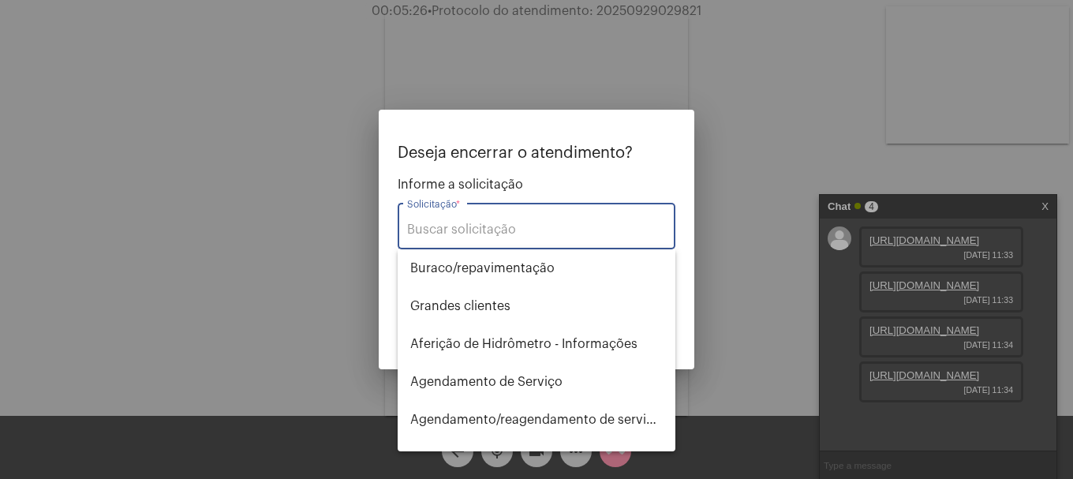
click at [477, 231] on input "Solicitação *" at bounding box center [536, 230] width 259 height 14
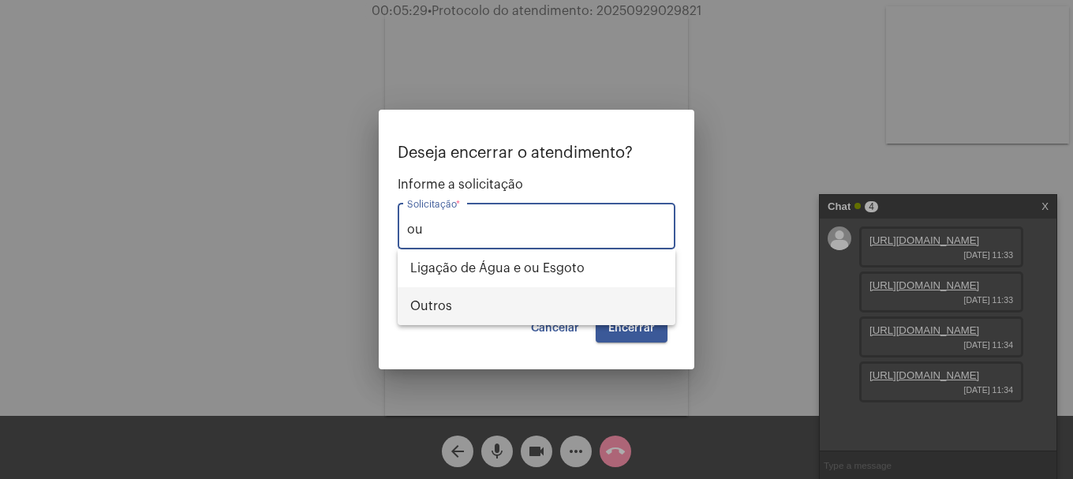
click at [484, 291] on span "Outros" at bounding box center [536, 306] width 253 height 38
type input "Outros"
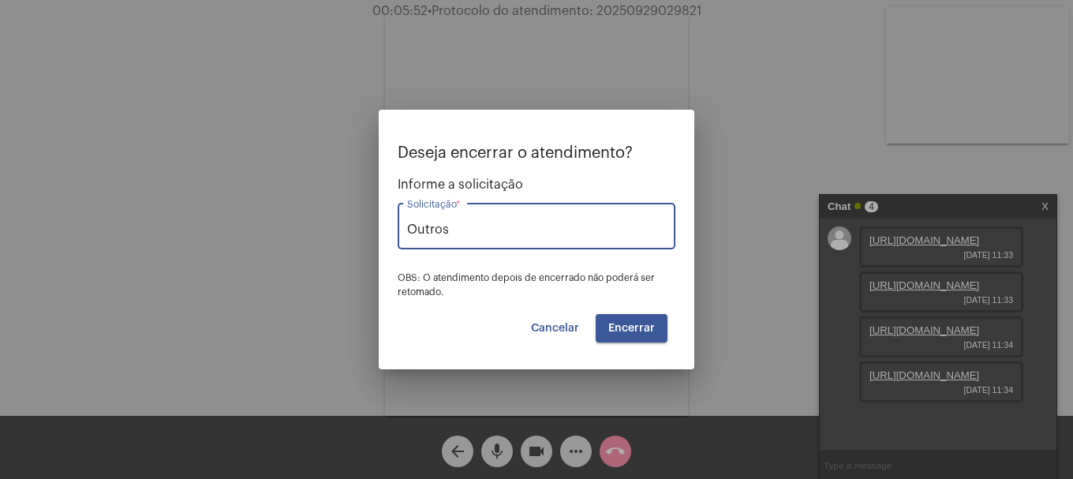
click at [619, 339] on button "Encerrar" at bounding box center [632, 328] width 72 height 28
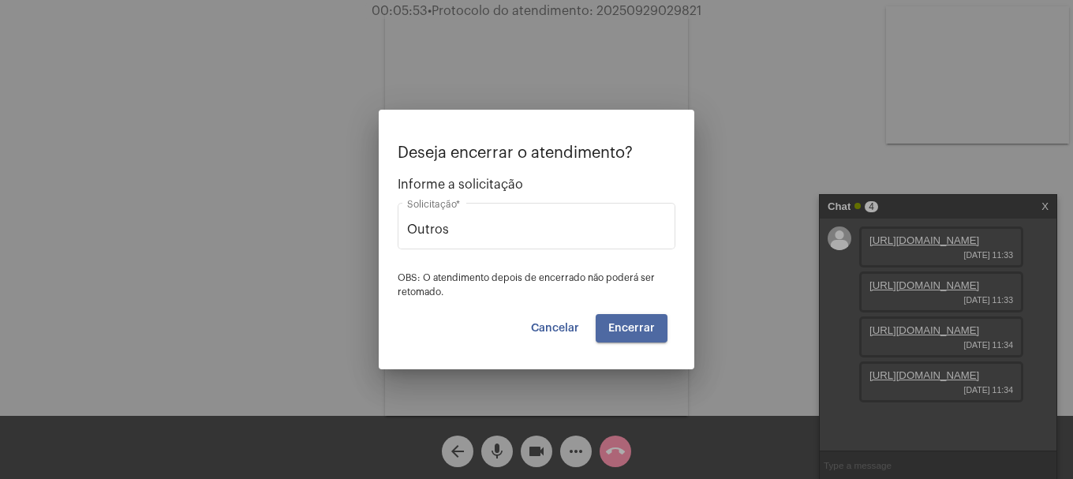
click at [619, 339] on button "Encerrar" at bounding box center [632, 328] width 72 height 28
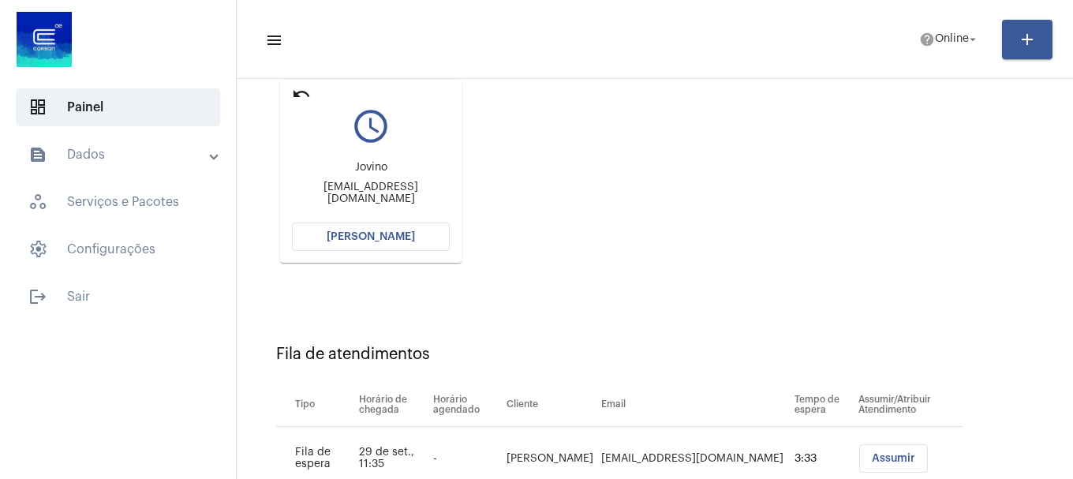
scroll to position [157, 0]
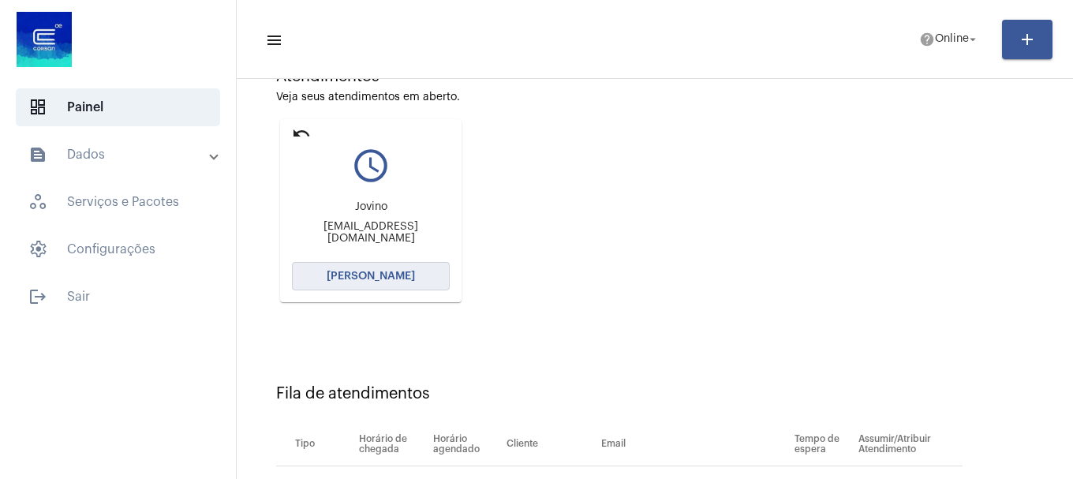
click at [372, 283] on button "[PERSON_NAME]" at bounding box center [371, 276] width 158 height 28
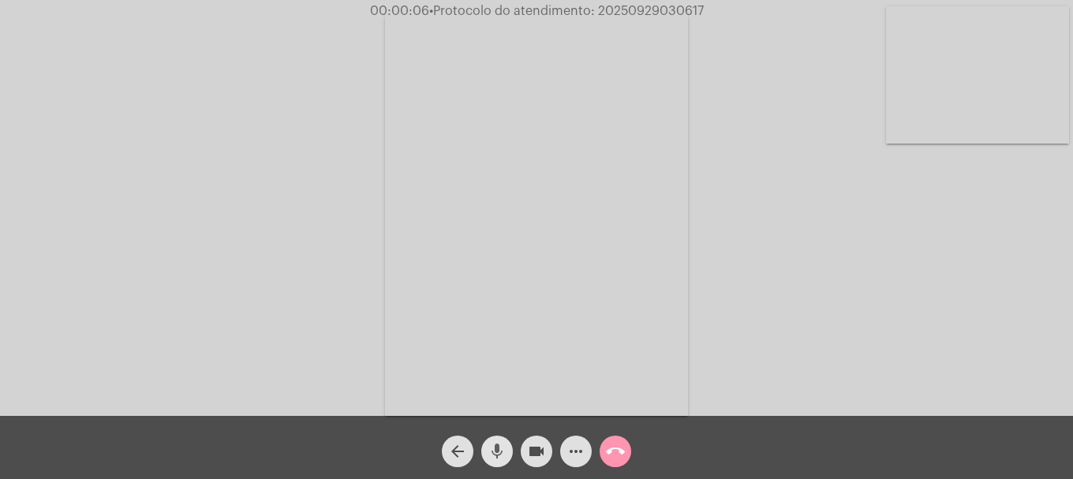
click at [504, 455] on mat-icon "mic" at bounding box center [497, 451] width 19 height 19
click at [504, 455] on mat-icon "mic_off" at bounding box center [497, 451] width 19 height 19
click at [571, 446] on mat-icon "more_horiz" at bounding box center [576, 451] width 19 height 19
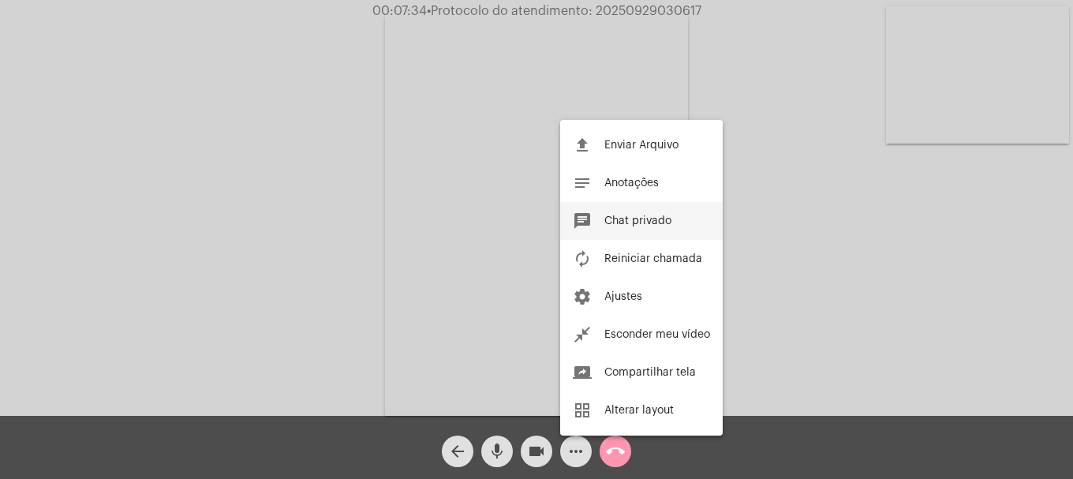
click at [597, 219] on button "chat Chat privado" at bounding box center [641, 221] width 163 height 38
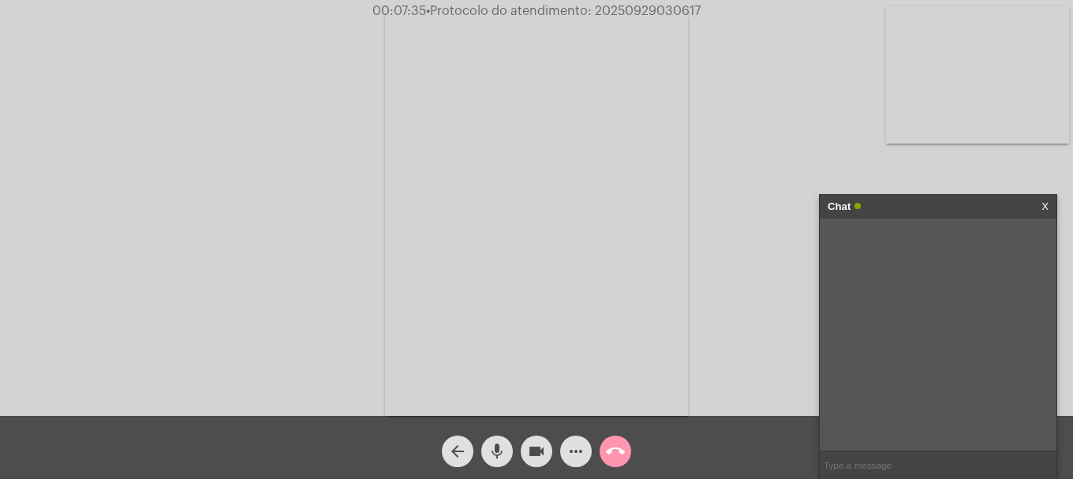
click at [922, 468] on input "text" at bounding box center [938, 465] width 237 height 28
type input "oi"
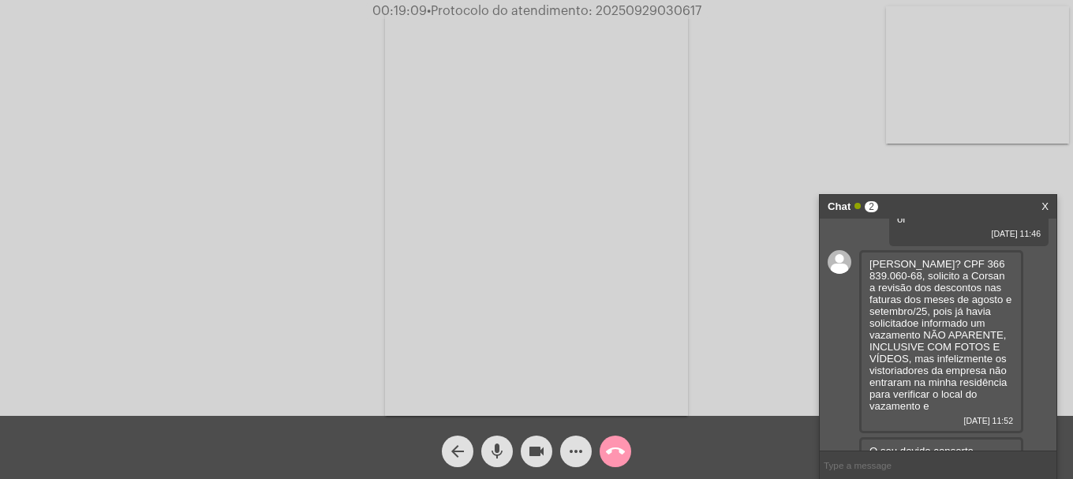
scroll to position [179, 0]
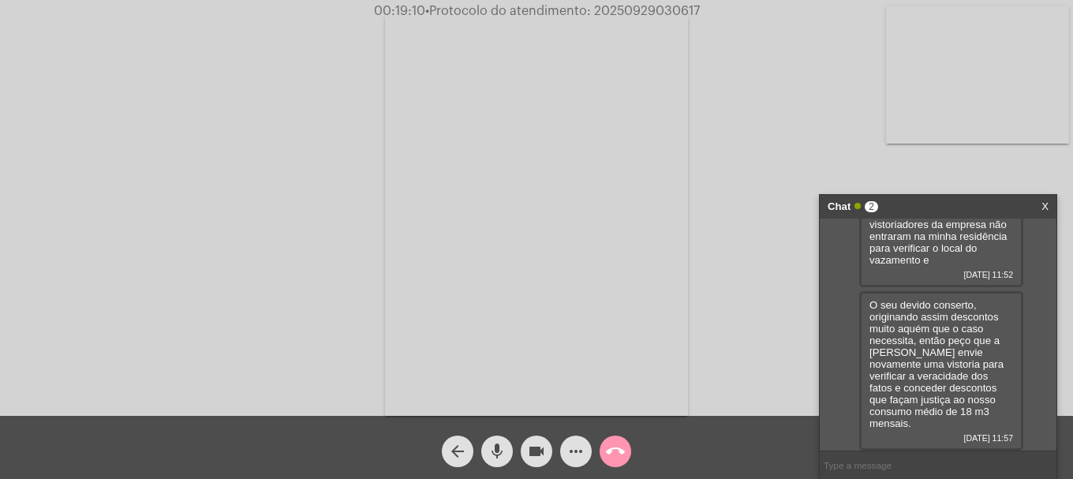
drag, startPoint x: 870, startPoint y: 264, endPoint x: 1000, endPoint y: 421, distance: 203.5
click at [1000, 421] on div "oi 29/09/2025 11:46 Eu Jovino Miguel Carvalho Torbes? CPF 366 839.060-68, solic…" at bounding box center [938, 335] width 237 height 232
copy div "Eu Jovino Miguel Carvalho Torbes? CPF 366 839.060-68, solicito a Corsan a revis…"
click at [618, 11] on span "• Protocolo do atendimento: 20250929030617" at bounding box center [565, 11] width 275 height 13
click at [618, 11] on span "• Protocolo do atendimento: 20250929030617" at bounding box center [563, 11] width 275 height 13
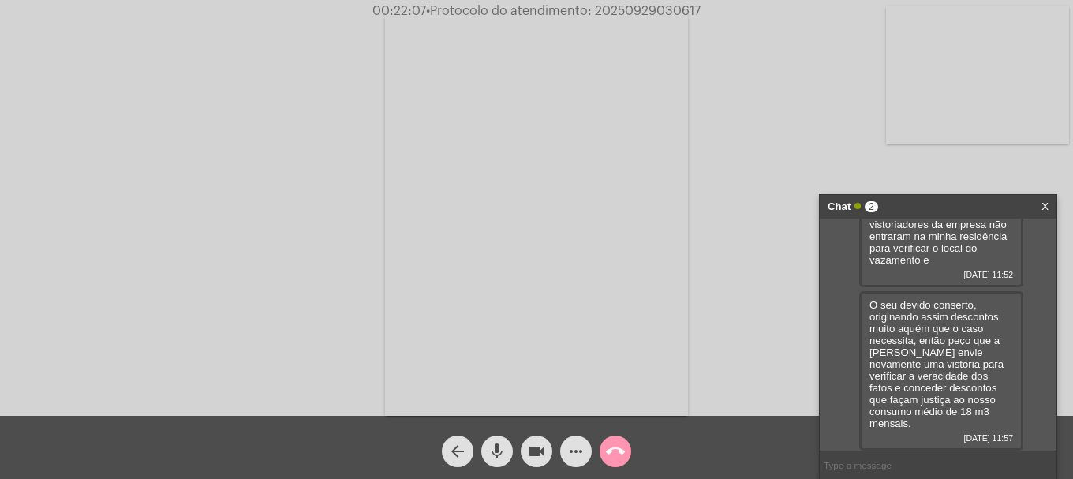
copy span "20250929030617"
click at [932, 453] on input "text" at bounding box center [938, 465] width 237 height 28
paste input "20250929030617"
type input "20250929030617"
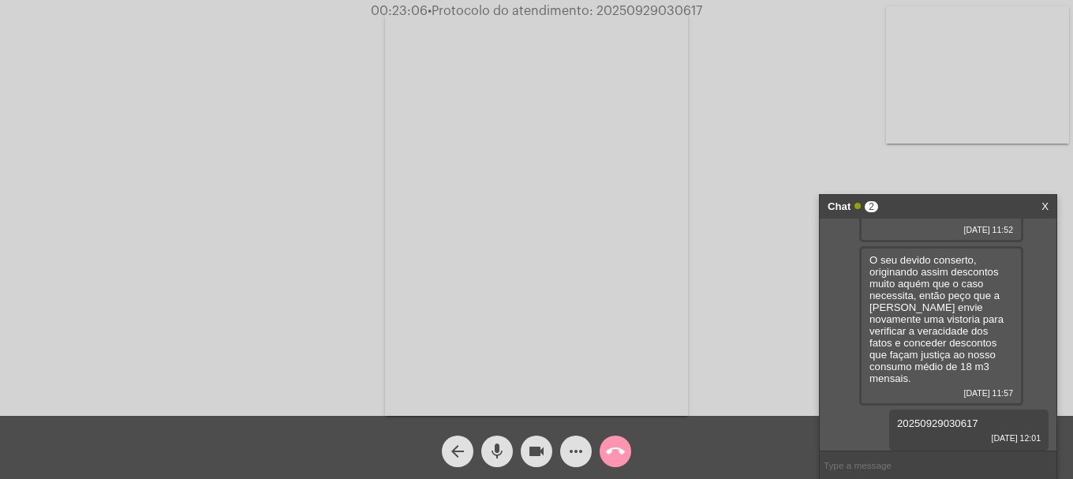
click at [605, 454] on button "call_end" at bounding box center [616, 452] width 32 height 32
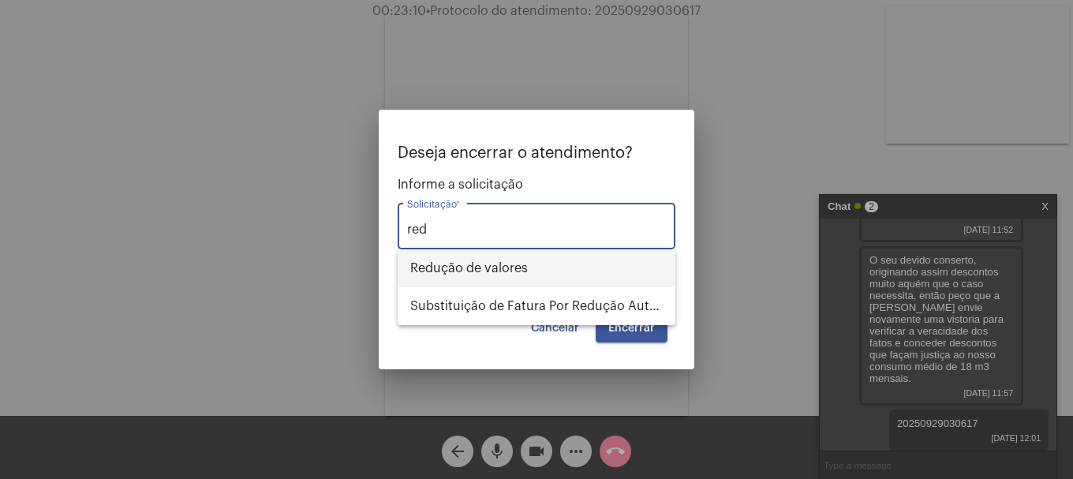
click at [518, 262] on span "Redução de valores" at bounding box center [536, 268] width 253 height 38
type input "Redução de valores"
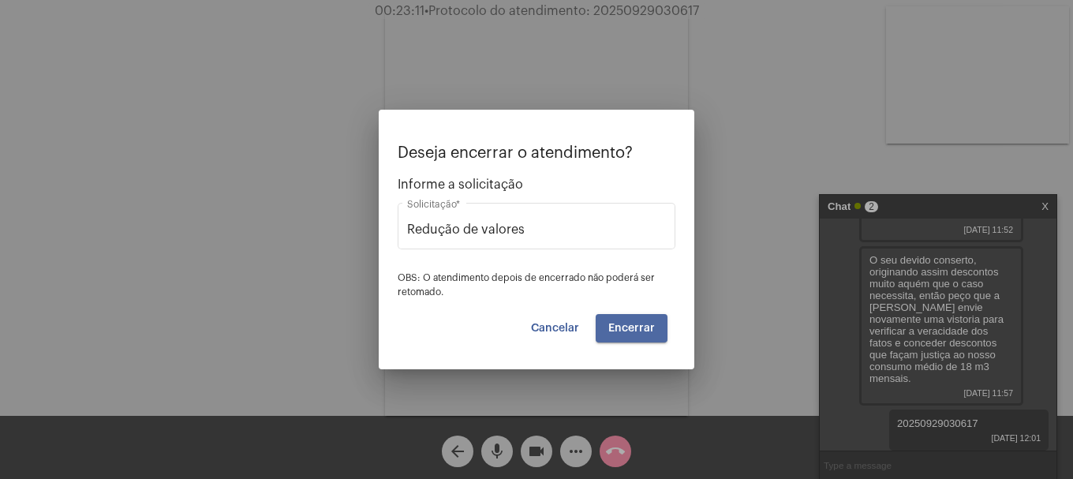
click at [633, 327] on span "Encerrar" at bounding box center [631, 328] width 47 height 11
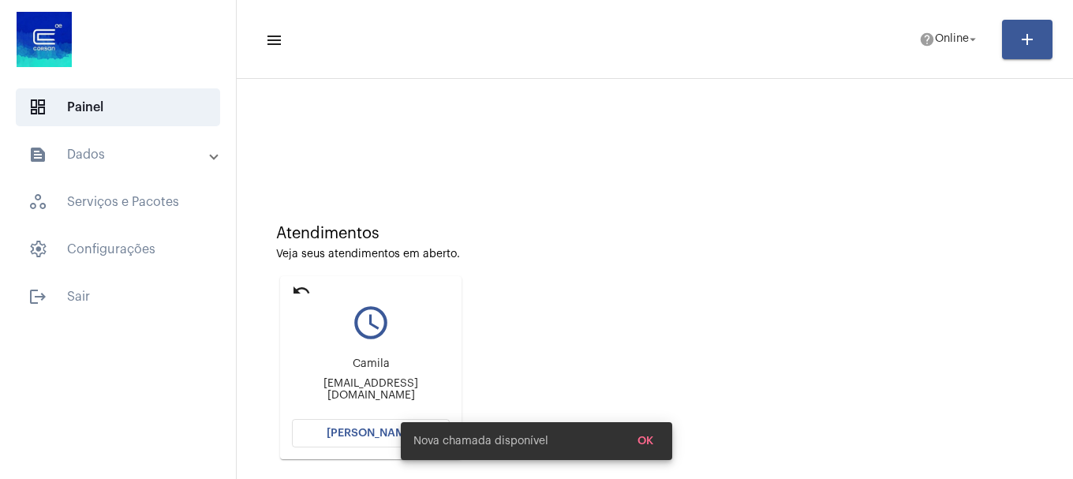
scroll to position [138, 0]
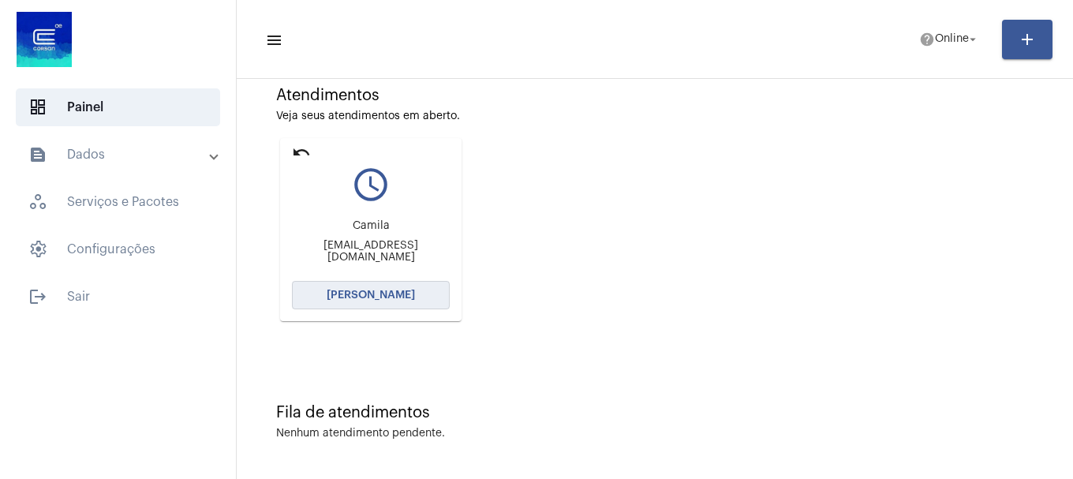
click at [378, 309] on button "[PERSON_NAME]" at bounding box center [371, 295] width 158 height 28
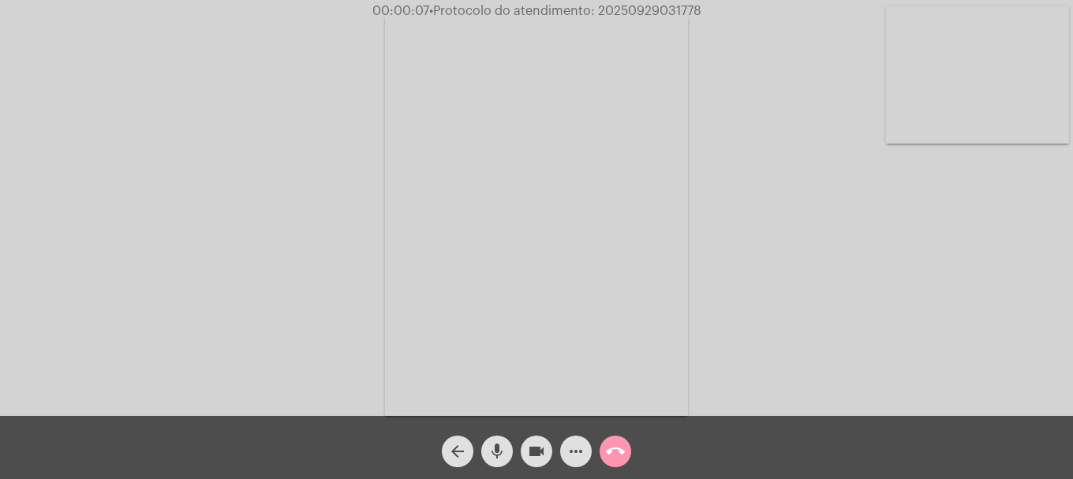
click at [502, 447] on mat-icon "mic" at bounding box center [497, 451] width 19 height 19
click at [502, 447] on mat-icon "mic_off" at bounding box center [497, 451] width 19 height 19
click at [502, 447] on mat-icon "mic" at bounding box center [497, 451] width 19 height 19
click at [503, 447] on mat-icon "mic_off" at bounding box center [497, 451] width 19 height 19
click at [531, 448] on mat-icon "videocam" at bounding box center [536, 451] width 19 height 19
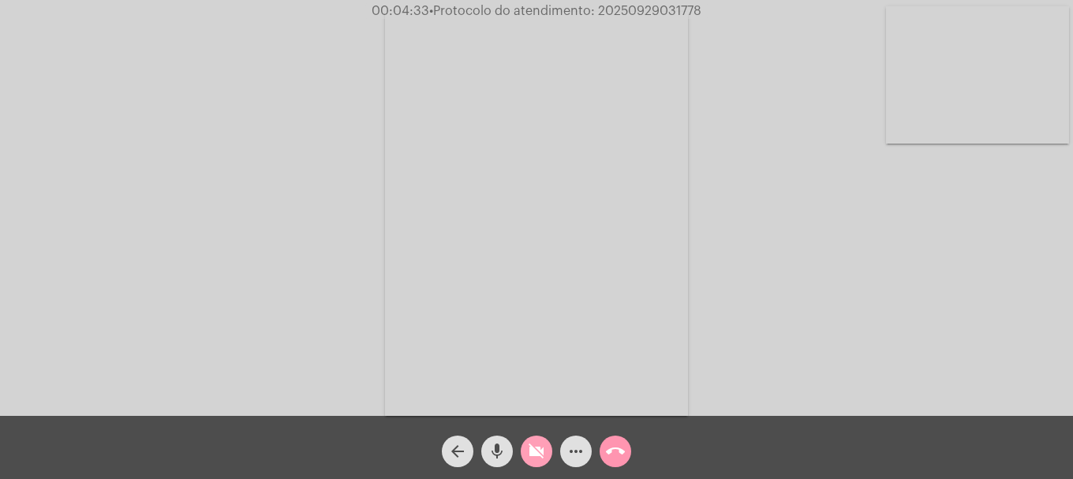
drag, startPoint x: 542, startPoint y: 444, endPoint x: 353, endPoint y: 145, distance: 354.0
click at [541, 444] on mat-icon "videocam_off" at bounding box center [536, 451] width 19 height 19
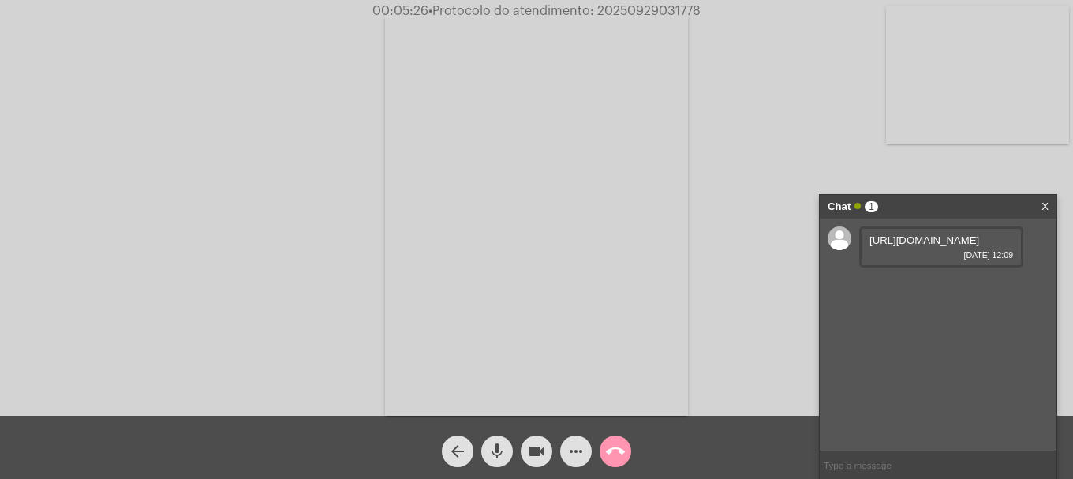
click at [907, 242] on link "https://neft-transfer-bucket.s3.amazonaws.com/temp-17761de8-5910-bffd-38f8-e4af…" at bounding box center [925, 240] width 110 height 12
click at [904, 291] on link "https://neft-transfer-bucket.s3.amazonaws.com/temp-61036758-5295-4bf7-d286-0477…" at bounding box center [925, 285] width 110 height 12
click at [929, 350] on span "29/09/2025 12:10" at bounding box center [942, 344] width 144 height 9
click at [930, 336] on link "https://neft-transfer-bucket.s3.amazonaws.com/temp-9b36170a-0464-cf7d-4d67-582c…" at bounding box center [925, 330] width 110 height 12
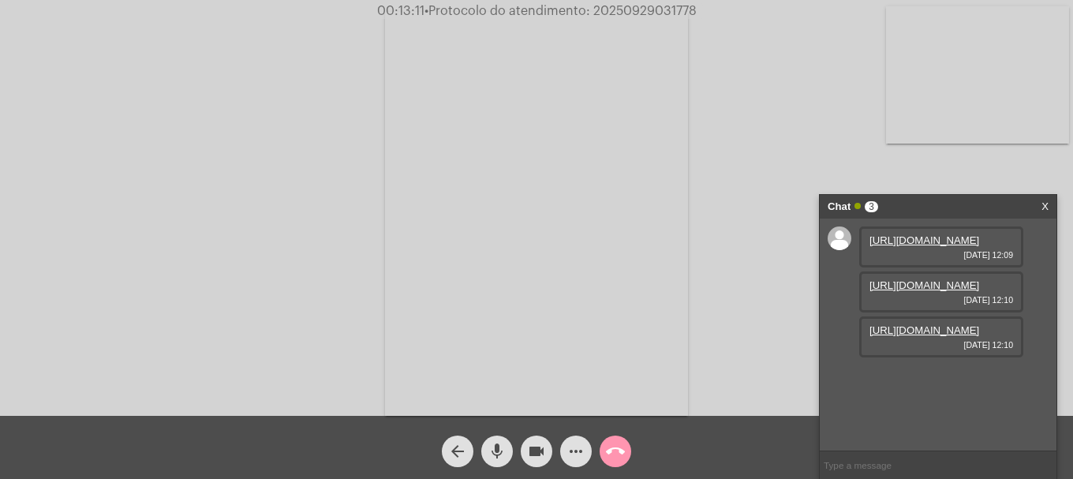
click at [617, 4] on span "00:13:11 • Protocolo do atendimento: 20250929031778" at bounding box center [537, 11] width 332 height 16
copy span "20250929031778"
click at [912, 460] on input "text" at bounding box center [938, 465] width 237 height 28
paste input "20250929031778"
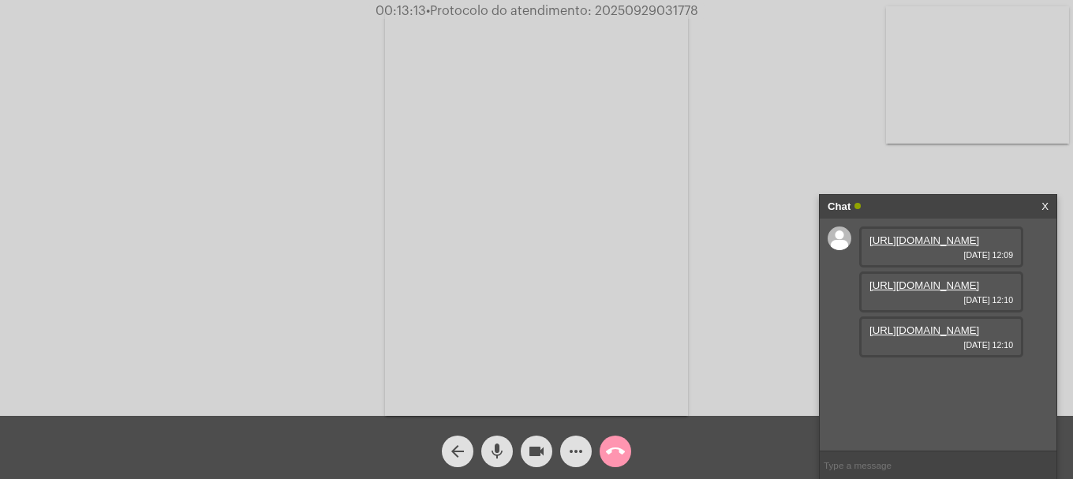
type input "20250929031778"
click at [604, 444] on button "call_end" at bounding box center [616, 452] width 32 height 32
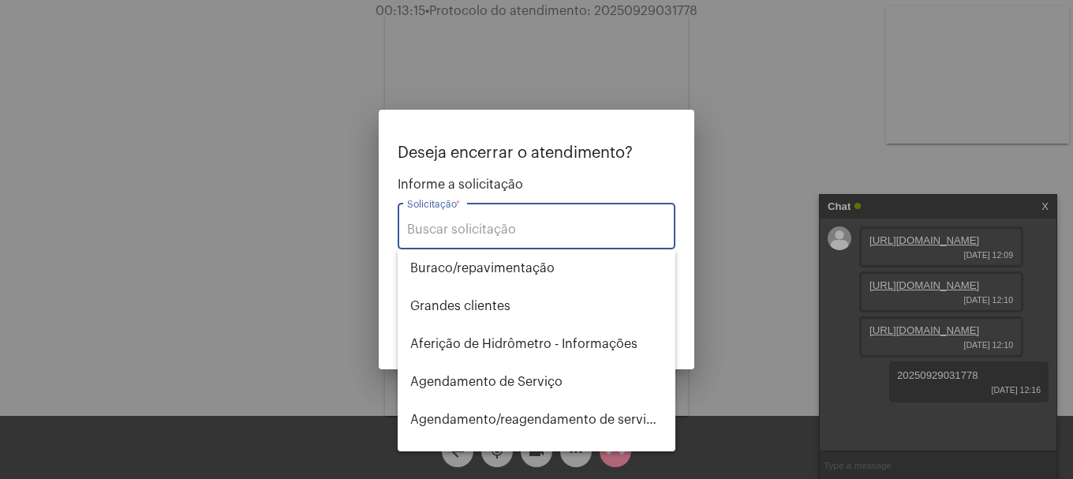
click at [522, 235] on input "Solicitação *" at bounding box center [536, 230] width 259 height 14
type input "e"
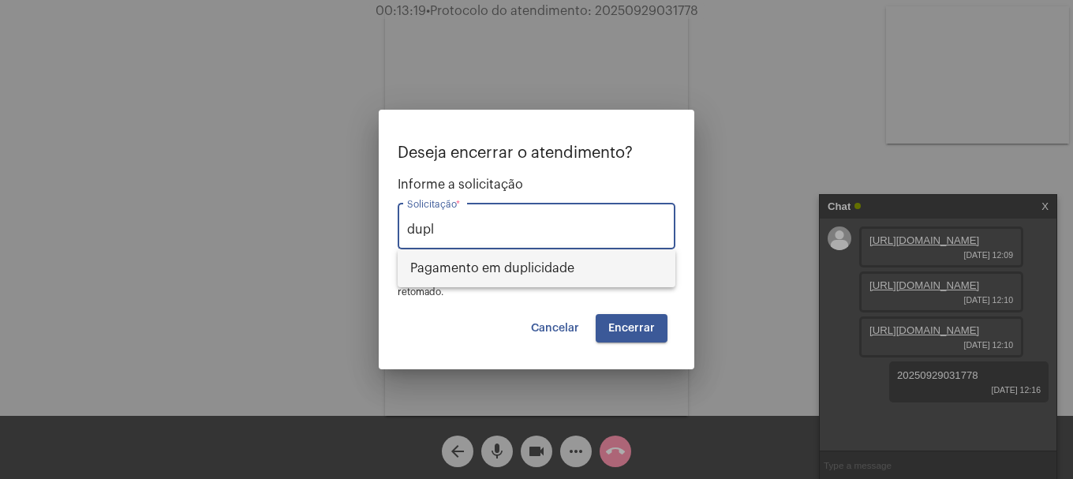
drag, startPoint x: 537, startPoint y: 264, endPoint x: 642, endPoint y: 337, distance: 127.6
click at [537, 265] on span "Pagamento em duplicidade" at bounding box center [536, 268] width 253 height 38
type input "Pagamento em duplicidade"
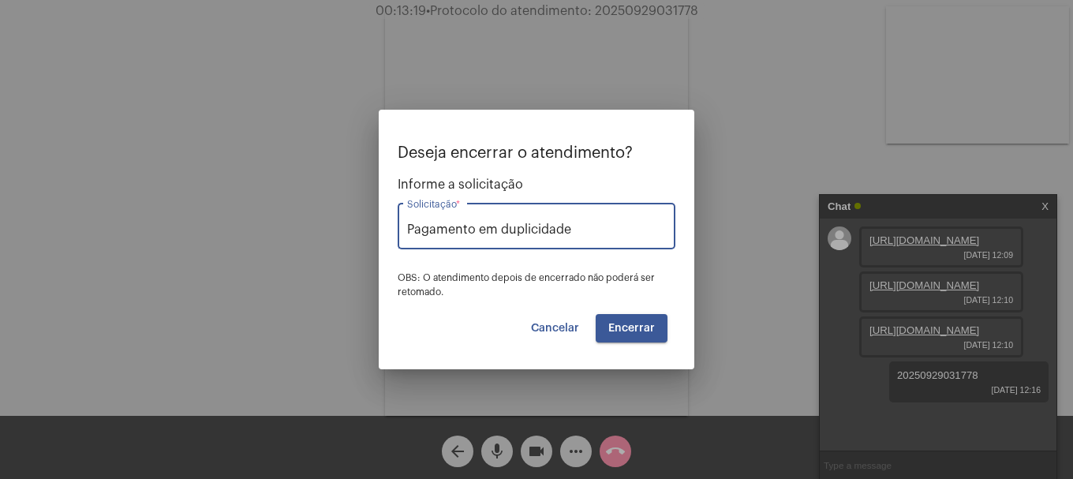
click at [642, 335] on button "Encerrar" at bounding box center [632, 328] width 72 height 28
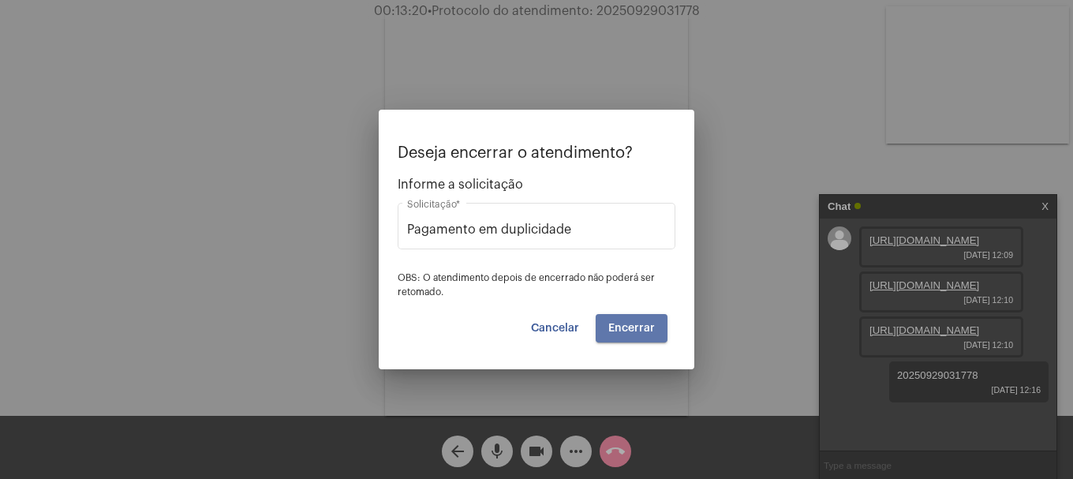
click at [642, 335] on button "Encerrar" at bounding box center [632, 328] width 72 height 28
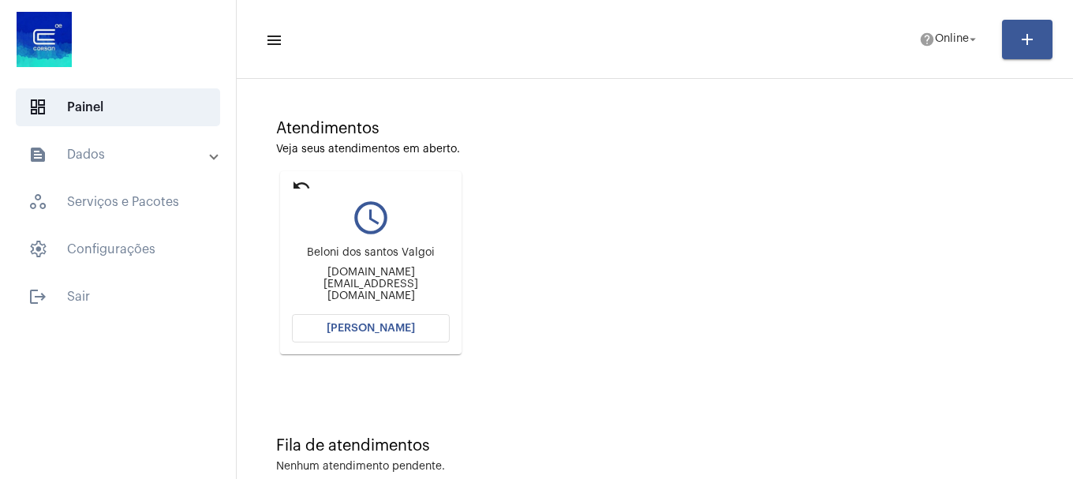
scroll to position [138, 0]
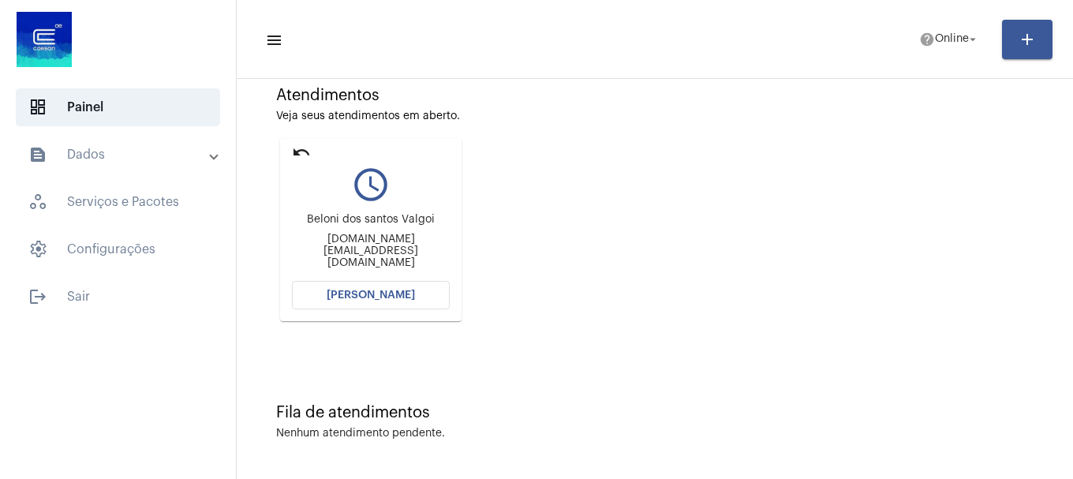
click at [382, 305] on button "[PERSON_NAME]" at bounding box center [371, 295] width 158 height 28
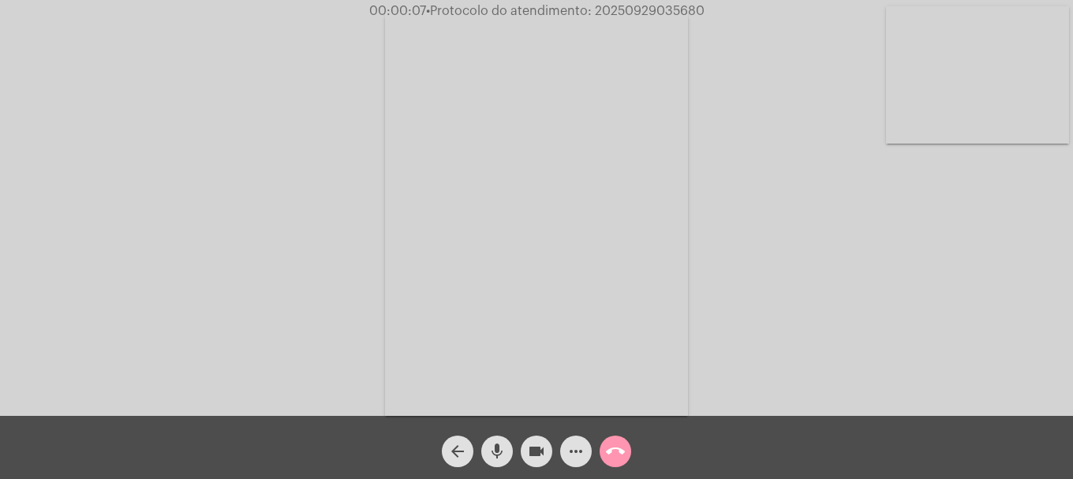
click at [500, 448] on mat-icon "mic" at bounding box center [497, 451] width 19 height 19
click at [499, 442] on mat-icon "mic_off" at bounding box center [497, 451] width 19 height 19
click at [499, 442] on mat-icon "mic" at bounding box center [497, 451] width 19 height 19
click at [499, 438] on span "mic_off" at bounding box center [497, 452] width 19 height 32
click at [982, 47] on video at bounding box center [977, 74] width 183 height 137
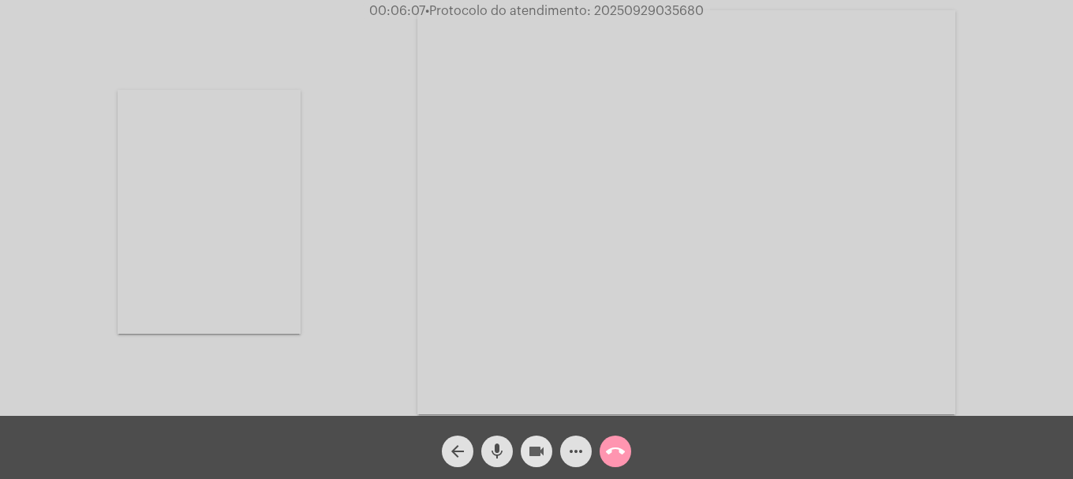
click at [542, 457] on mat-icon "videocam" at bounding box center [536, 451] width 19 height 19
click at [502, 458] on mat-icon "mic" at bounding box center [497, 451] width 19 height 19
click at [503, 448] on mat-icon "mic_off" at bounding box center [497, 451] width 19 height 19
click at [500, 451] on mat-icon "mic" at bounding box center [497, 451] width 19 height 19
click at [496, 455] on mat-icon "mic_off" at bounding box center [497, 451] width 19 height 19
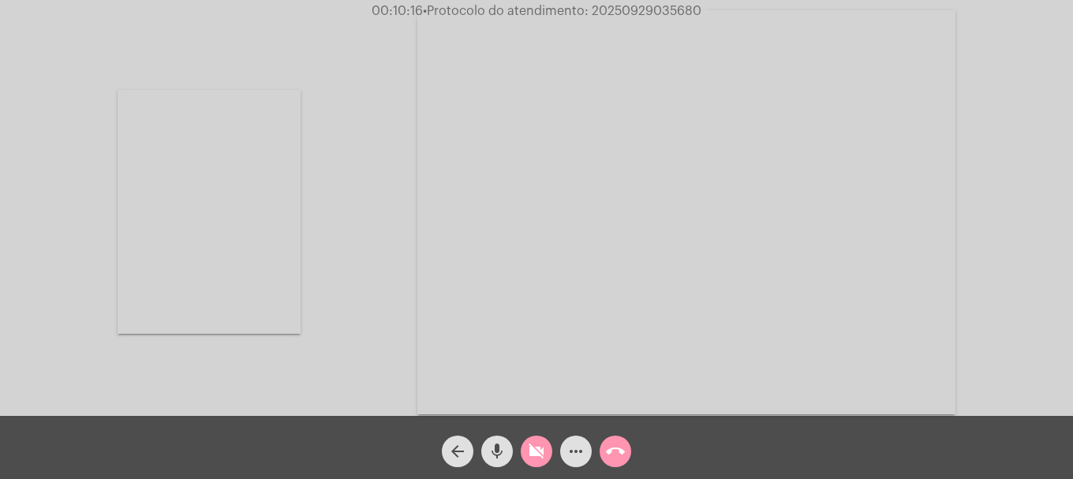
click at [548, 457] on button "videocam_off" at bounding box center [537, 452] width 32 height 32
click at [672, 10] on span "• Protocolo do atendimento: 20250929035680" at bounding box center [562, 11] width 279 height 13
copy span "20250929035680"
click at [567, 460] on mat-icon "more_horiz" at bounding box center [576, 451] width 19 height 19
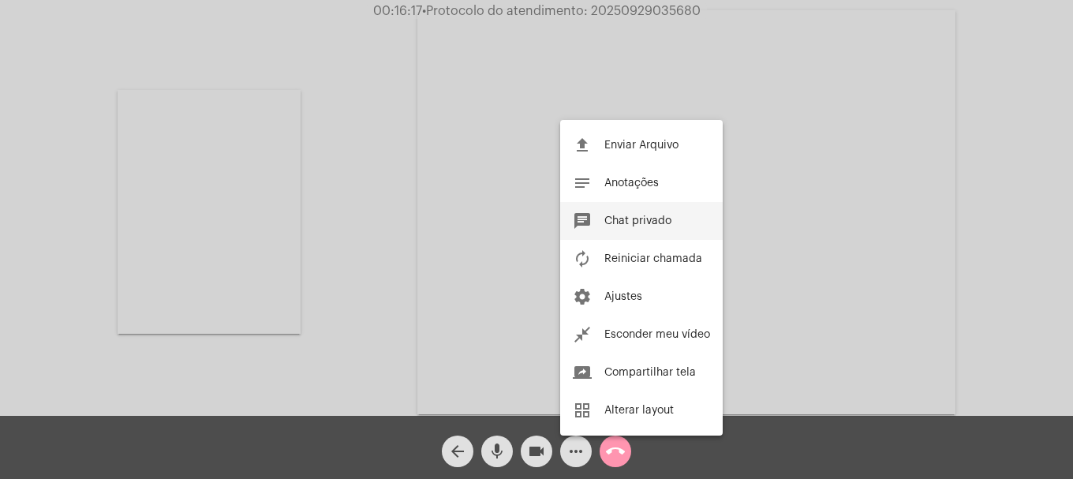
click at [617, 214] on button "chat Chat privado" at bounding box center [641, 221] width 163 height 38
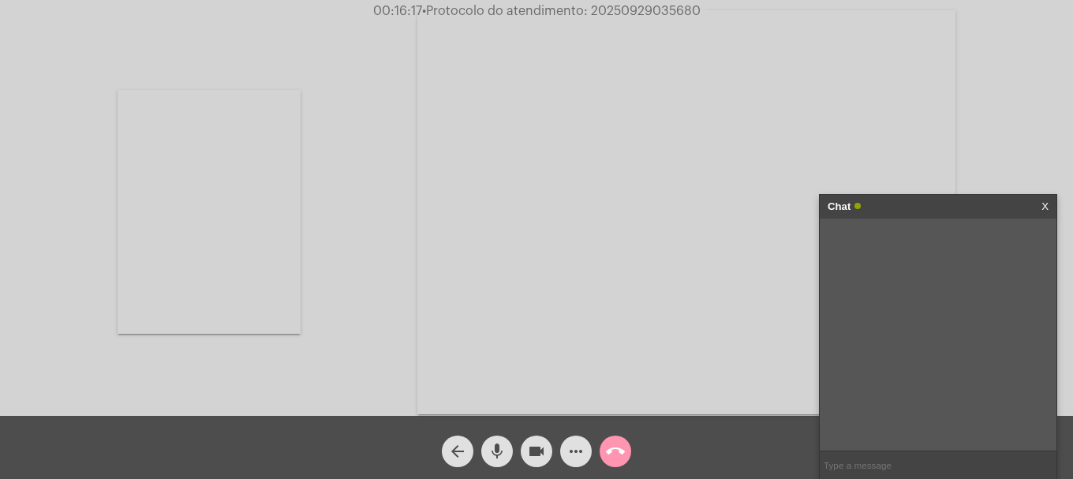
click at [855, 470] on input "text" at bounding box center [938, 465] width 237 height 28
paste input "20250929035680"
type input "20250929035680"
click at [620, 445] on mat-icon "call_end" at bounding box center [615, 451] width 19 height 19
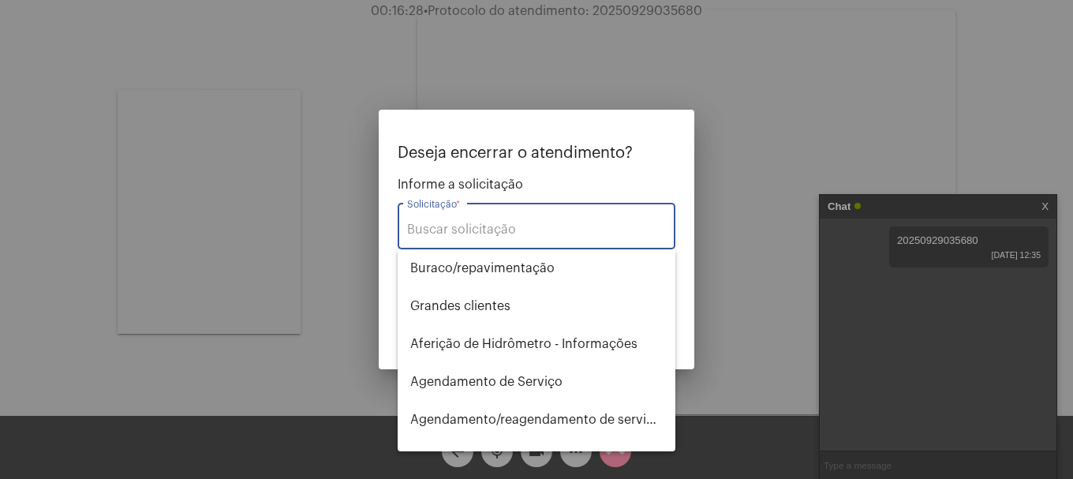
click at [468, 233] on input "Solicitação *" at bounding box center [536, 230] width 259 height 14
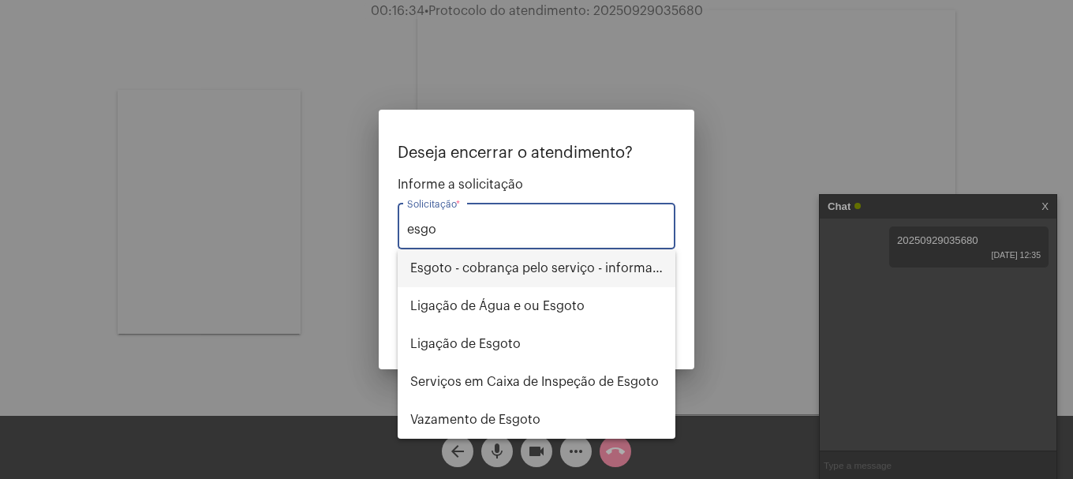
click at [612, 267] on span "Esgoto - cobrança pelo serviço - informações" at bounding box center [536, 268] width 253 height 38
type input "Esgoto - cobrança pelo serviço - informações"
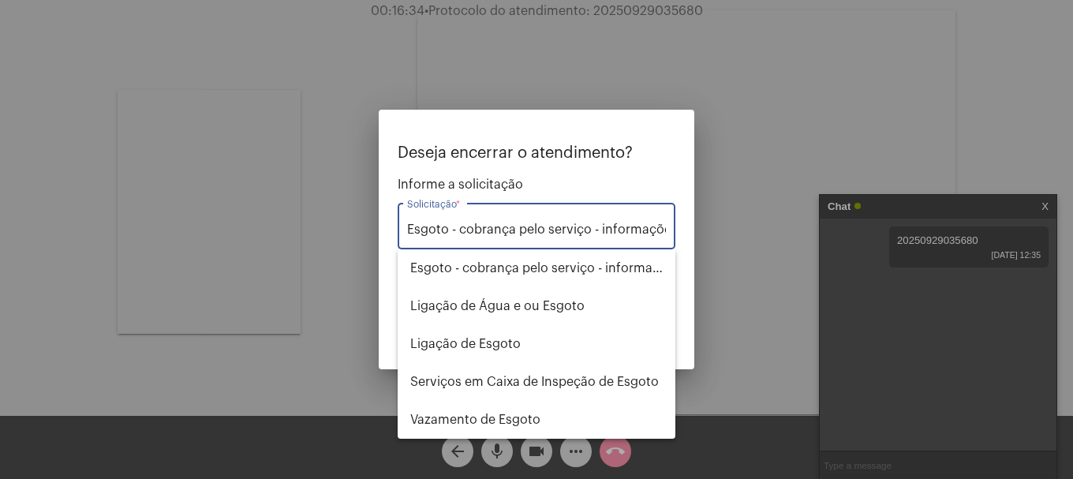
scroll to position [0, 9]
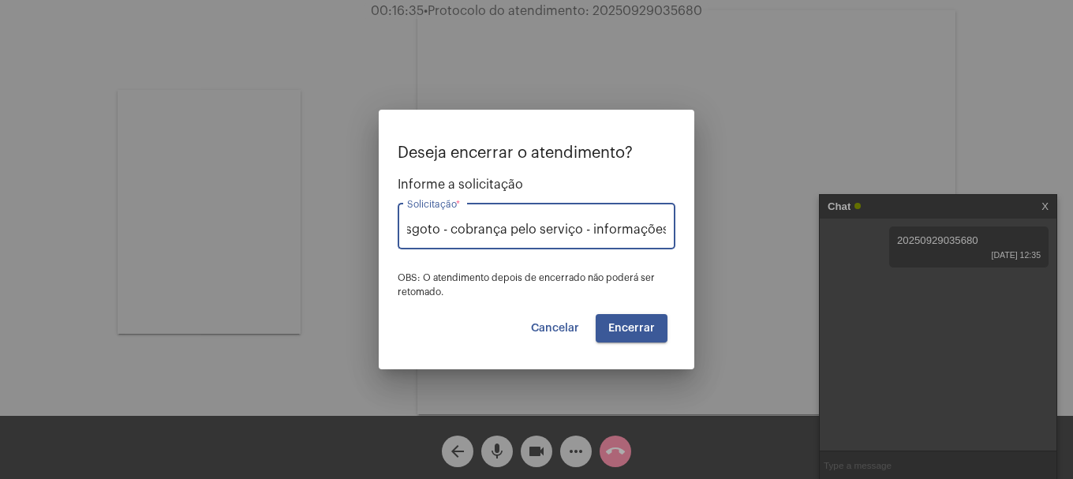
click at [636, 334] on button "Encerrar" at bounding box center [632, 328] width 72 height 28
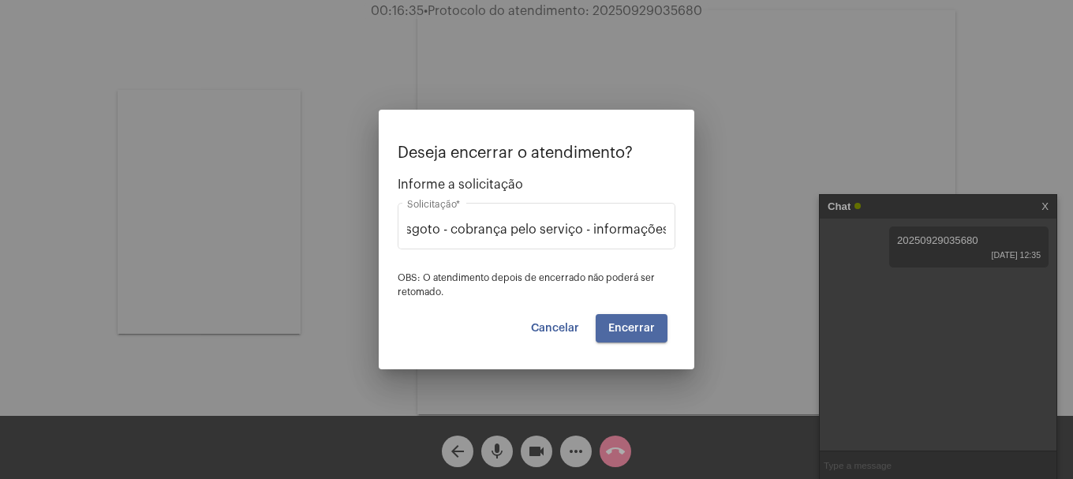
scroll to position [0, 0]
click at [636, 334] on button "Encerrar" at bounding box center [632, 328] width 72 height 28
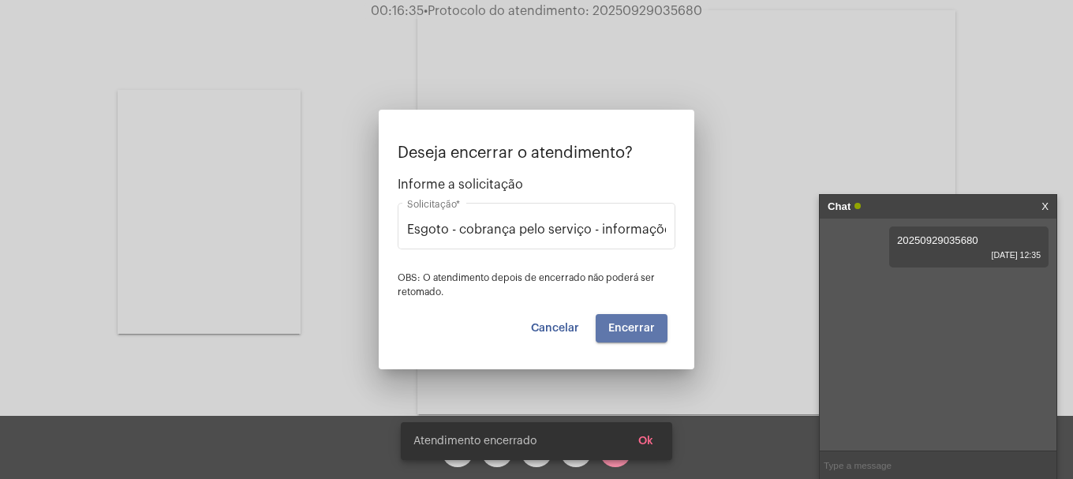
click at [636, 334] on button "Encerrar" at bounding box center [632, 328] width 72 height 28
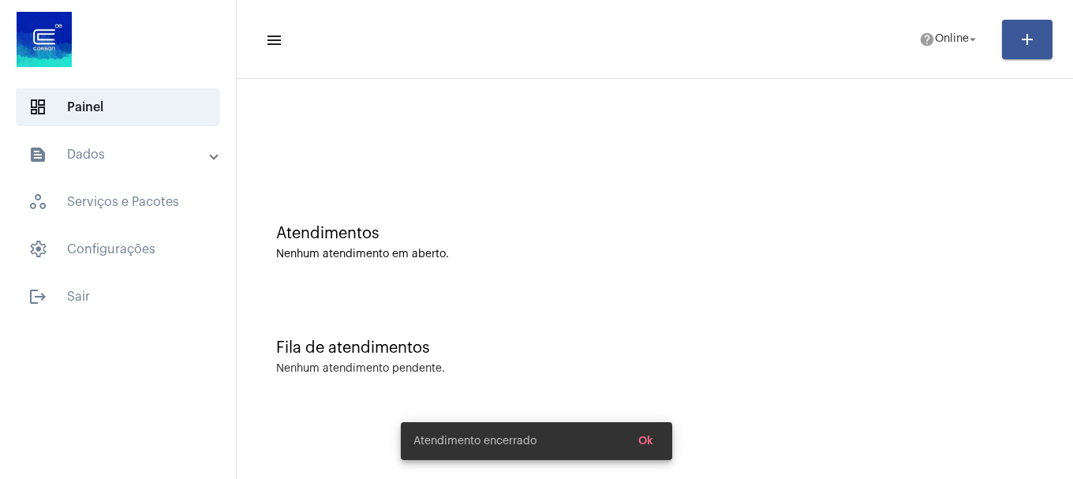
click at [953, 55] on mat-toolbar-row "menu help Online arrow_drop_down add" at bounding box center [655, 39] width 837 height 51
click at [953, 37] on span "Online" at bounding box center [952, 39] width 34 height 11
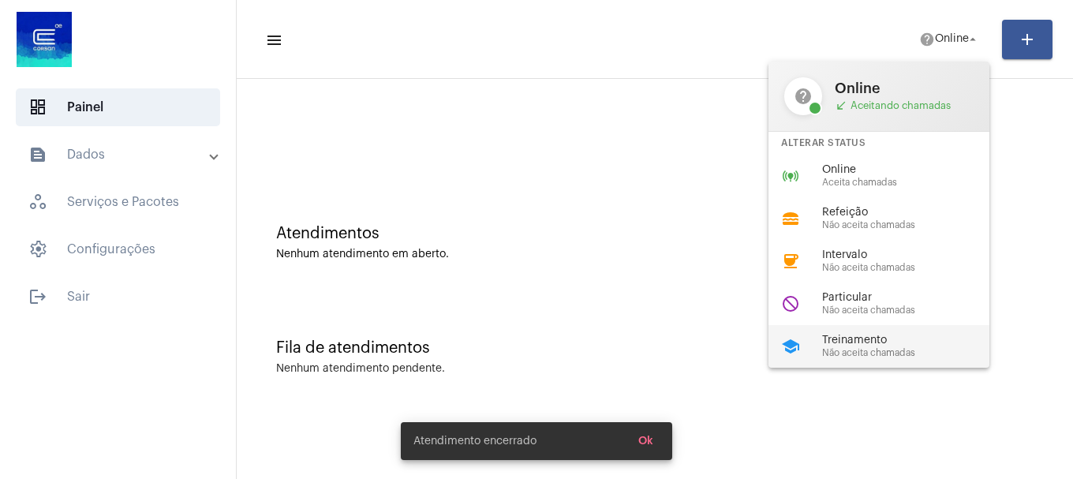
click at [928, 348] on span "Não aceita chamadas" at bounding box center [912, 353] width 180 height 10
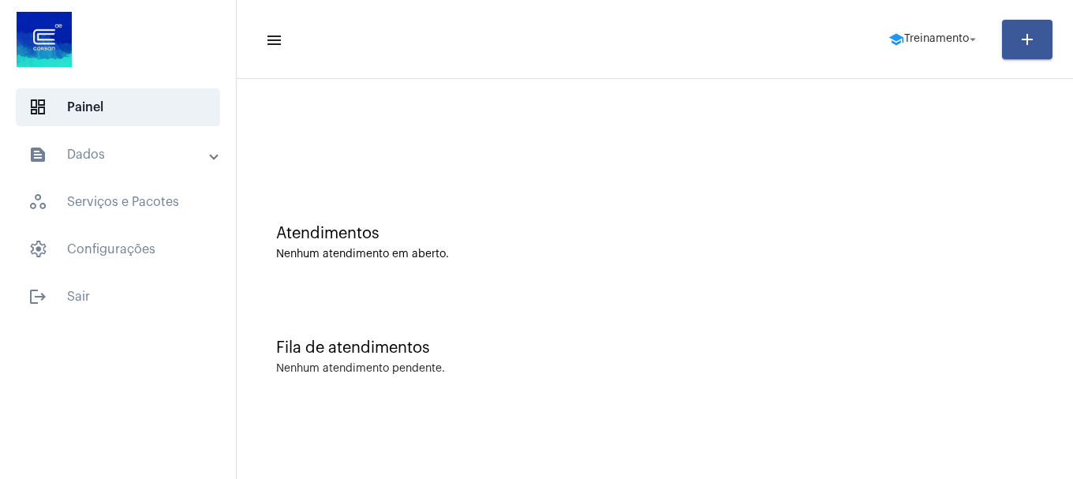
click at [71, 167] on mat-expansion-panel-header "text_snippet_outlined Dados" at bounding box center [122, 155] width 226 height 38
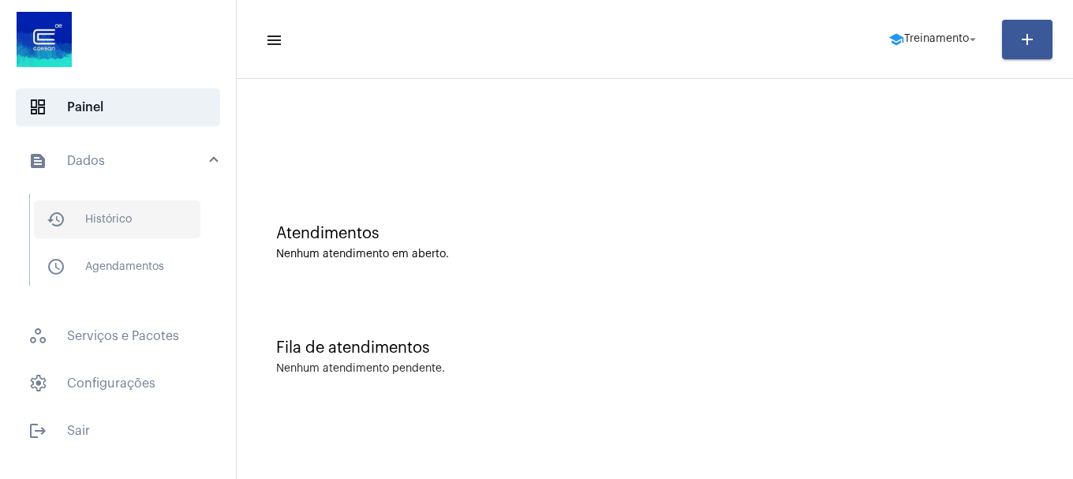
click at [111, 230] on span "history_outlined Histórico" at bounding box center [117, 219] width 167 height 38
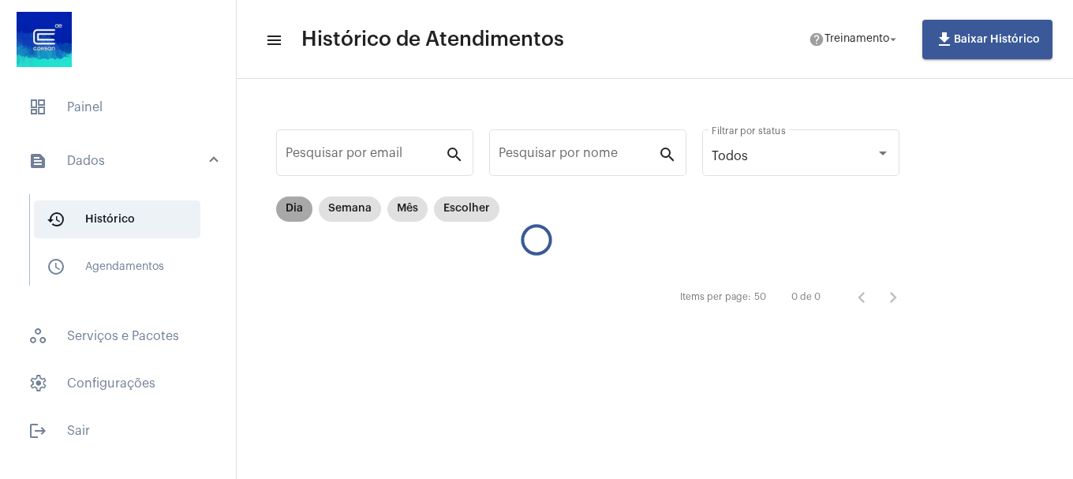
click at [298, 214] on mat-chip "Dia" at bounding box center [294, 208] width 36 height 25
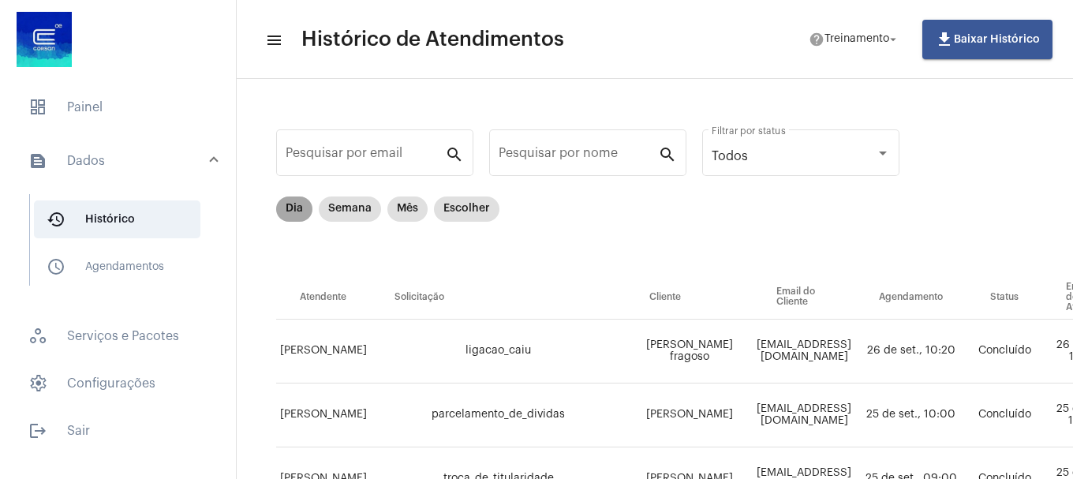
click at [292, 204] on mat-chip "Dia" at bounding box center [294, 208] width 36 height 25
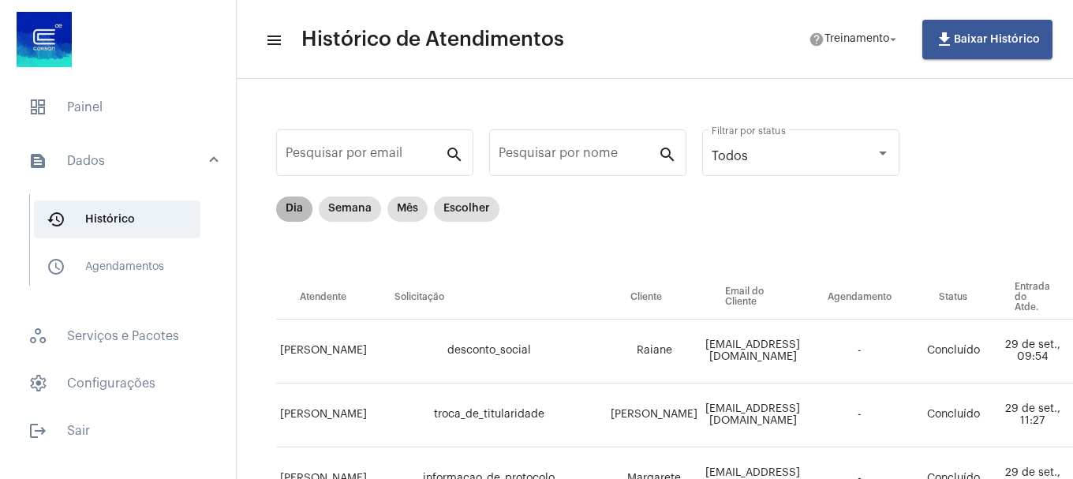
click at [302, 199] on mat-chip "Dia" at bounding box center [294, 208] width 36 height 25
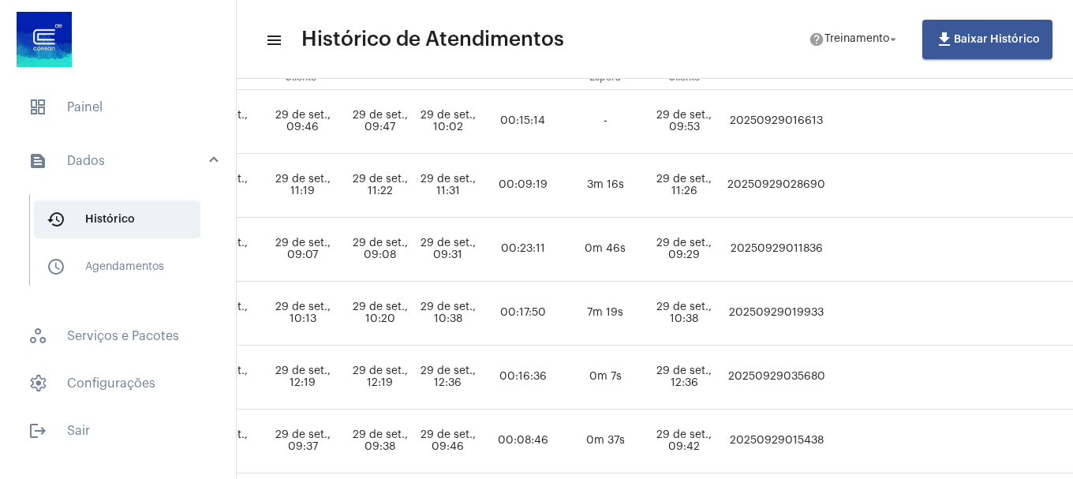
scroll to position [230, 919]
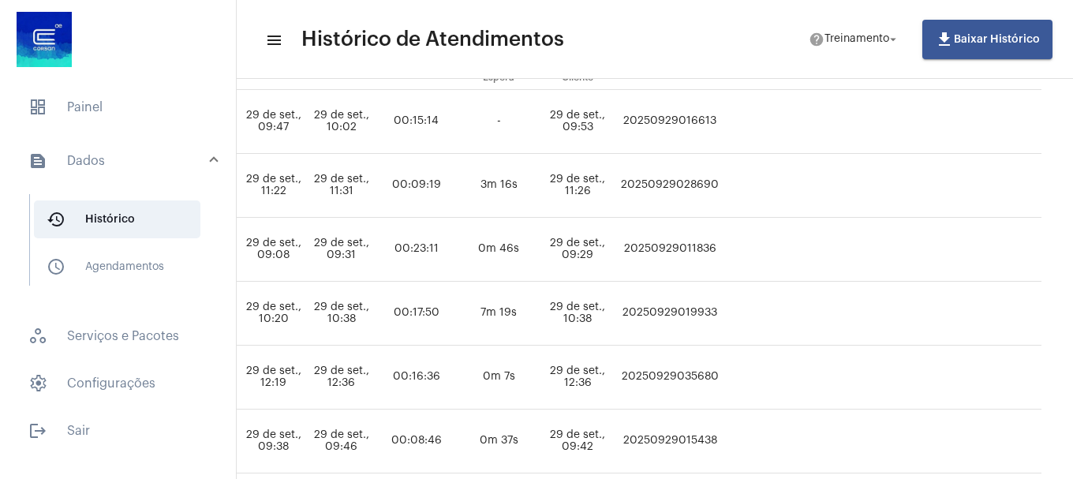
click at [723, 377] on td "20250929035680" at bounding box center [670, 378] width 106 height 64
copy td "20250929035680"
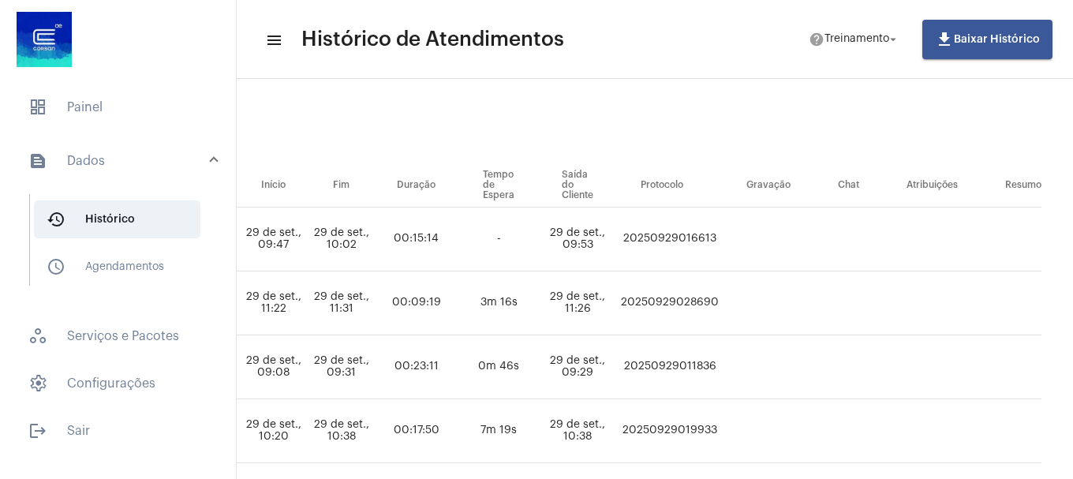
scroll to position [0, 919]
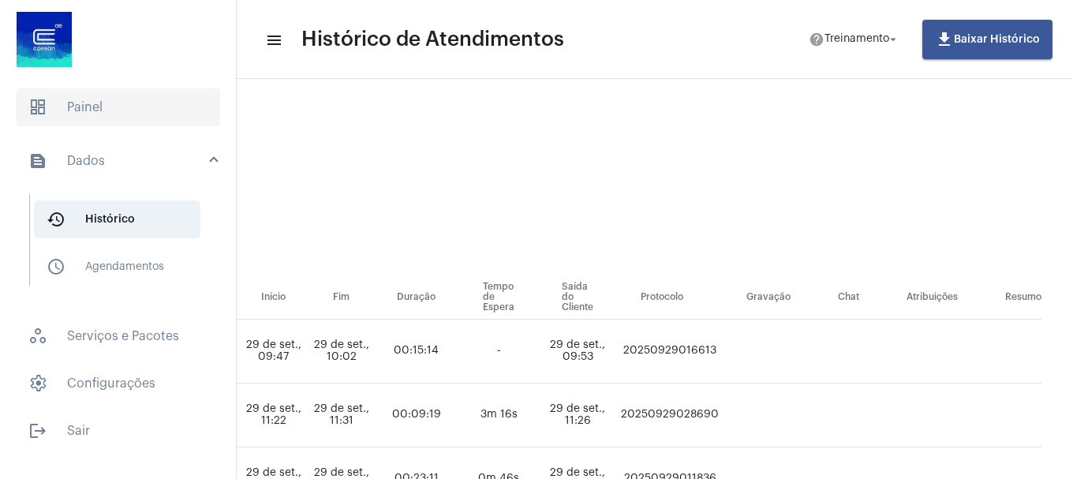
click at [125, 105] on span "dashboard Painel" at bounding box center [118, 107] width 204 height 38
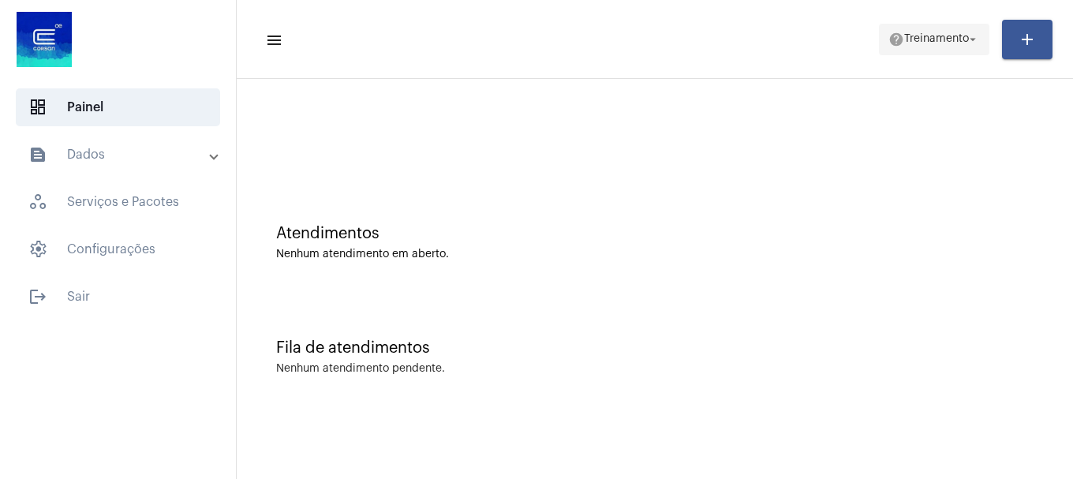
click at [930, 43] on span "Treinamento" at bounding box center [936, 39] width 65 height 11
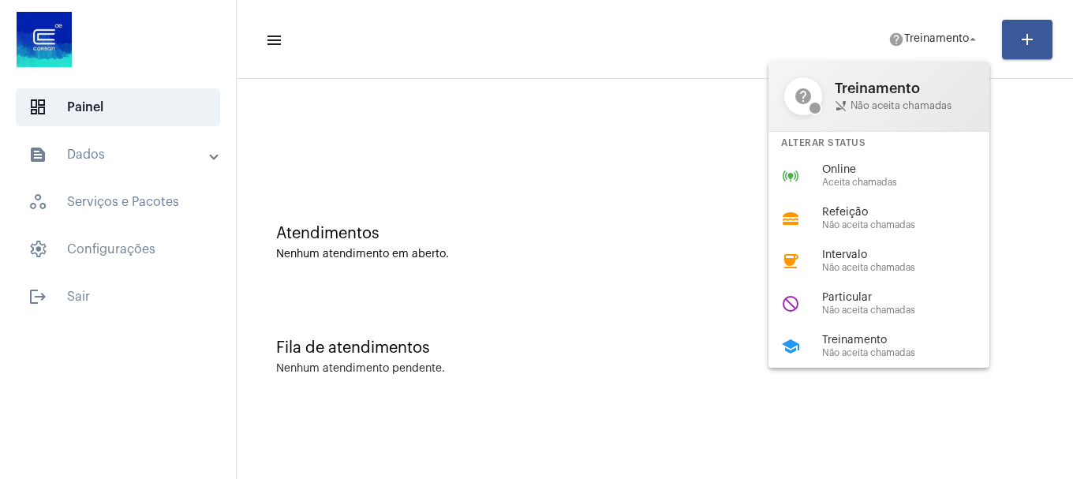
click at [940, 299] on span "Particular" at bounding box center [912, 298] width 180 height 12
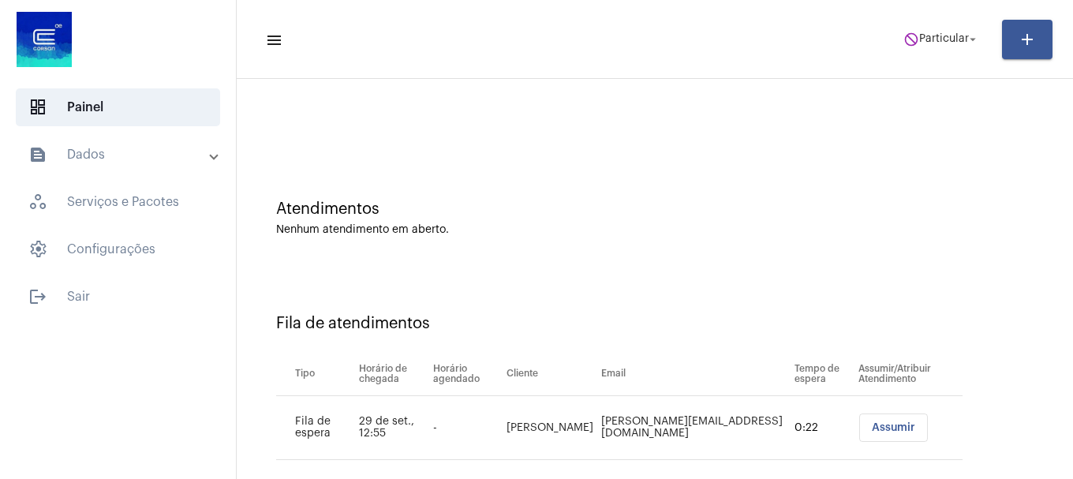
scroll to position [48, 0]
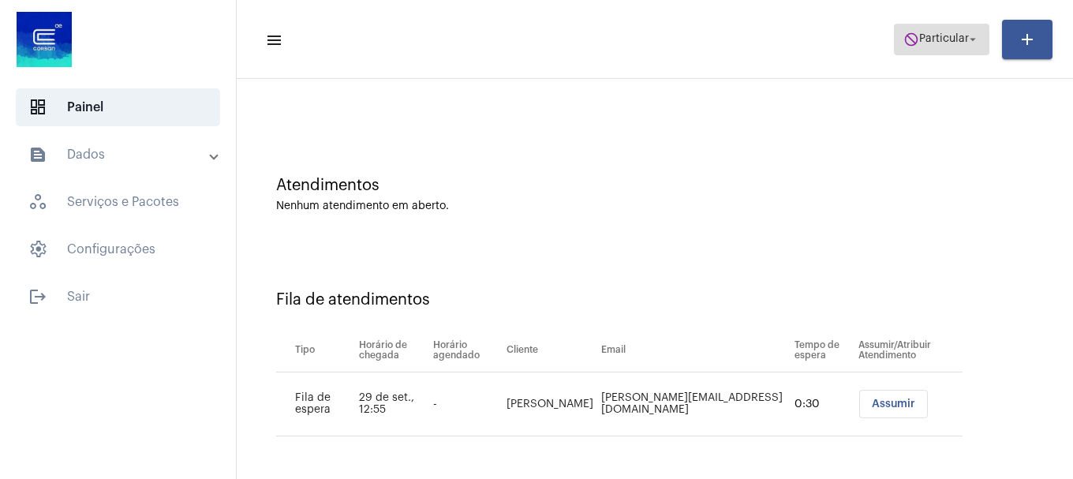
click at [953, 47] on span "do_not_disturb Particular arrow_drop_down" at bounding box center [942, 38] width 77 height 28
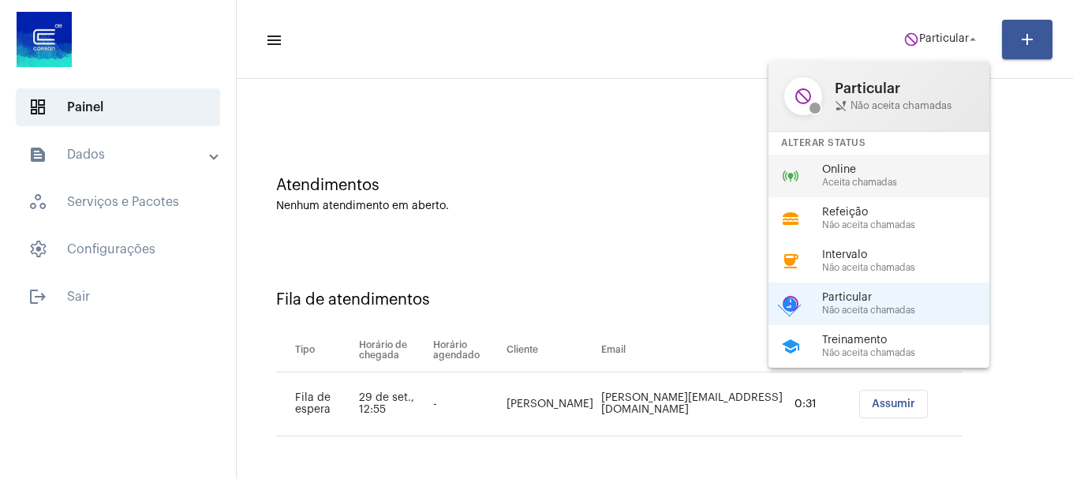
click at [881, 162] on div "online_prediction Online Aceita chamadas" at bounding box center [892, 176] width 246 height 43
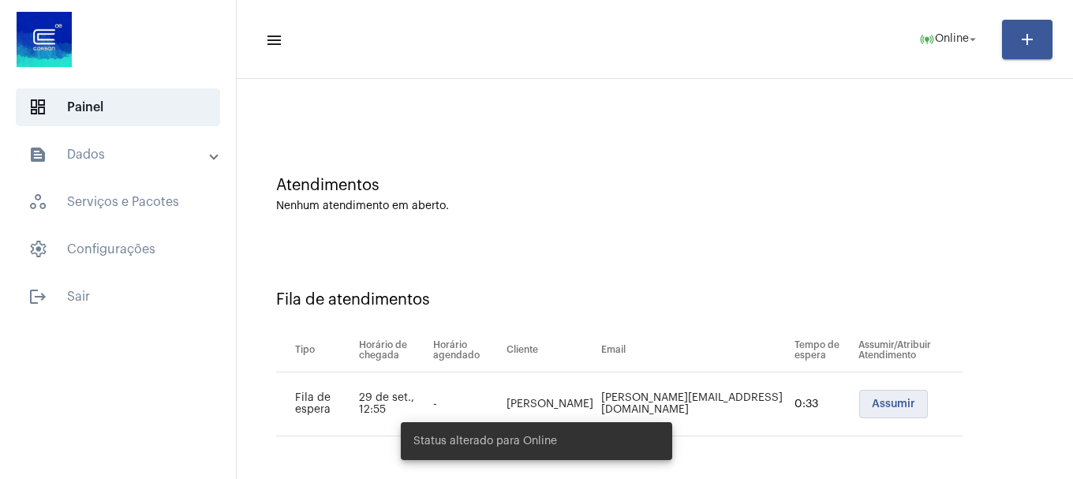
drag, startPoint x: 851, startPoint y: 414, endPoint x: 851, endPoint y: 397, distance: 17.4
click at [859, 413] on button "Assumir" at bounding box center [893, 404] width 69 height 28
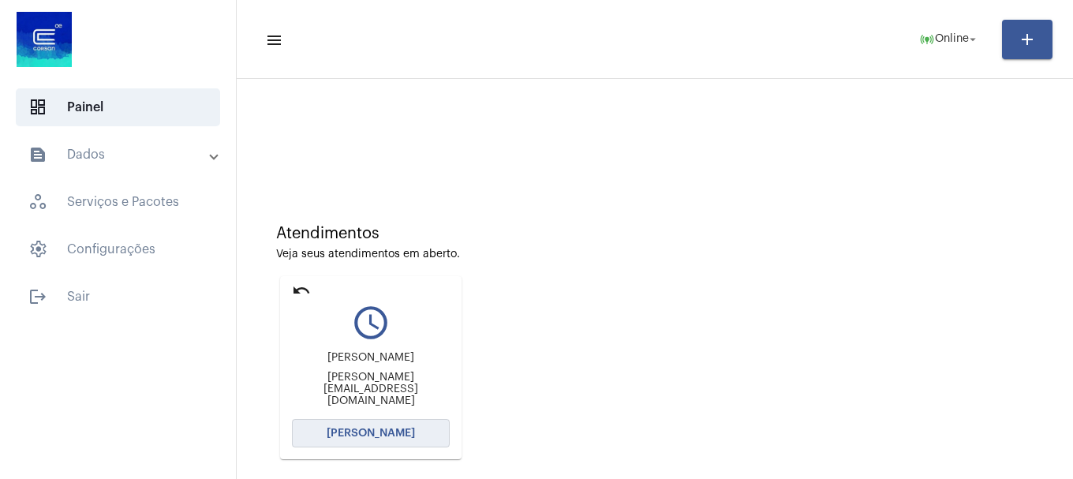
click at [376, 428] on span "[PERSON_NAME]" at bounding box center [371, 433] width 88 height 11
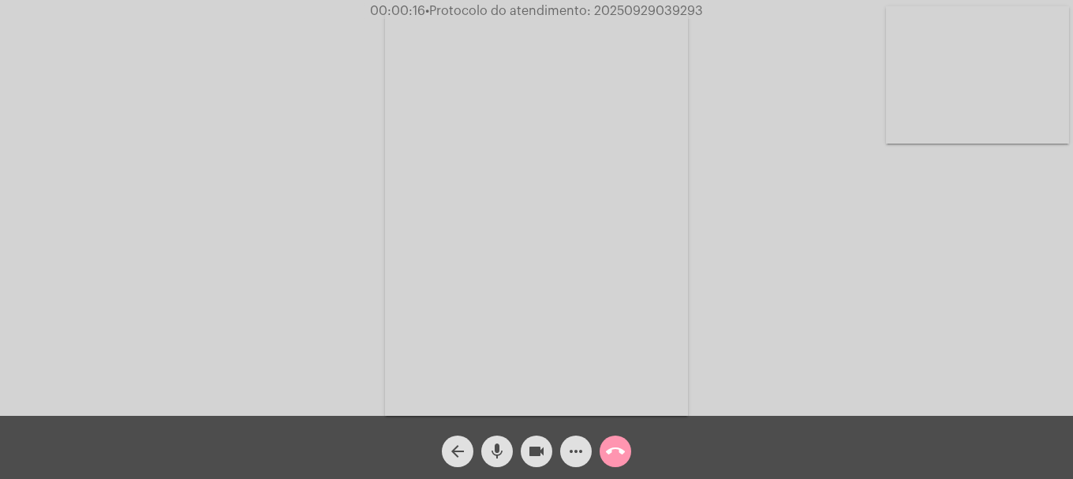
click at [573, 450] on mat-icon "more_horiz" at bounding box center [576, 451] width 19 height 19
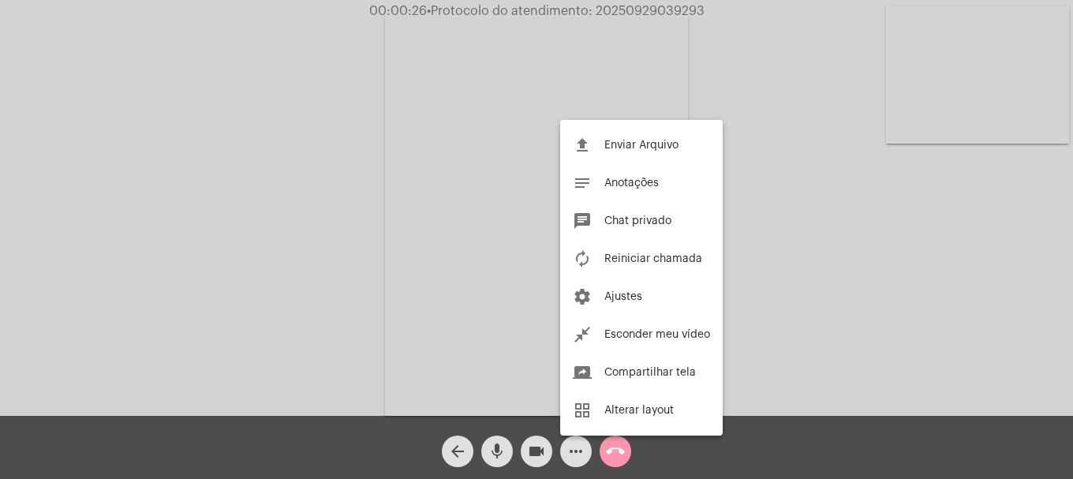
click at [159, 152] on div at bounding box center [536, 239] width 1073 height 479
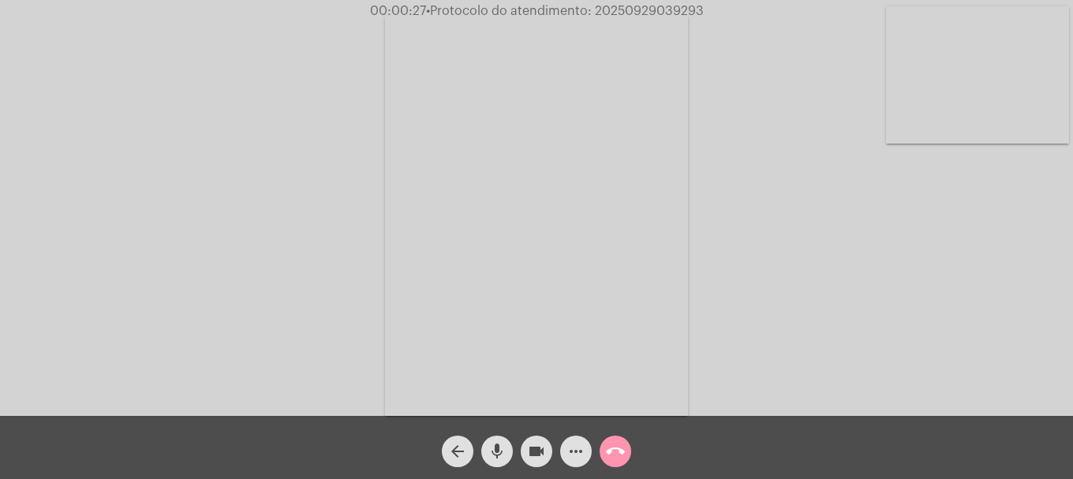
click at [492, 455] on mat-icon "mic" at bounding box center [497, 451] width 19 height 19
click at [492, 455] on mat-icon "mic_off" at bounding box center [497, 451] width 19 height 19
click at [578, 455] on mat-icon "more_horiz" at bounding box center [576, 451] width 19 height 19
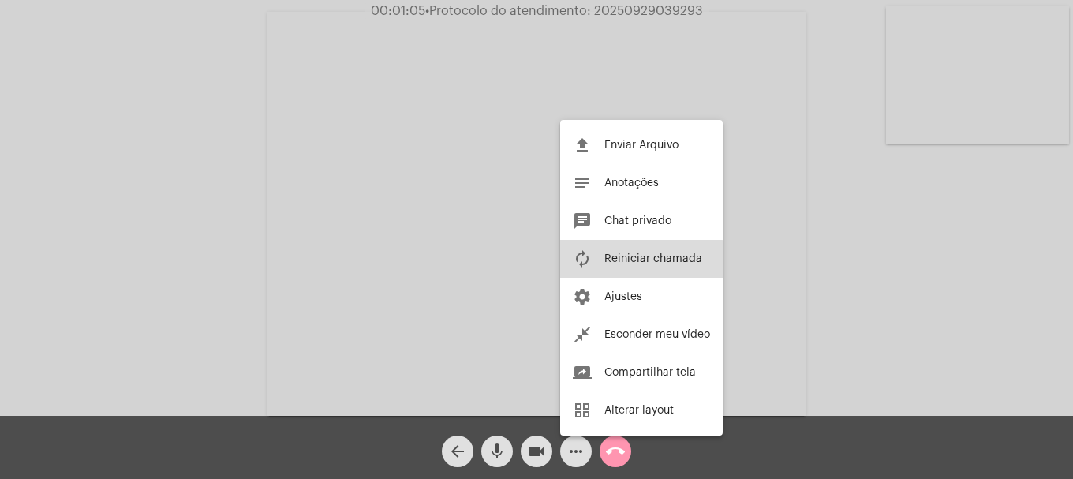
click at [626, 265] on button "autorenew Reiniciar chamada" at bounding box center [641, 259] width 163 height 38
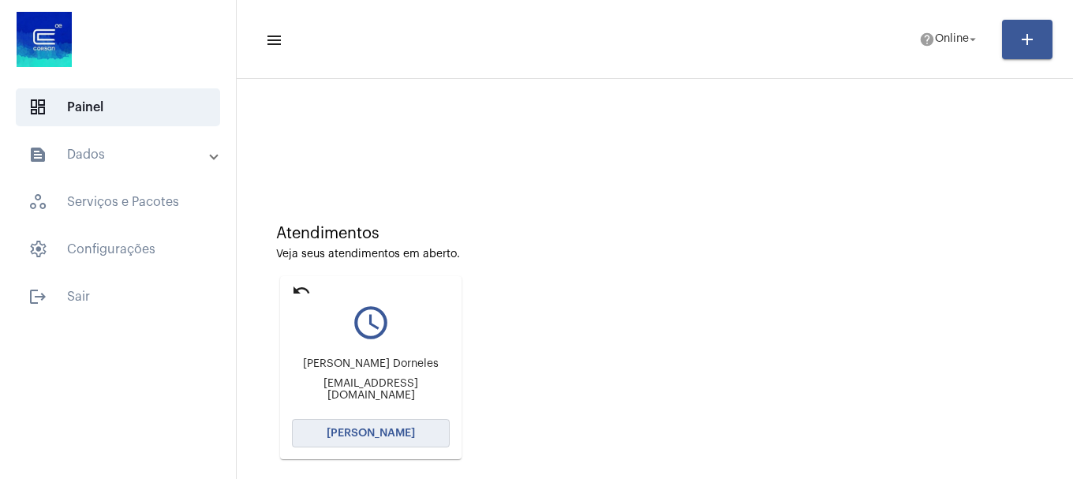
click at [366, 436] on span "[PERSON_NAME]" at bounding box center [371, 433] width 88 height 11
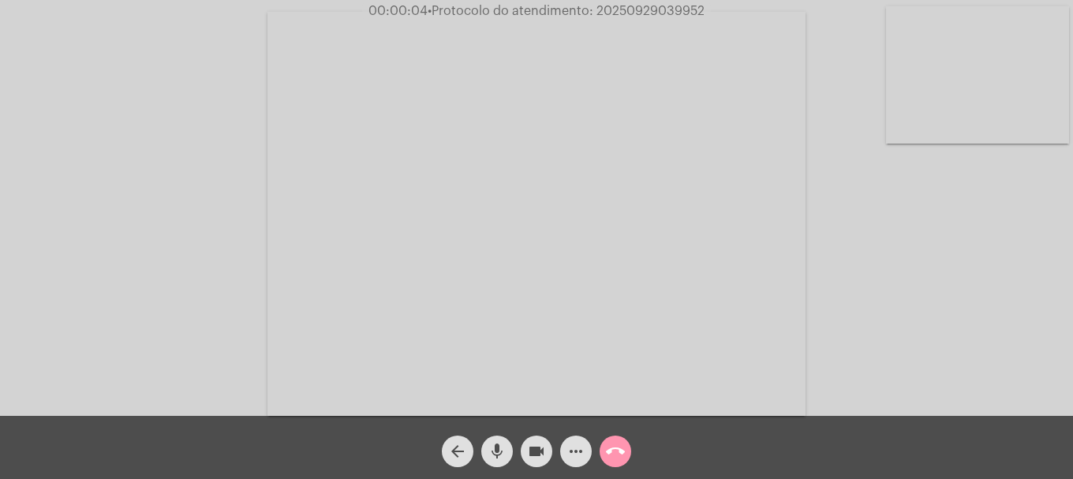
click at [1044, 102] on video at bounding box center [977, 74] width 183 height 137
click at [226, 418] on div "arrow_back mic videocam more_horiz call_end" at bounding box center [536, 447] width 1073 height 63
click at [487, 451] on button "mic" at bounding box center [497, 452] width 32 height 32
click at [487, 451] on button "mic_off" at bounding box center [497, 452] width 32 height 32
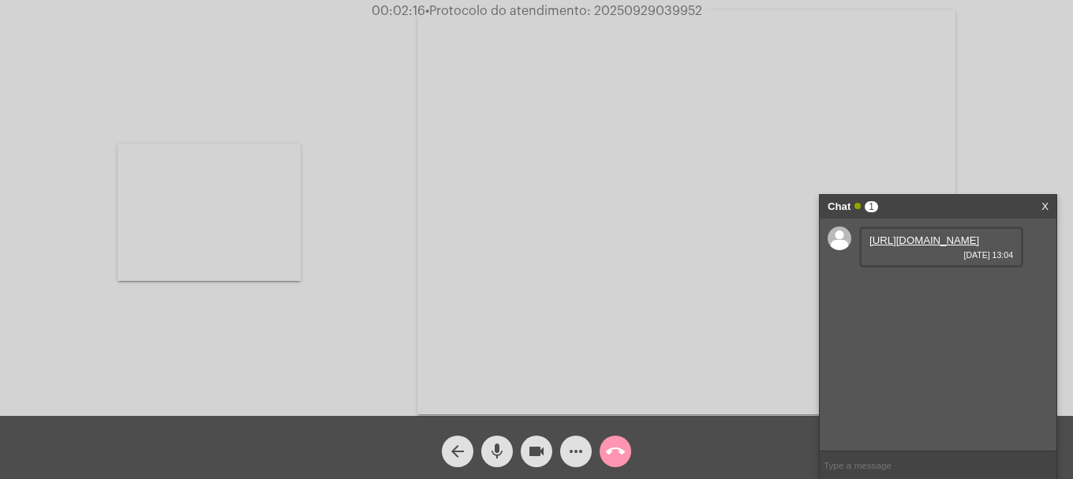
click at [929, 246] on link "[URL][DOMAIN_NAME]" at bounding box center [925, 240] width 110 height 12
click at [505, 454] on mat-icon "mic" at bounding box center [497, 451] width 19 height 19
click at [927, 291] on link "[URL][DOMAIN_NAME]" at bounding box center [925, 285] width 110 height 12
click at [504, 444] on mat-icon "mic_off" at bounding box center [497, 451] width 19 height 19
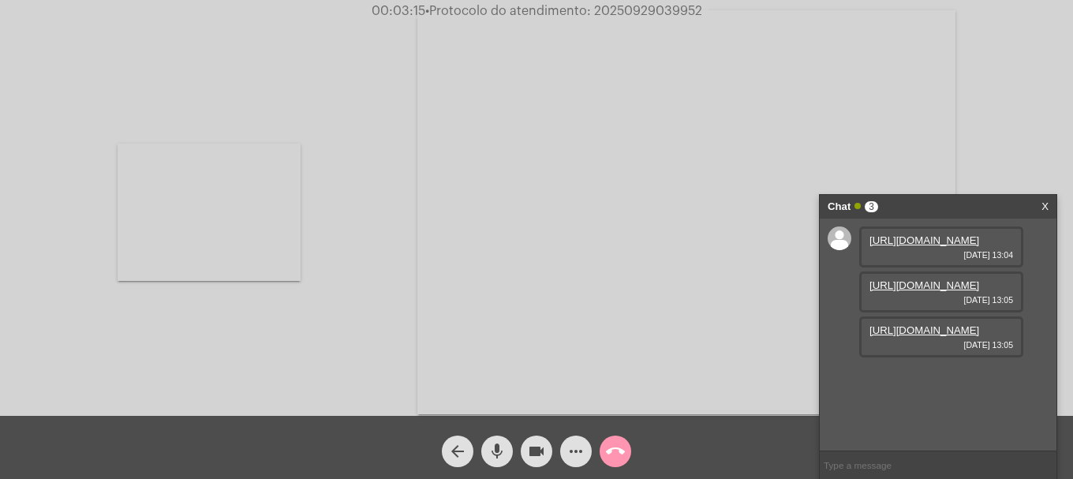
click at [885, 336] on link "[URL][DOMAIN_NAME]" at bounding box center [925, 330] width 110 height 12
click at [666, 10] on span "• Protocolo do atendimento: 20250929039952" at bounding box center [563, 11] width 277 height 13
copy span "20250929039952"
click at [900, 457] on input "text" at bounding box center [938, 465] width 237 height 28
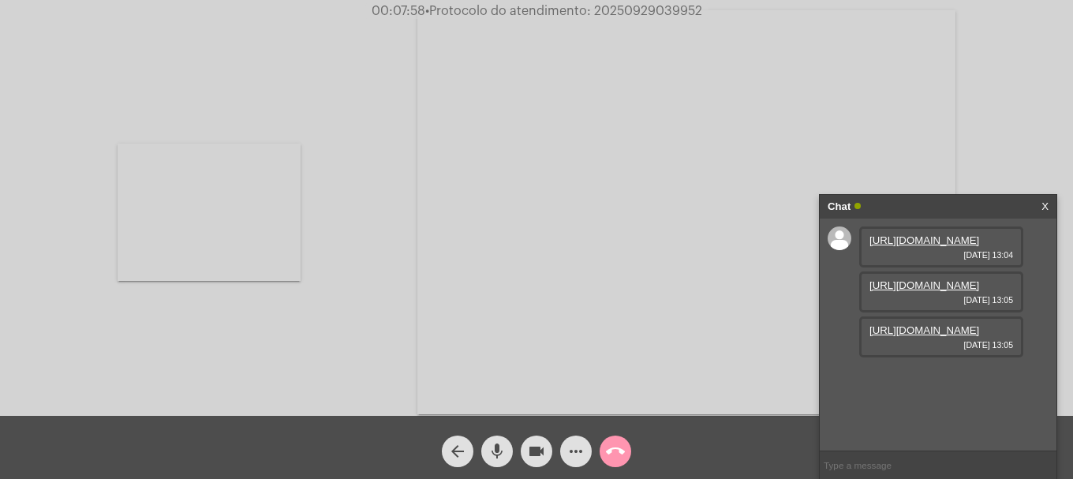
paste input "20250929039952"
type input "20250929039952"
click at [620, 451] on mat-icon "call_end" at bounding box center [615, 451] width 19 height 19
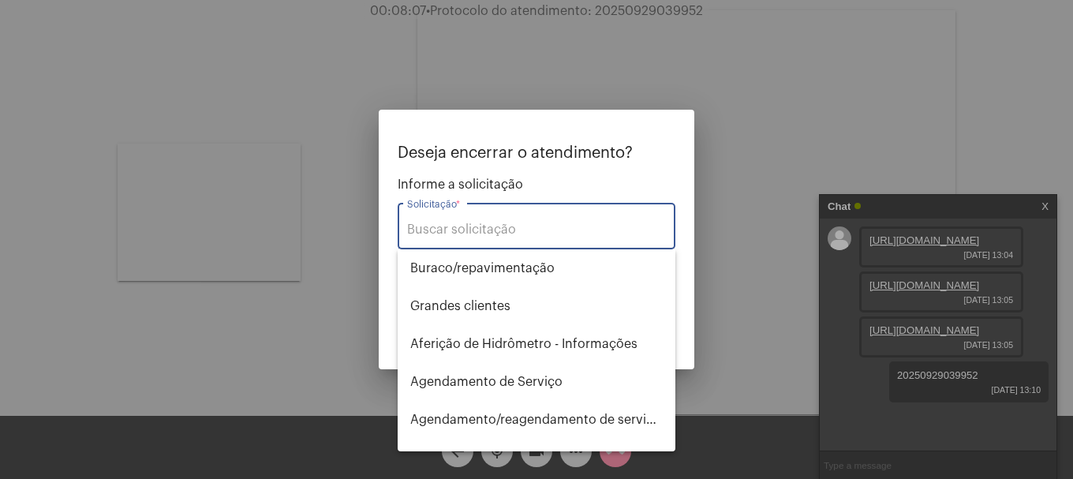
click at [556, 226] on input "Solicitação *" at bounding box center [536, 230] width 259 height 14
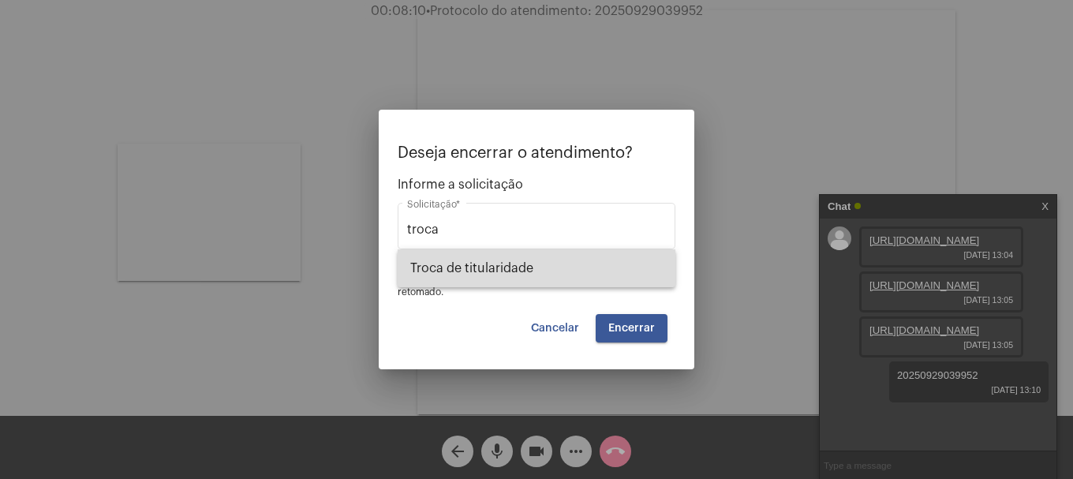
click at [543, 264] on span "Troca de titularidade" at bounding box center [536, 268] width 253 height 38
type input "Troca de titularidade"
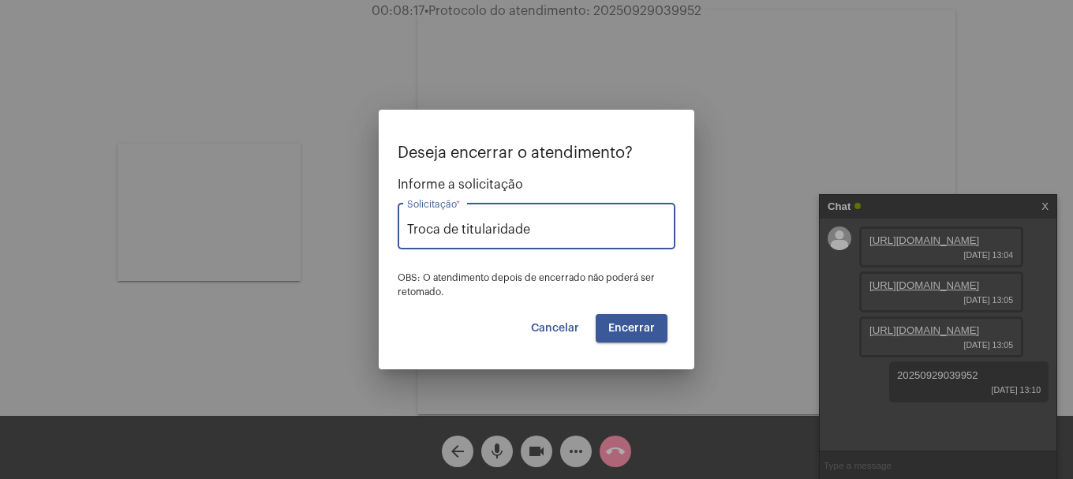
click at [625, 335] on button "Encerrar" at bounding box center [632, 328] width 72 height 28
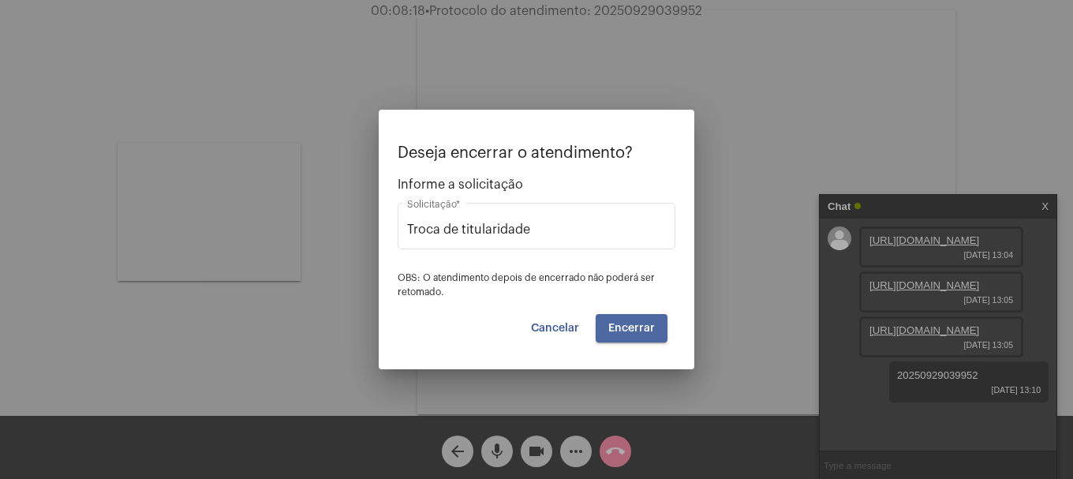
click at [625, 335] on button "Encerrar" at bounding box center [632, 328] width 72 height 28
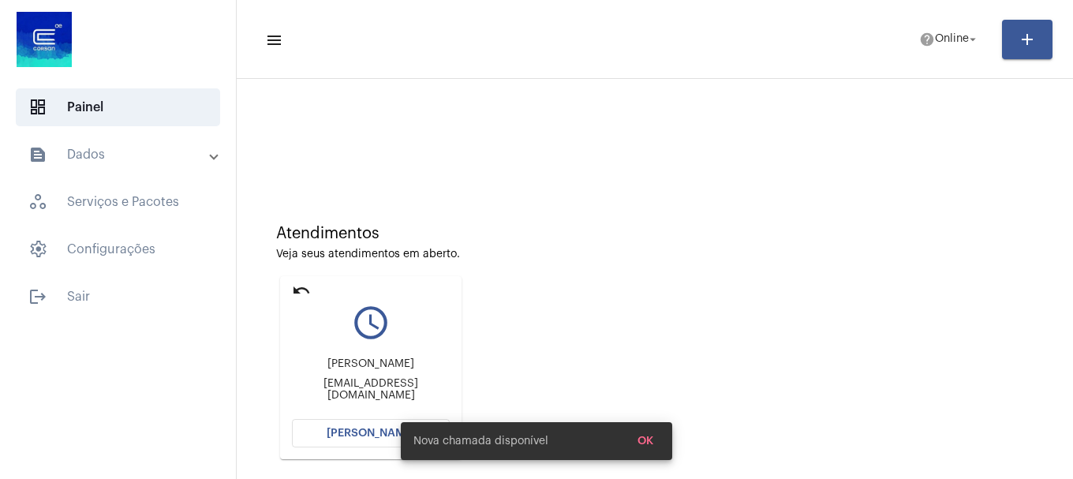
click at [398, 419] on div "Nova chamada disponível OK" at bounding box center [536, 441] width 309 height 76
click at [384, 433] on div "Nova chamada disponível OK" at bounding box center [536, 441] width 309 height 76
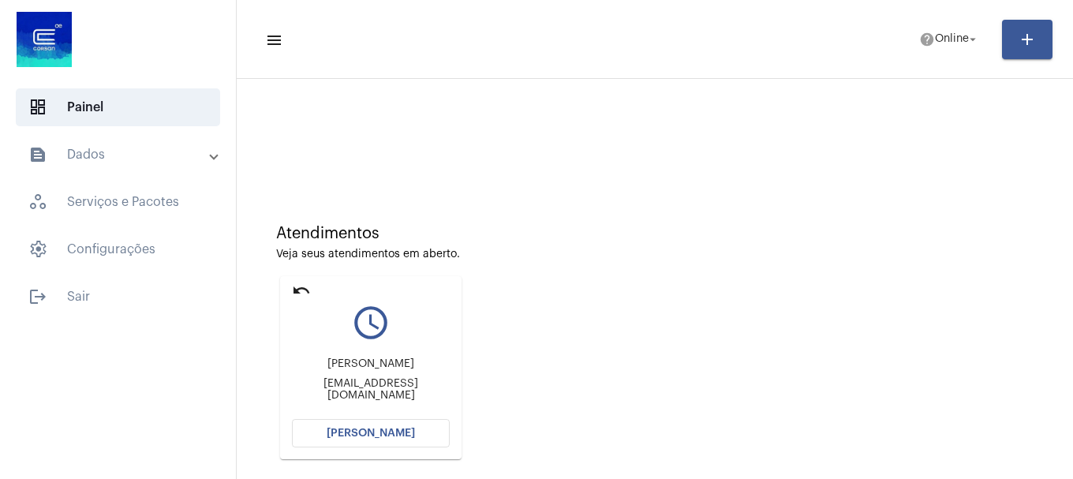
click at [386, 431] on span "[PERSON_NAME]" at bounding box center [371, 433] width 88 height 11
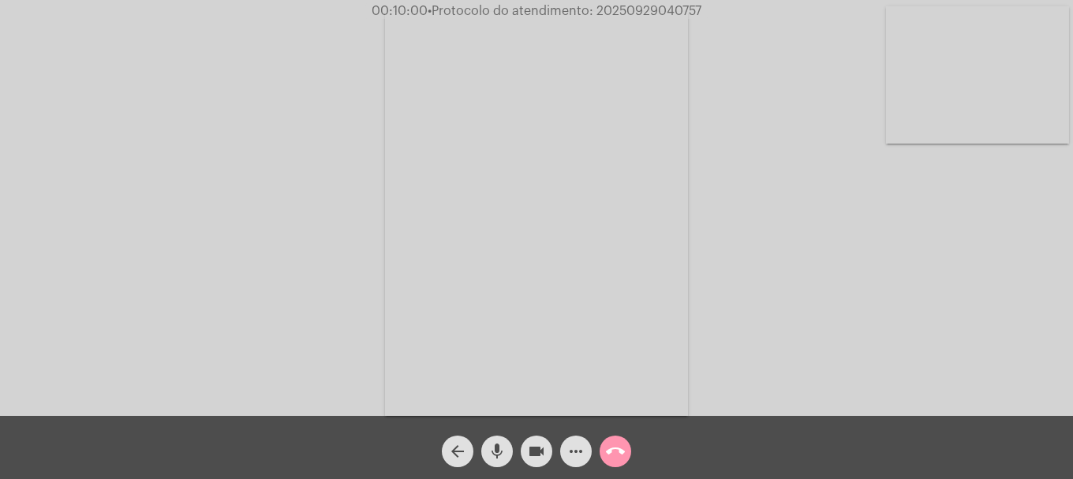
click at [617, 6] on span "• Protocolo do atendimento: 20250929040757" at bounding box center [565, 11] width 274 height 13
copy span "20250929040757"
drag, startPoint x: 576, startPoint y: 448, endPoint x: 581, endPoint y: 437, distance: 12.0
click at [575, 447] on mat-icon "more_horiz" at bounding box center [576, 451] width 19 height 19
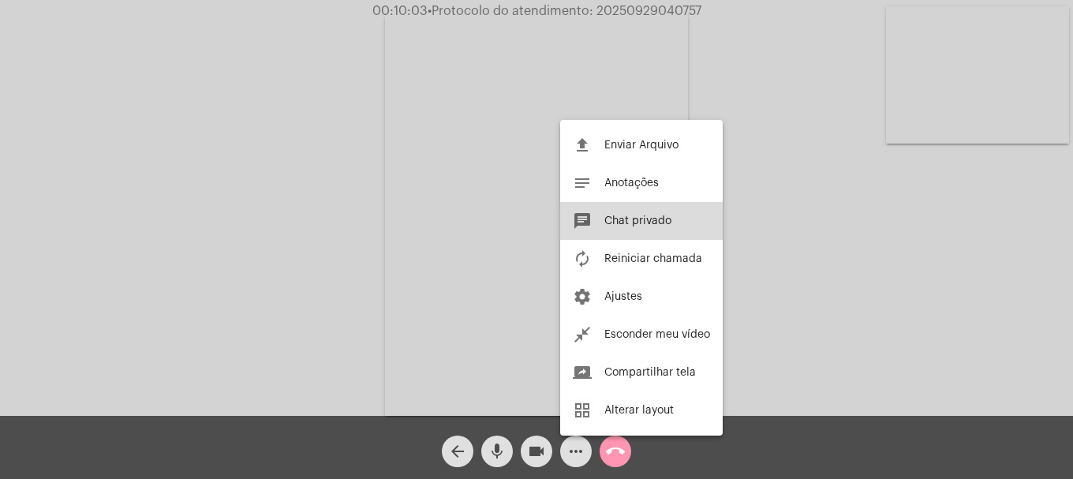
click at [635, 228] on button "chat Chat privado" at bounding box center [641, 221] width 163 height 38
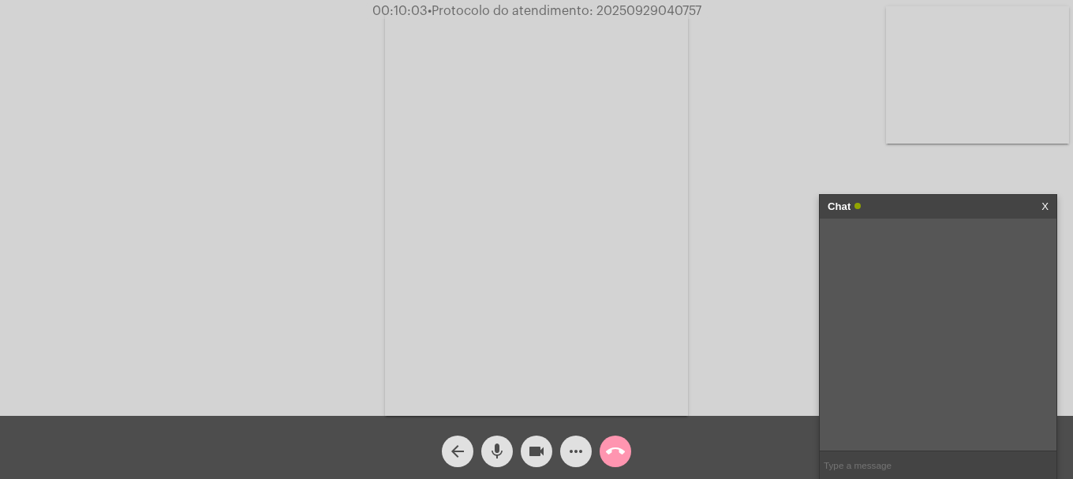
click at [914, 466] on input "text" at bounding box center [938, 465] width 237 height 28
paste input "20250929040757"
type input "20250929040757"
click at [620, 447] on mat-icon "call_end" at bounding box center [615, 451] width 19 height 19
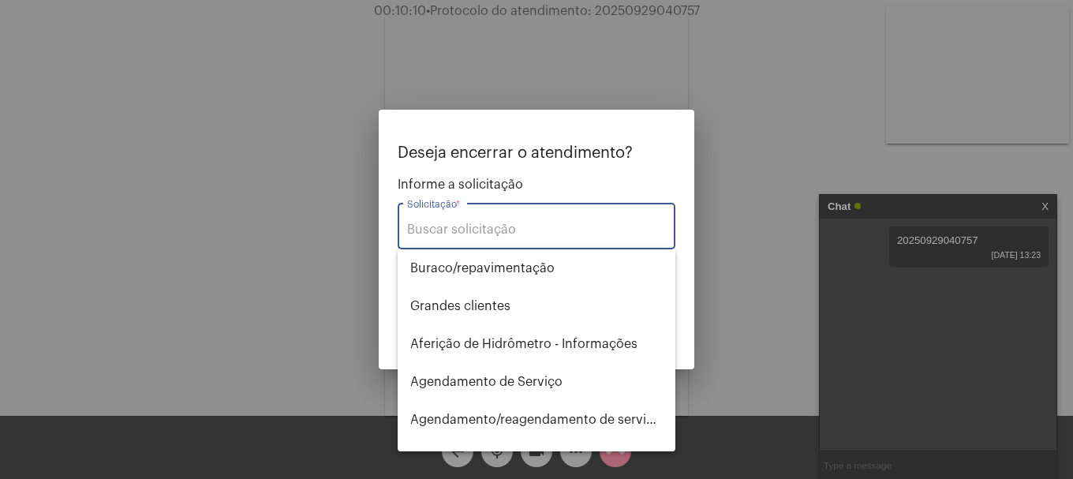
click at [503, 225] on input "Solicitação *" at bounding box center [536, 230] width 259 height 14
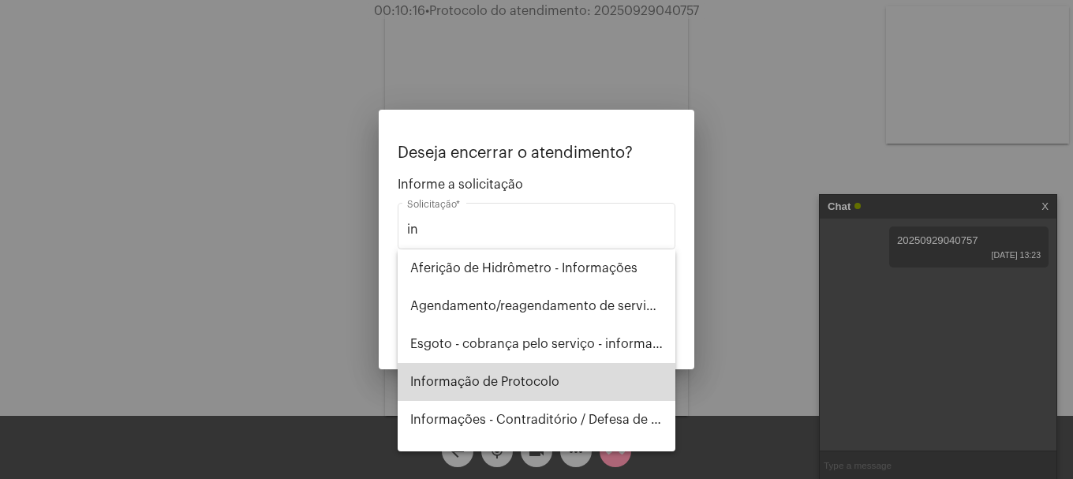
click at [563, 379] on span "Informação de Protocolo" at bounding box center [536, 382] width 253 height 38
type input "Informação de Protocolo"
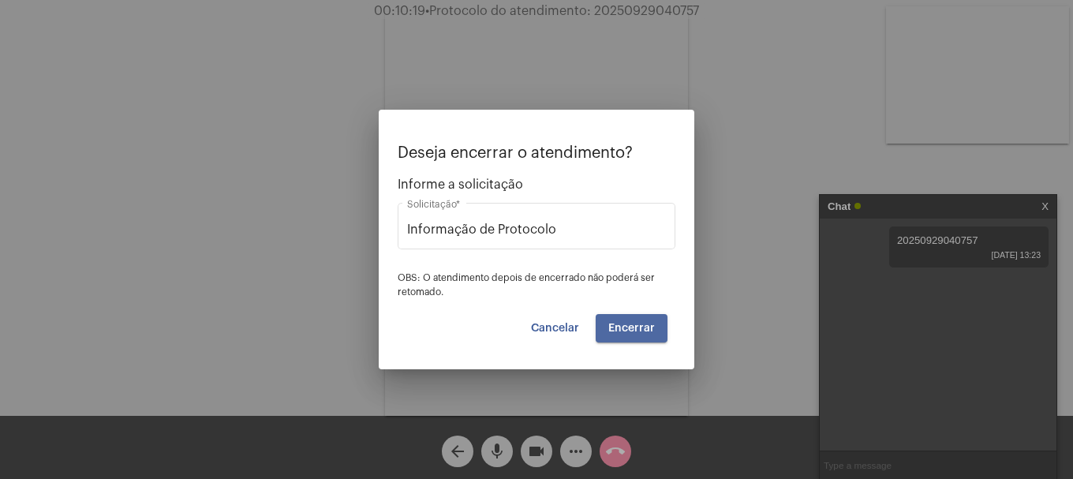
click at [652, 325] on span "Encerrar" at bounding box center [631, 328] width 47 height 11
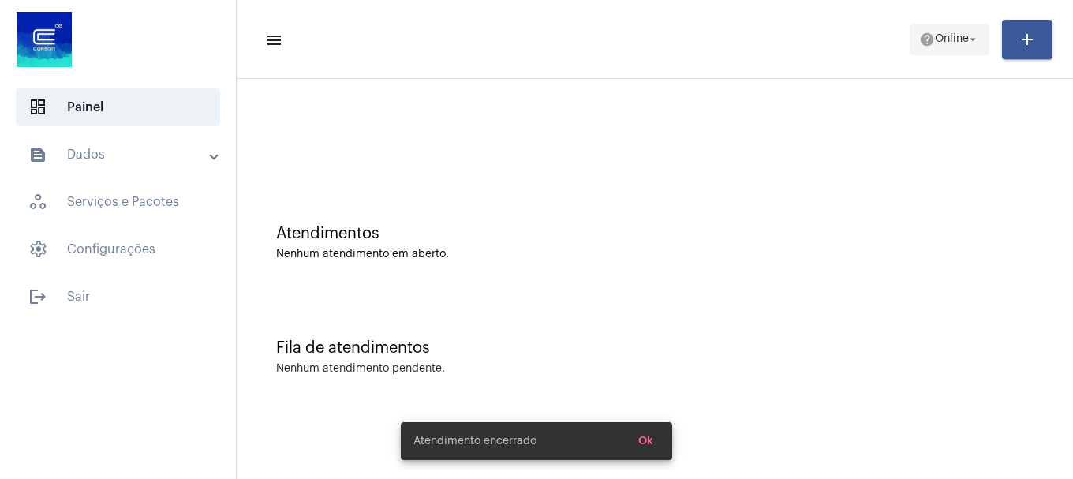
click at [968, 39] on mat-icon "arrow_drop_down" at bounding box center [973, 39] width 14 height 14
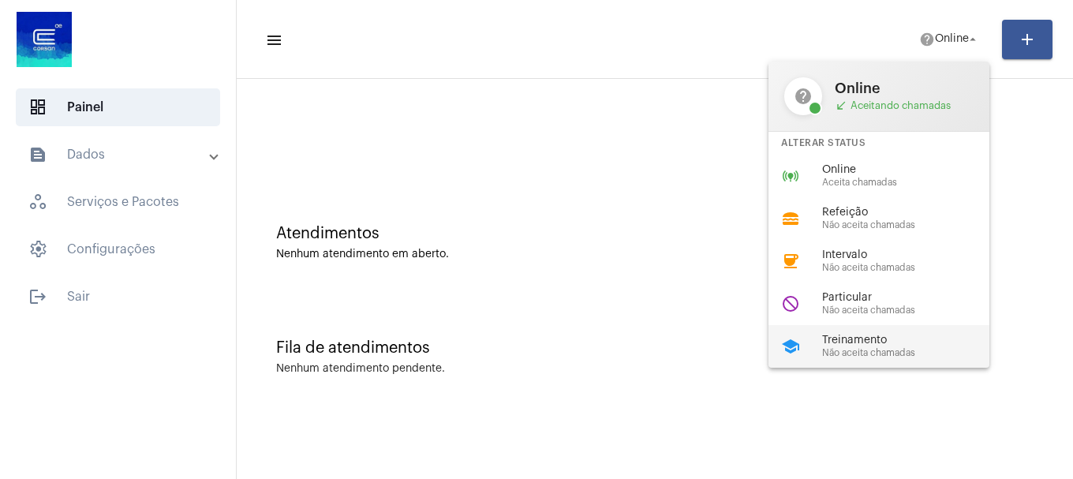
click at [899, 342] on span "Treinamento" at bounding box center [912, 341] width 180 height 12
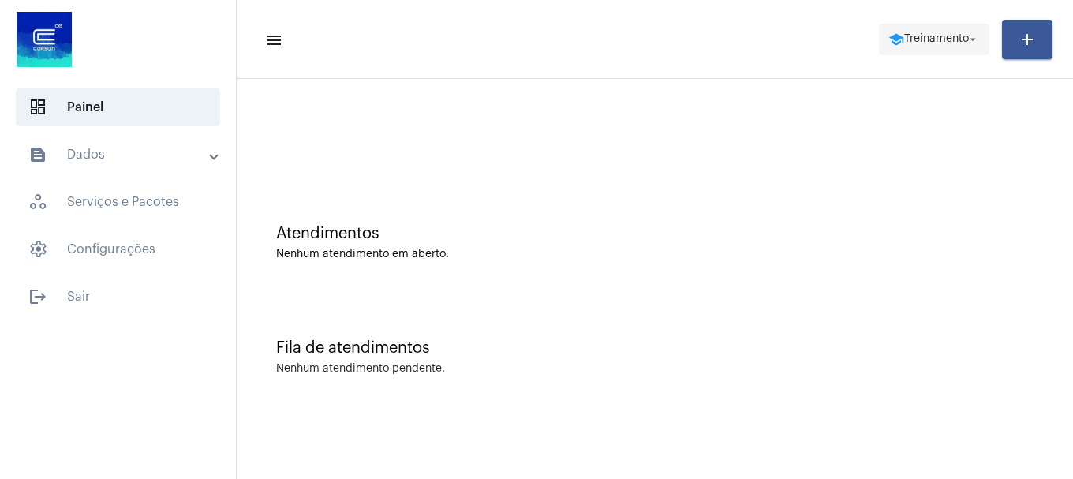
click at [949, 48] on span "school Treinamento arrow_drop_down" at bounding box center [935, 38] width 92 height 28
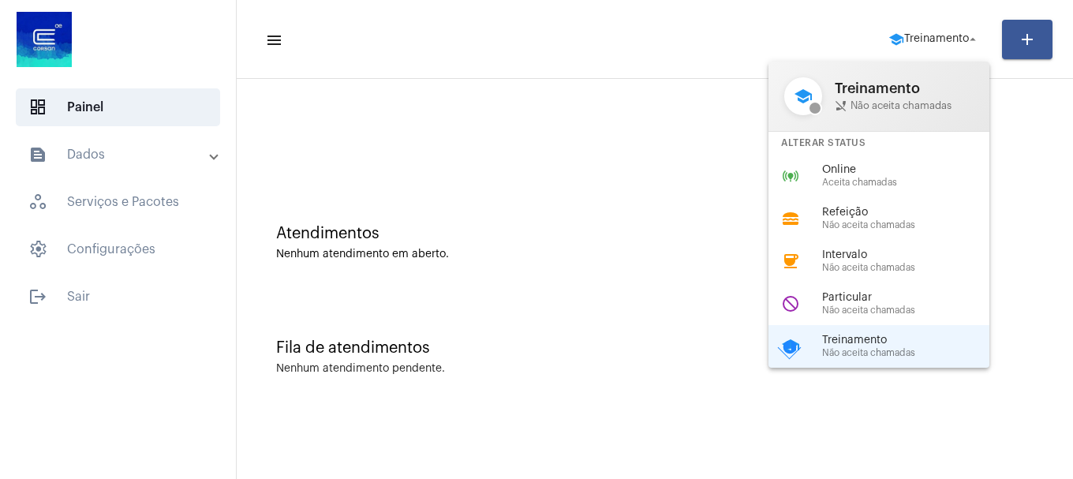
click at [850, 253] on span "Intervalo" at bounding box center [912, 255] width 180 height 12
